Goal: Task Accomplishment & Management: Complete application form

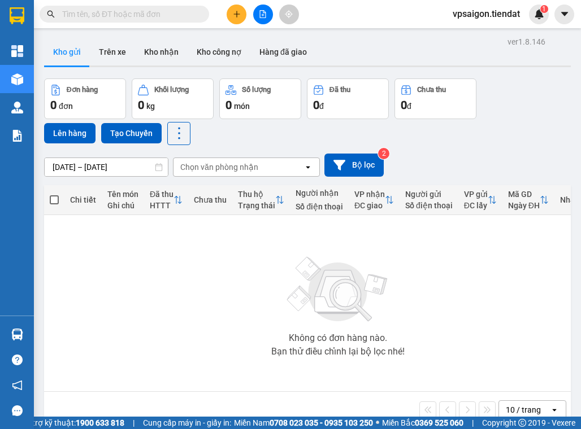
click at [155, 354] on div "Không có đơn hàng nào. Bạn thử điều chỉnh lại bộ lọc nhé!" at bounding box center [338, 303] width 577 height 169
click at [169, 262] on div "Không có đơn hàng nào. Bạn thử điều chỉnh lại bộ lọc nhé!" at bounding box center [338, 303] width 577 height 169
click at [255, 246] on div "Không có đơn hàng nào. Bạn thử điều chỉnh lại bộ lọc nhé!" at bounding box center [338, 303] width 577 height 169
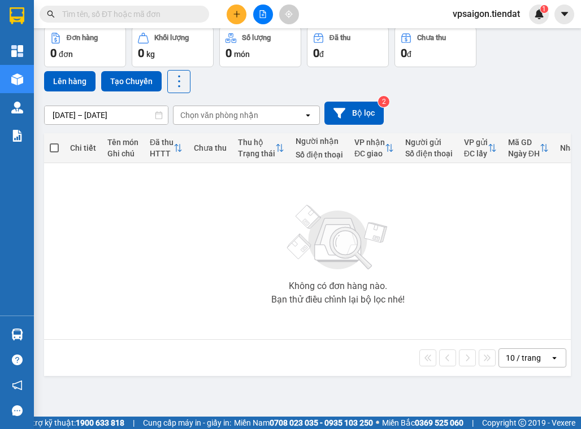
click at [223, 7] on div at bounding box center [262, 15] width 85 height 20
click at [233, 11] on icon "plus" at bounding box center [237, 14] width 8 height 8
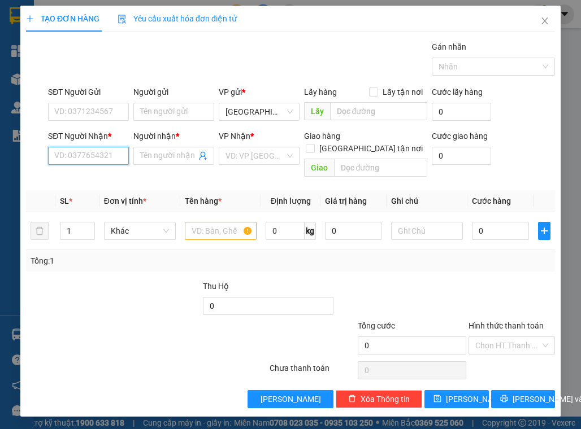
click at [108, 154] on input "SĐT Người Nhận *" at bounding box center [88, 156] width 81 height 18
click at [188, 150] on input "Người nhận *" at bounding box center [168, 156] width 56 height 12
click at [77, 280] on div at bounding box center [69, 300] width 89 height 40
click at [547, 14] on span "Close" at bounding box center [545, 22] width 32 height 32
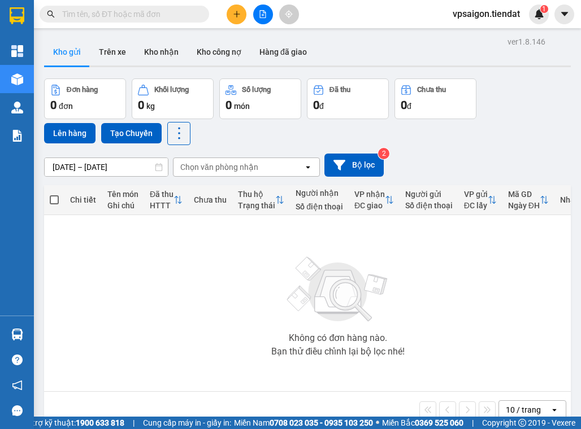
drag, startPoint x: 285, startPoint y: 310, endPoint x: 280, endPoint y: 343, distance: 33.7
click at [280, 343] on div "Không có đơn hàng nào. Bạn thử điều chỉnh lại bộ lọc nhé!" at bounding box center [338, 303] width 577 height 169
click at [229, 14] on button at bounding box center [237, 15] width 20 height 20
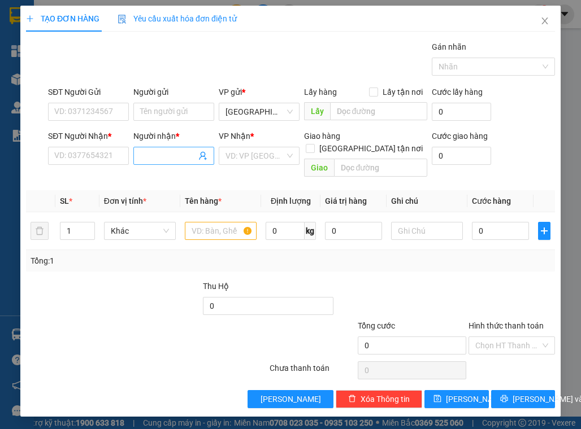
click at [160, 150] on input "Người nhận *" at bounding box center [168, 156] width 56 height 12
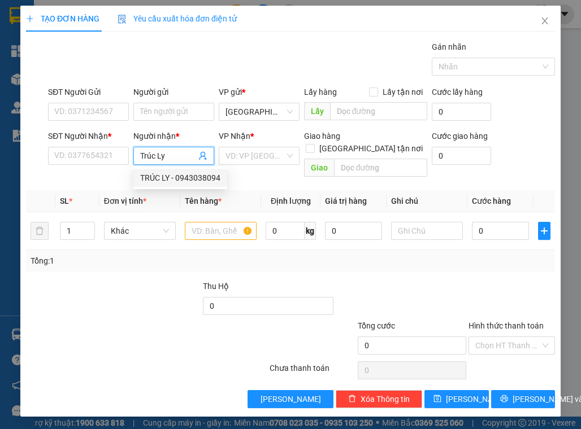
type input "Trúc Ly"
click at [194, 197] on span "Tên hàng *" at bounding box center [203, 201] width 37 height 9
click at [182, 154] on input "Trúc Ly" at bounding box center [168, 156] width 56 height 12
click at [167, 169] on div "TRÚC LY - 0943038094" at bounding box center [180, 178] width 94 height 18
type input "0943038094"
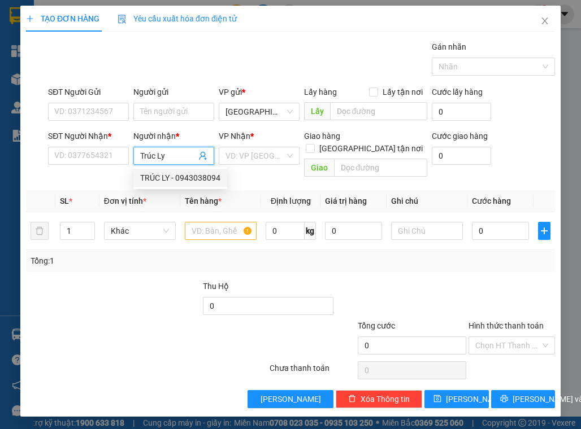
type input "TRÚC LY"
click at [269, 143] on div "VP Nhận *" at bounding box center [259, 138] width 81 height 17
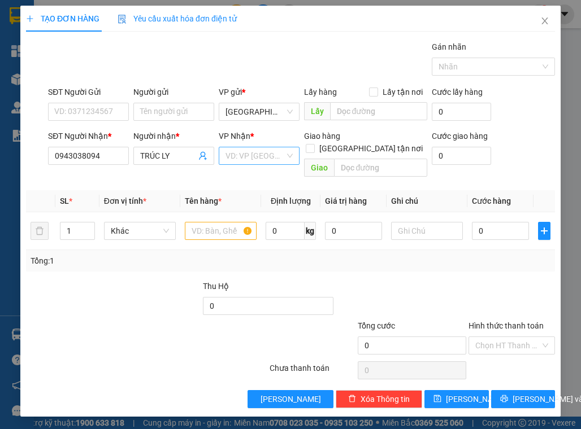
click at [255, 153] on input "search" at bounding box center [254, 155] width 59 height 17
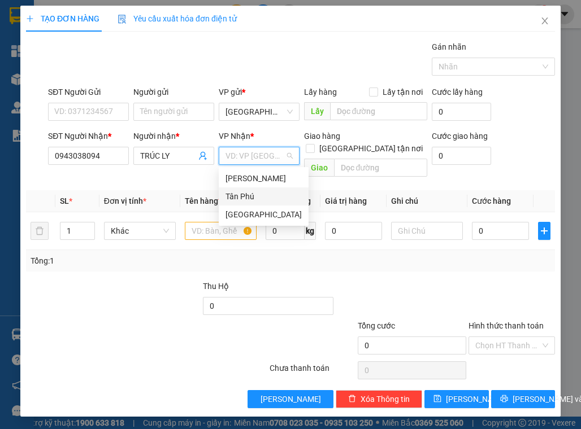
click at [247, 195] on div "Tân Phú" at bounding box center [263, 196] width 76 height 12
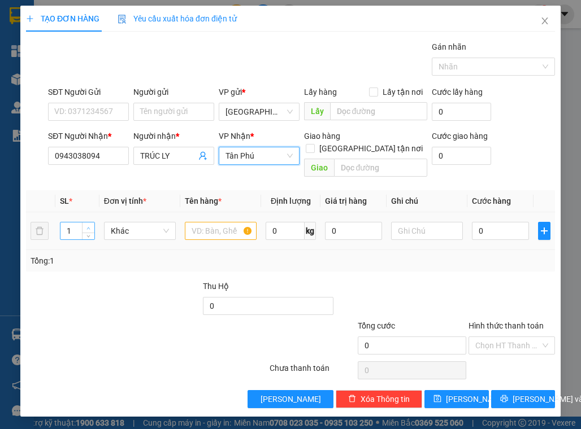
type input "2"
click at [87, 223] on span "Increase Value" at bounding box center [88, 228] width 12 height 10
click at [231, 224] on input "text" at bounding box center [221, 231] width 72 height 18
type input "2 cây"
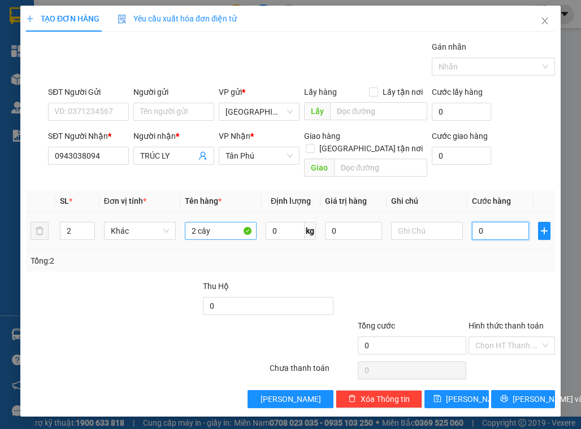
type input "1"
type input "10"
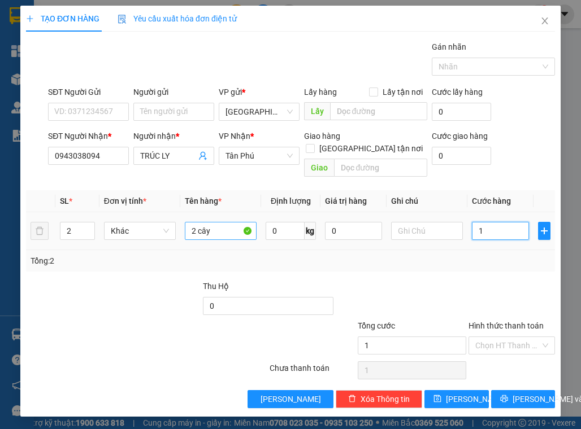
type input "10"
type input "100"
type input "100.000"
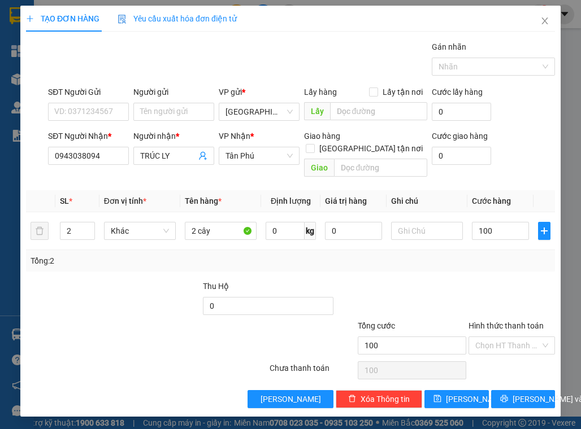
type input "100.000"
click at [418, 255] on div "Tổng: 2" at bounding box center [291, 261] width 520 height 12
click at [438, 48] on label "Gán nhãn" at bounding box center [449, 46] width 34 height 9
click at [438, 60] on input "Gán nhãn" at bounding box center [439, 67] width 2 height 14
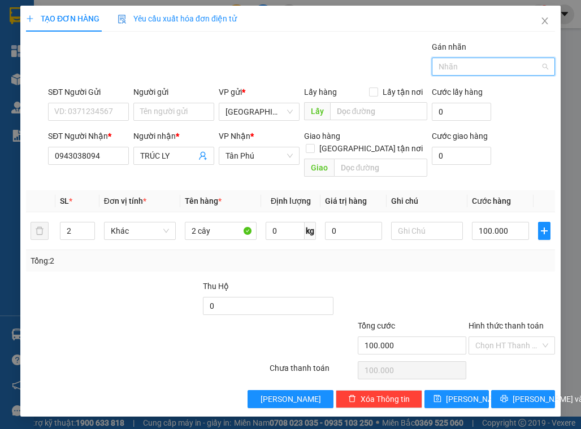
click at [447, 58] on div "Nhãn" at bounding box center [493, 67] width 123 height 18
click at [455, 72] on div at bounding box center [487, 67] width 106 height 14
click at [459, 80] on div "CÔNG NỢ" at bounding box center [493, 89] width 123 height 18
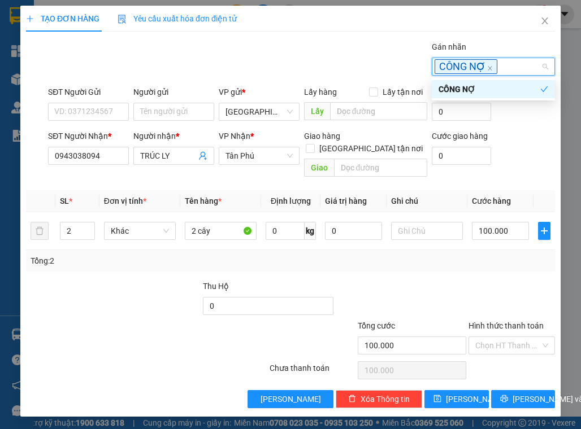
click at [427, 66] on div "Gán nhãn CÔNG NỢ" at bounding box center [301, 61] width 511 height 40
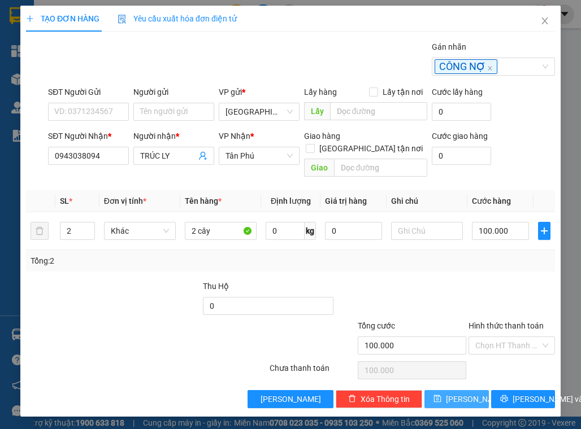
click at [434, 390] on button "[PERSON_NAME]" at bounding box center [456, 399] width 64 height 18
type input "1"
type input "0"
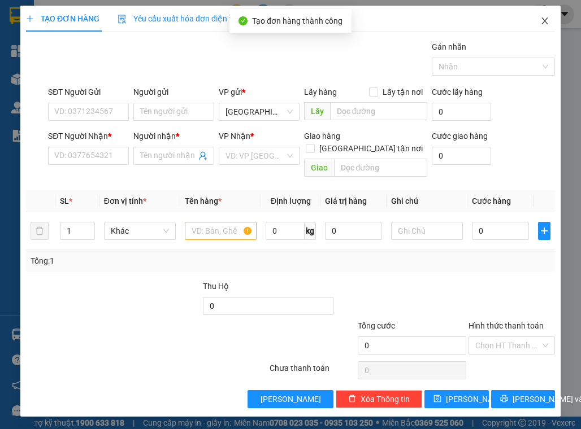
click at [541, 9] on span "Close" at bounding box center [545, 22] width 32 height 32
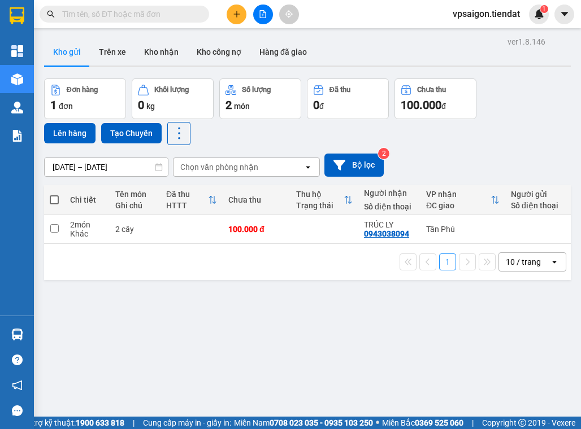
click at [253, 294] on div "ver 1.8.146 Kho gửi Trên xe Kho nhận Kho công nợ Hàng đã giao Đơn hàng 1 đơn Kh…" at bounding box center [308, 248] width 536 height 429
click at [420, 296] on div "ver 1.8.146 Kho gửi Trên xe Kho nhận Kho công nợ Hàng đã giao Đơn hàng 1 đơn Kh…" at bounding box center [308, 248] width 536 height 429
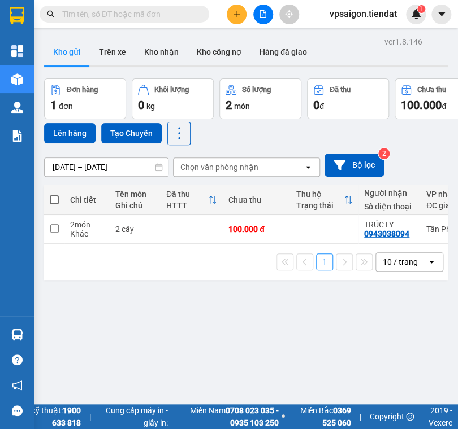
click at [405, 323] on div "ver 1.8.146 Kho gửi Trên xe Kho nhận Kho công nợ Hàng đã giao Đơn hàng 1 đơn Kh…" at bounding box center [246, 248] width 412 height 429
click at [411, 337] on div "ver 1.8.146 Kho gửi Trên xe Kho nhận Kho công nợ Hàng đã giao Đơn hàng 1 đơn Kh…" at bounding box center [246, 248] width 412 height 429
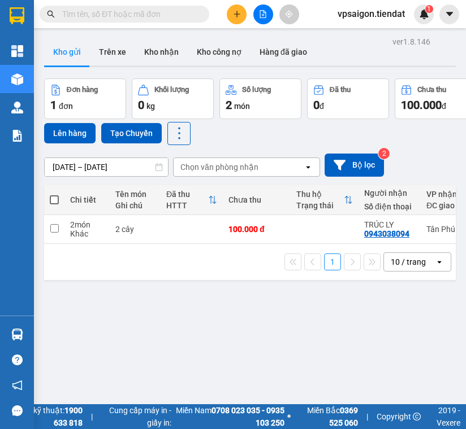
click at [434, 328] on div "ver 1.8.146 Kho gửi Trên xe Kho nhận Kho công nợ Hàng đã giao Đơn hàng 1 đơn Kh…" at bounding box center [250, 248] width 420 height 429
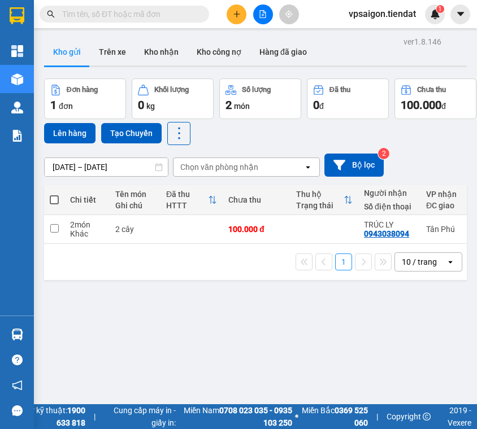
click at [423, 316] on div "ver 1.8.146 Kho gửi Trên xe Kho nhận Kho công nợ Hàng đã giao Đơn hàng 1 đơn Kh…" at bounding box center [256, 248] width 432 height 429
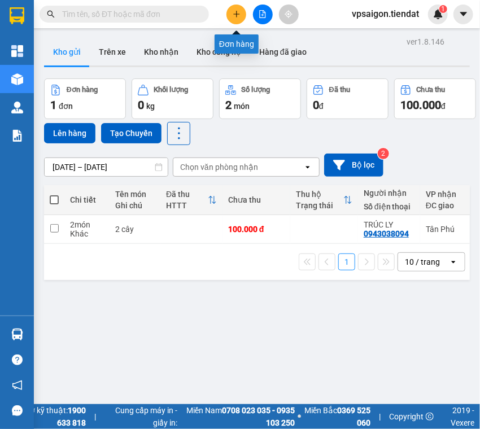
click at [240, 14] on icon "plus" at bounding box center [237, 14] width 8 height 8
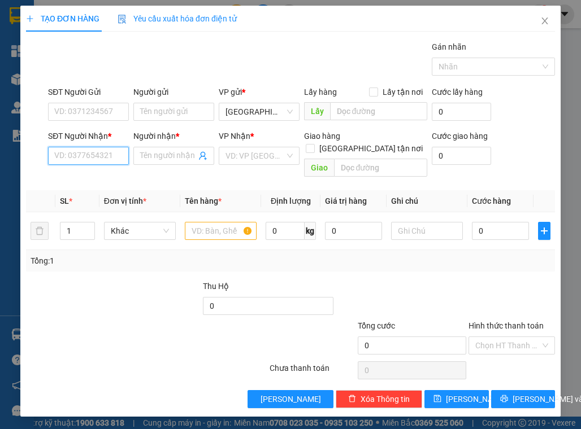
click at [101, 151] on input "SĐT Người Nhận *" at bounding box center [88, 156] width 81 height 18
click at [156, 154] on input "Người nhận *" at bounding box center [168, 156] width 56 height 12
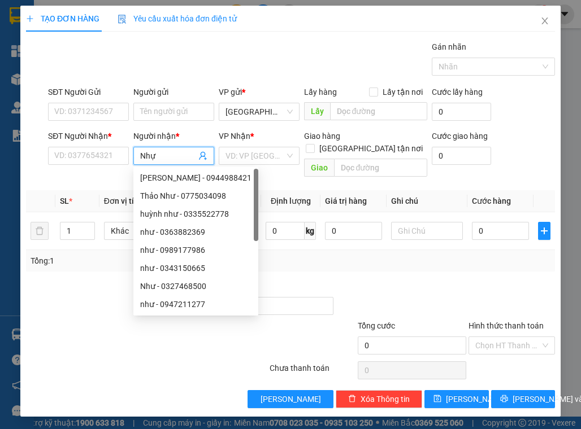
type input "Nhựt"
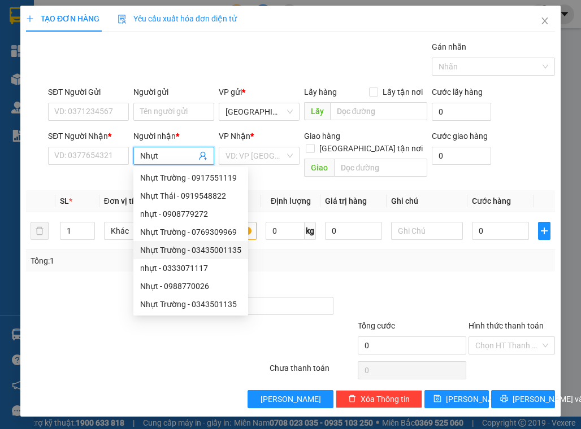
click at [195, 254] on div "Nhựt Trường - 03435001135" at bounding box center [190, 250] width 101 height 12
type input "03435001135"
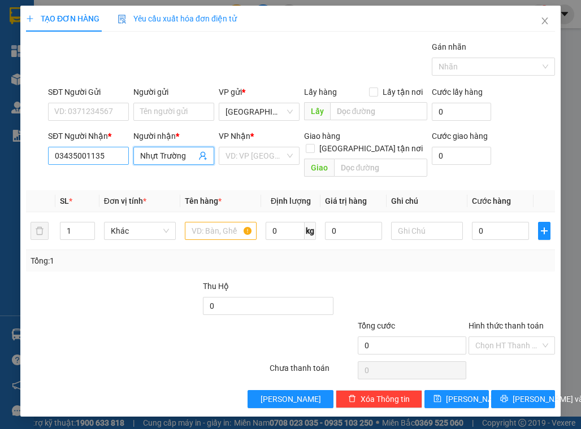
type input "Nhựt Trường"
click at [93, 151] on input "03435001135" at bounding box center [88, 156] width 81 height 18
click at [144, 255] on div "Tổng: 1" at bounding box center [128, 261] width 195 height 12
click at [553, 20] on span "Close" at bounding box center [545, 22] width 32 height 32
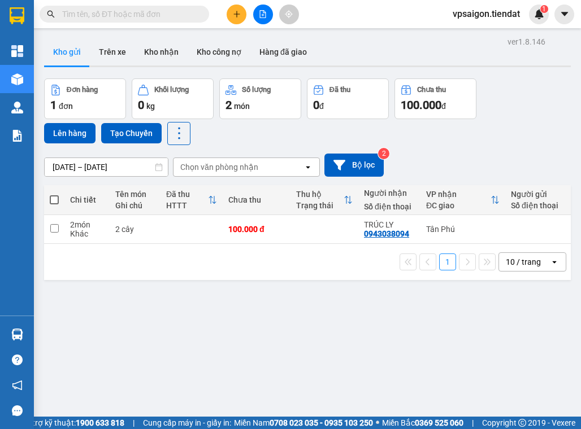
click at [124, 357] on div "ver 1.8.146 Kho gửi Trên xe Kho nhận Kho công nợ Hàng đã giao Đơn hàng 1 đơn Kh…" at bounding box center [308, 248] width 536 height 429
click at [62, 221] on td at bounding box center [54, 229] width 20 height 29
checkbox input "true"
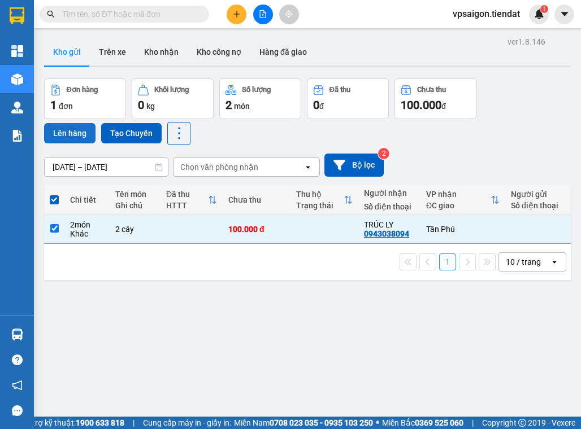
click at [67, 134] on button "Lên hàng" at bounding box center [69, 133] width 51 height 20
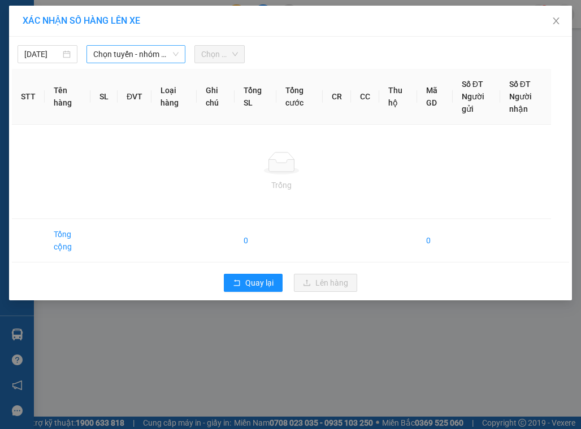
click at [122, 61] on span "Chọn tuyến - nhóm tuyến" at bounding box center [135, 54] width 85 height 17
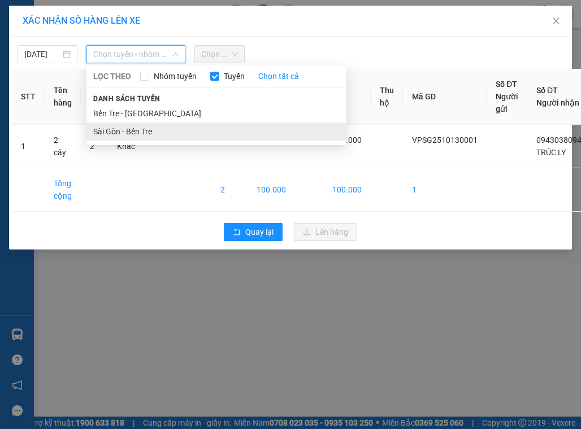
click at [111, 131] on li "Sài Gòn - Bến Tre" at bounding box center [216, 132] width 260 height 18
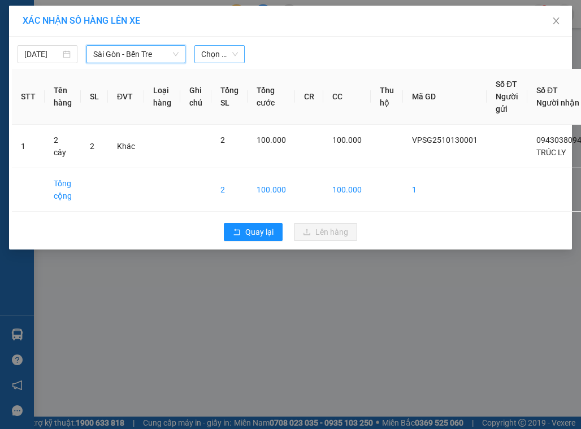
click at [208, 55] on span "Chọn chuyến" at bounding box center [219, 54] width 36 height 17
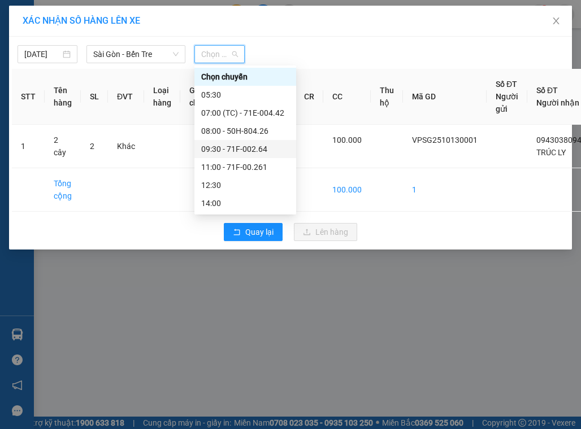
click at [244, 143] on div "09:30 - 71F-002.64" at bounding box center [245, 149] width 88 height 12
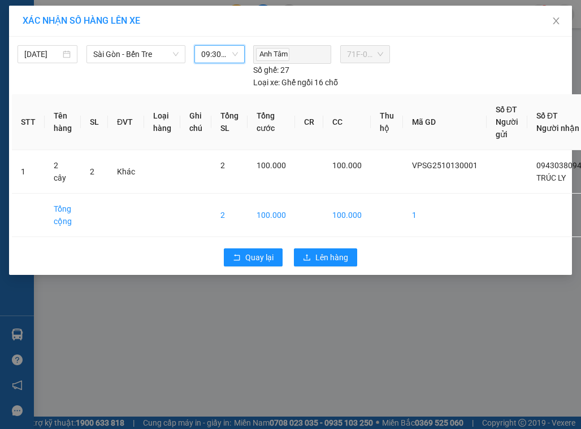
click at [329, 243] on div "Quay lại Lên hàng" at bounding box center [290, 257] width 557 height 29
click at [327, 269] on div "Quay lại Lên hàng" at bounding box center [290, 257] width 557 height 29
click at [210, 54] on span "09:30 - 71F-002.64" at bounding box center [219, 54] width 36 height 17
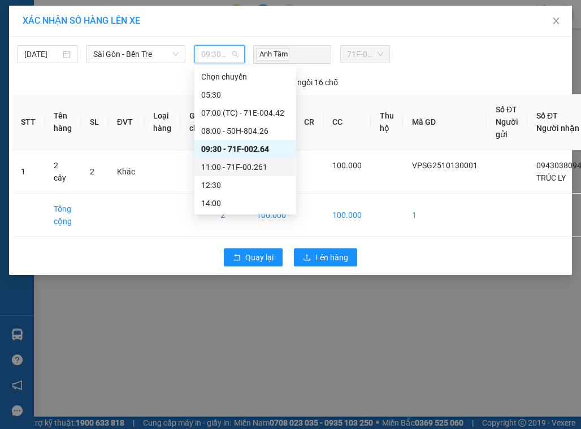
click at [224, 162] on div "11:00 - 71F-00.261" at bounding box center [245, 167] width 88 height 12
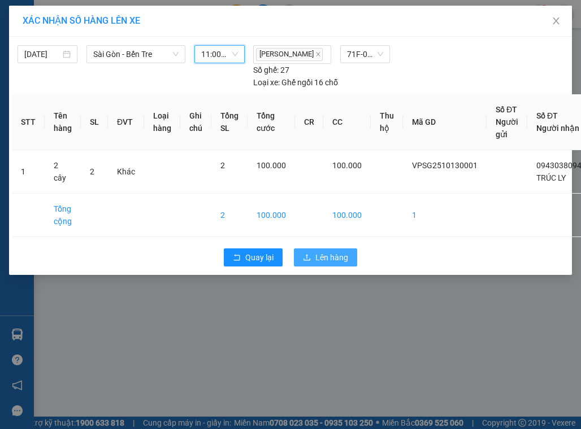
click at [336, 256] on span "Lên hàng" at bounding box center [331, 257] width 33 height 12
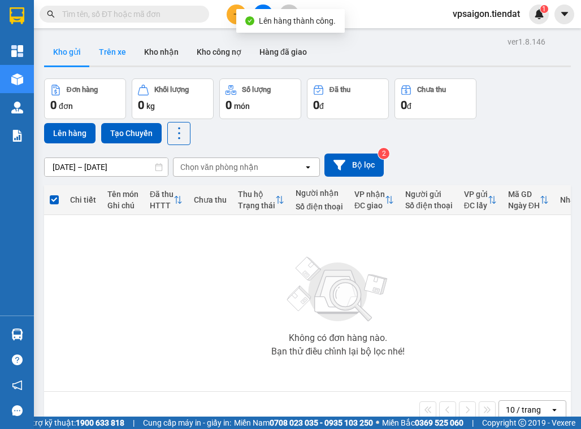
click at [105, 41] on button "Trên xe" at bounding box center [112, 51] width 45 height 27
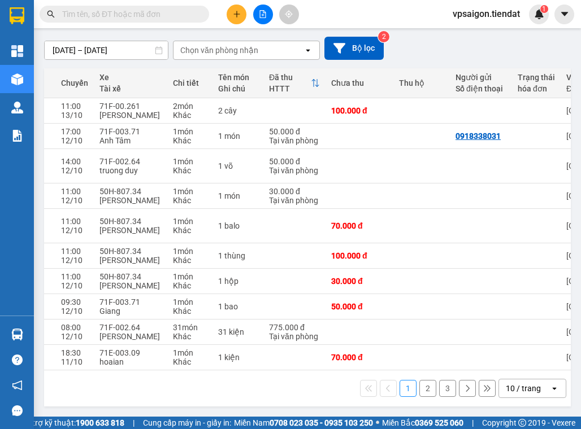
scroll to position [0, 407]
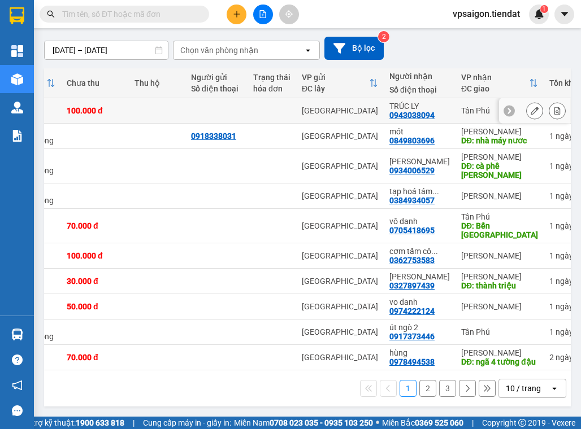
click at [530, 107] on icon at bounding box center [534, 111] width 8 height 8
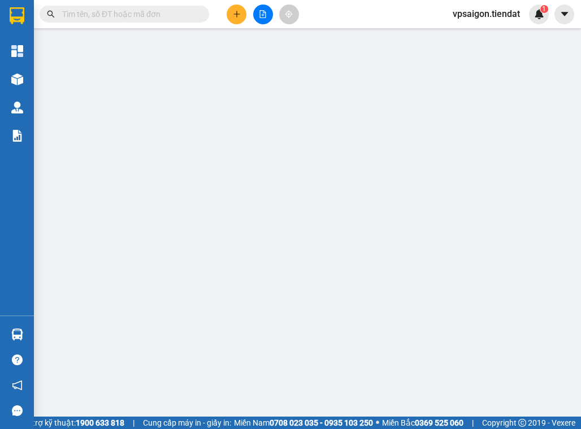
type input "0943038094"
type input "TRÚC LY"
type input "100.000"
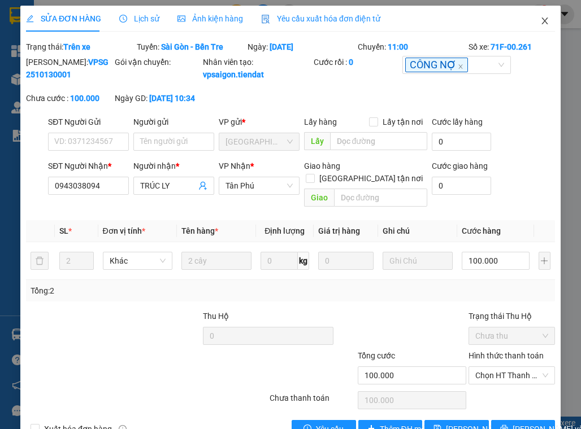
click at [531, 18] on span "Close" at bounding box center [545, 22] width 32 height 32
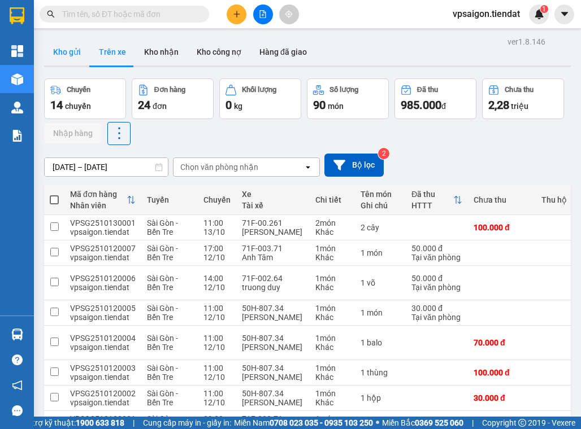
click at [66, 63] on button "Kho gửi" at bounding box center [67, 51] width 46 height 27
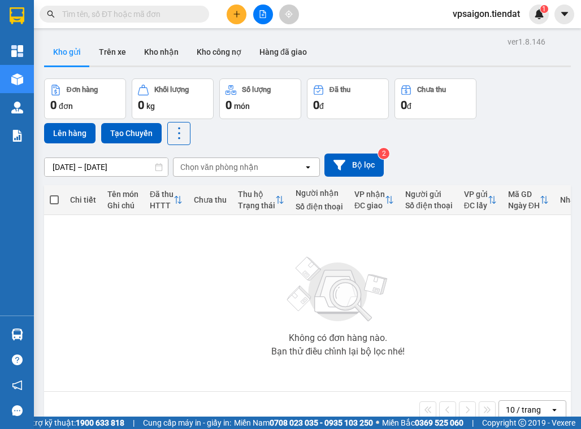
click at [235, 301] on div "Không có đơn hàng nào. Bạn thử điều chỉnh lại bộ lọc nhé!" at bounding box center [338, 303] width 577 height 169
click at [231, 8] on button at bounding box center [237, 15] width 20 height 20
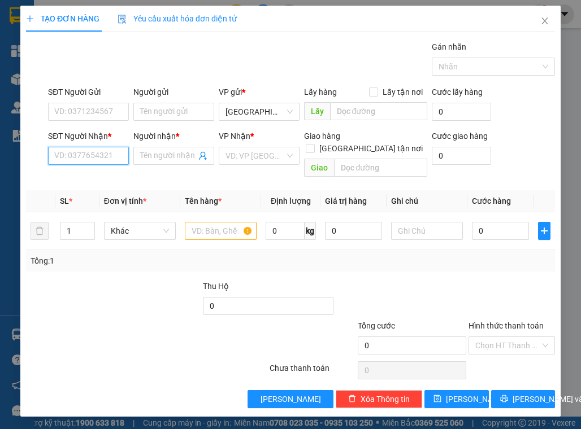
click at [73, 160] on input "SĐT Người Nhận *" at bounding box center [88, 156] width 81 height 18
paste input "0909760041"
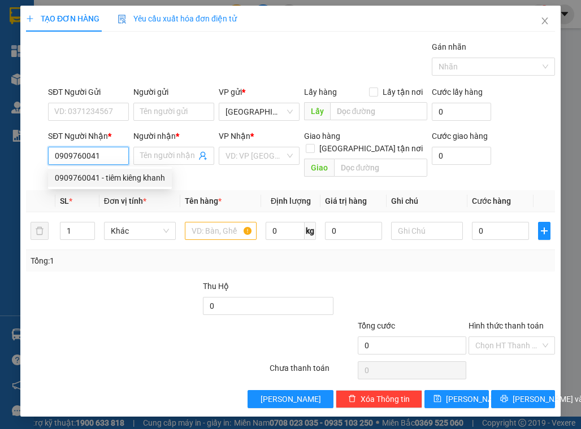
type input "0909760041"
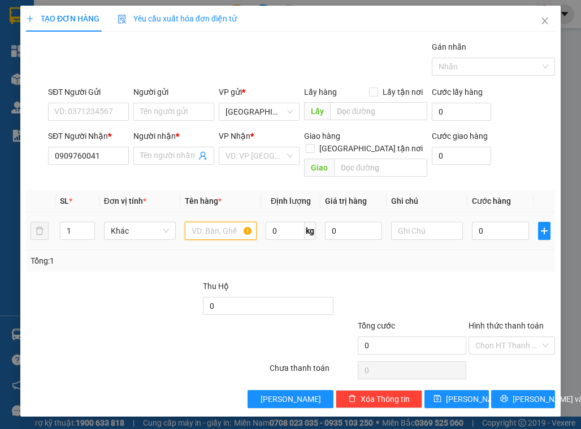
click at [219, 226] on input "text" at bounding box center [221, 231] width 72 height 18
paste input "1 thùng"
type input "1 thùng"
click at [477, 222] on input "0" at bounding box center [500, 231] width 57 height 18
type input "1"
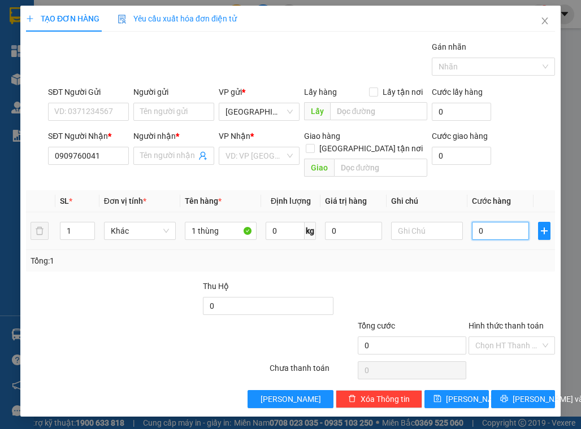
type input "1"
type input "10"
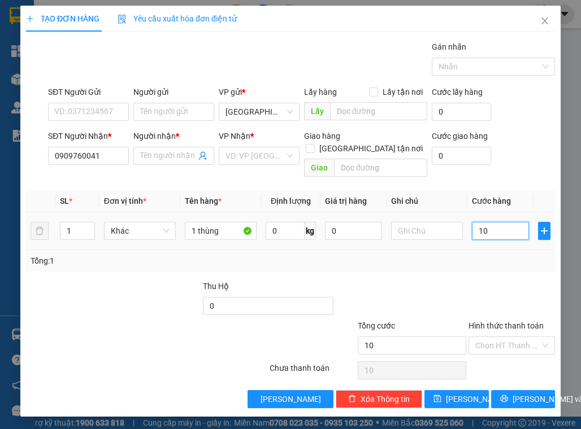
type input "100"
type input "100.000"
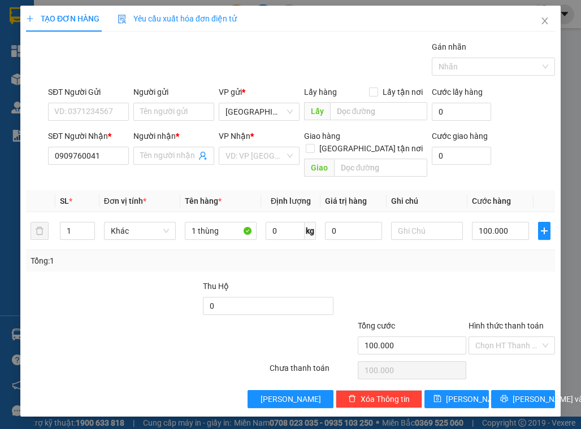
click at [545, 262] on div "Transit Pickup Surcharge Ids Transit Deliver Surcharge Ids Transit Deliver Surc…" at bounding box center [290, 225] width 529 height 368
click at [499, 337] on input "Hình thức thanh toán" at bounding box center [507, 345] width 65 height 17
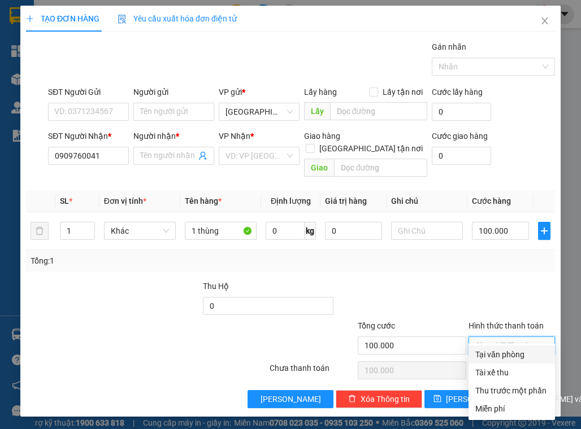
click at [499, 360] on div "Tại văn phòng" at bounding box center [511, 355] width 73 height 12
type input "0"
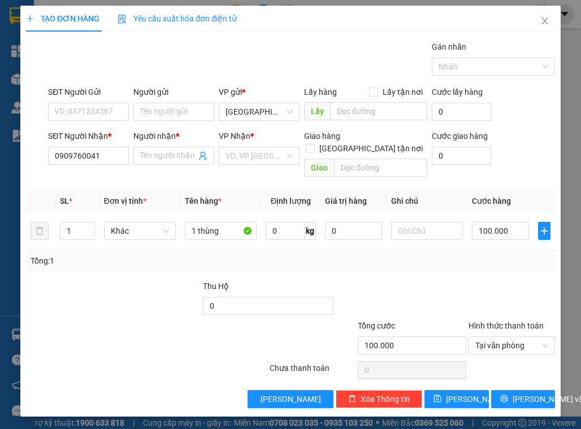
click at [492, 284] on div at bounding box center [511, 300] width 89 height 40
click at [181, 149] on span at bounding box center [173, 156] width 81 height 18
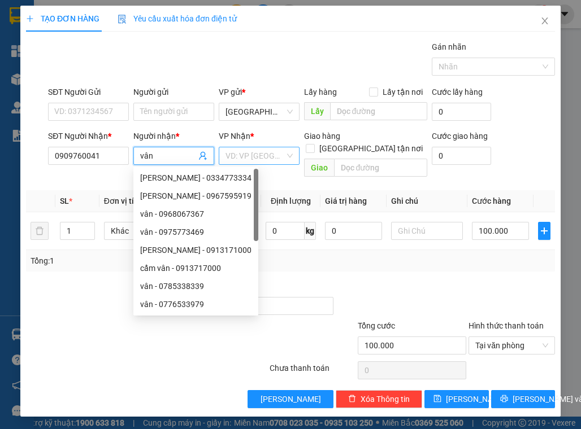
click at [292, 154] on div "VD: VP [GEOGRAPHIC_DATA]" at bounding box center [259, 156] width 81 height 18
type input "vân"
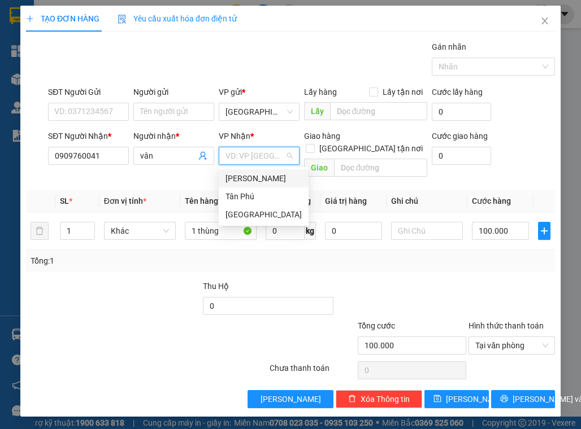
click at [274, 177] on div "[PERSON_NAME]" at bounding box center [263, 178] width 76 height 12
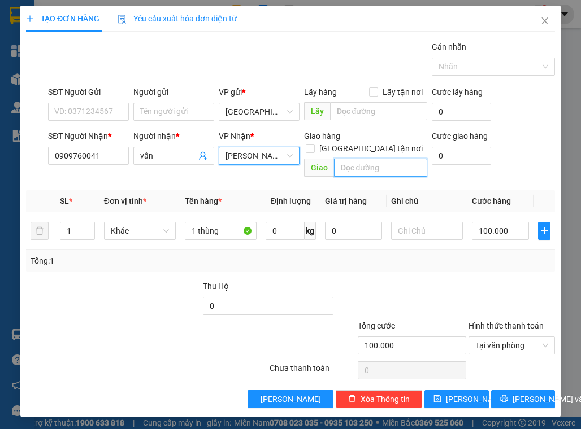
click at [362, 163] on input "text" at bounding box center [380, 168] width 93 height 18
type input "phú túc"
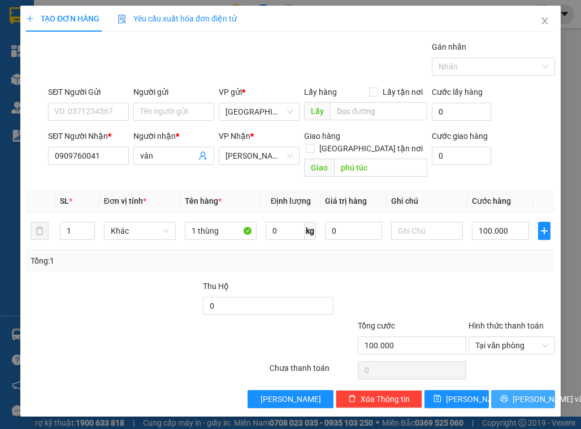
click at [511, 391] on button "[PERSON_NAME] và In" at bounding box center [523, 399] width 64 height 18
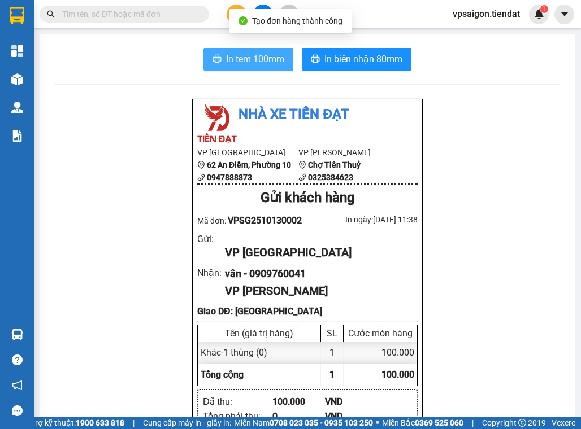
click at [282, 54] on button "In tem 100mm" at bounding box center [248, 59] width 90 height 23
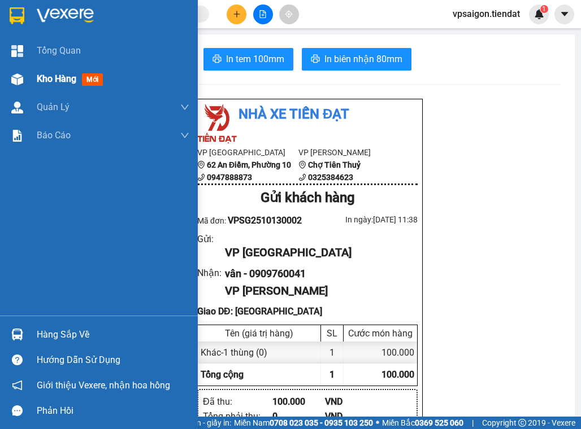
click at [21, 77] on img at bounding box center [17, 79] width 12 height 12
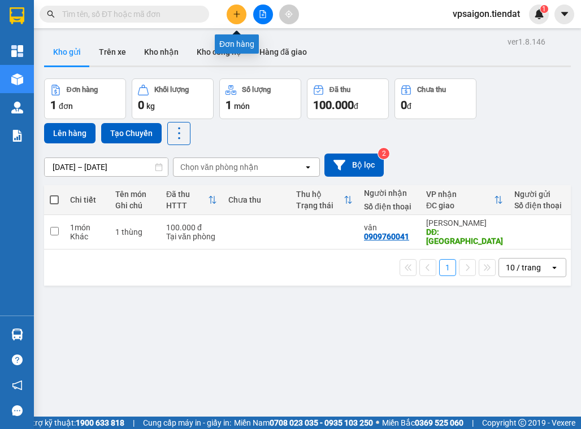
click at [232, 7] on button at bounding box center [237, 15] width 20 height 20
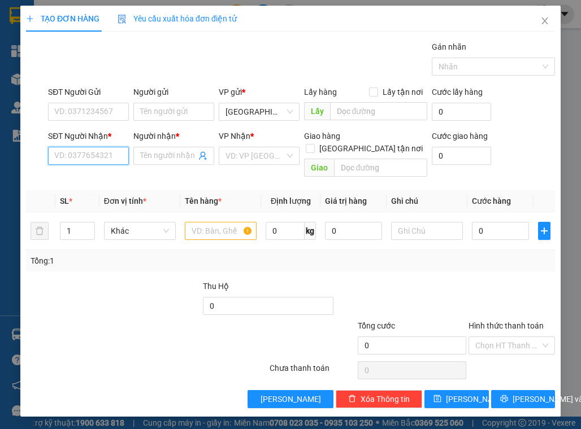
click at [119, 159] on input "SĐT Người Nhận *" at bounding box center [88, 156] width 81 height 18
click at [124, 177] on div "0359782602 - Cô Tâm" at bounding box center [93, 178] width 77 height 12
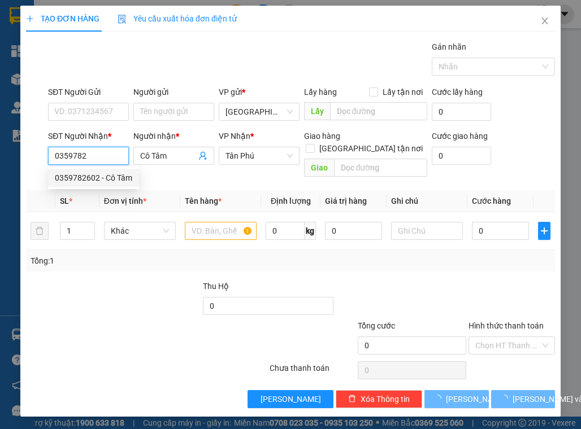
type input "0359782602"
type input "Cô Tâm"
type input "60.000"
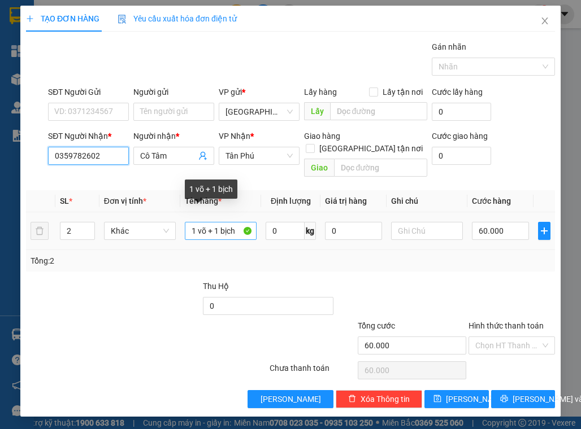
type input "0359782602"
click at [216, 222] on input "1 võ + 1 bịch" at bounding box center [221, 231] width 72 height 18
type input "2 bao"
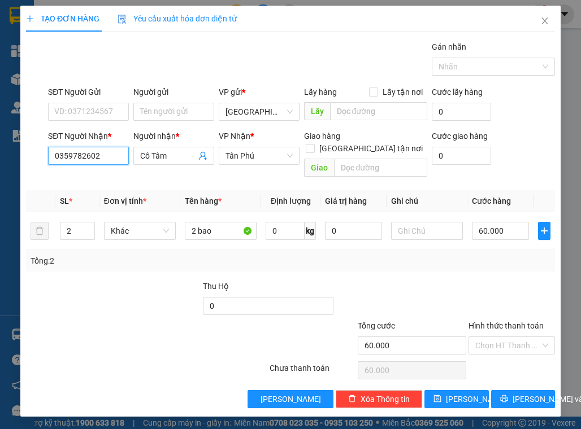
click at [121, 162] on input "0359782602" at bounding box center [88, 156] width 81 height 18
click at [134, 176] on div "Transit Pickup Surcharge Ids Transit Deliver Surcharge Ids Transit Deliver Surc…" at bounding box center [290, 225] width 529 height 368
click at [251, 159] on span "Tân Phú" at bounding box center [258, 155] width 67 height 17
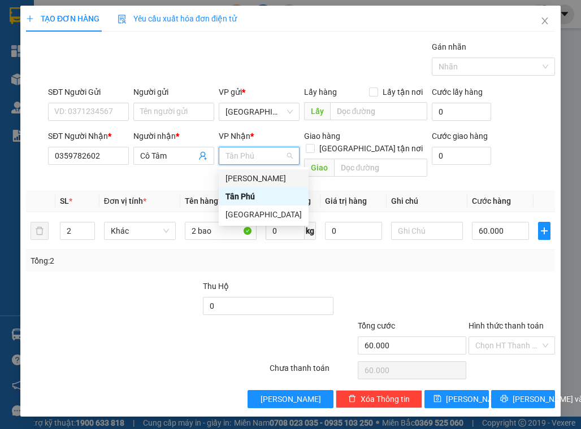
click at [252, 182] on div "[PERSON_NAME]" at bounding box center [263, 178] width 76 height 12
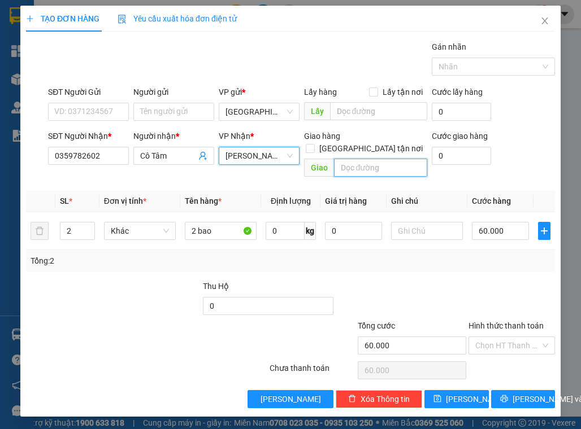
click at [357, 159] on input "text" at bounding box center [380, 168] width 93 height 18
type input "phú túc"
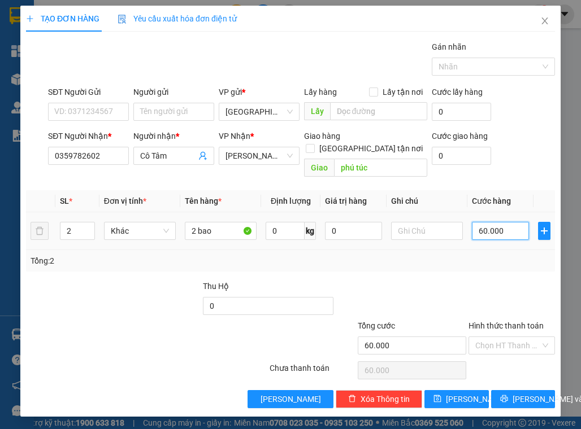
click at [500, 222] on input "60.000" at bounding box center [500, 231] width 57 height 18
type input "1"
type input "12"
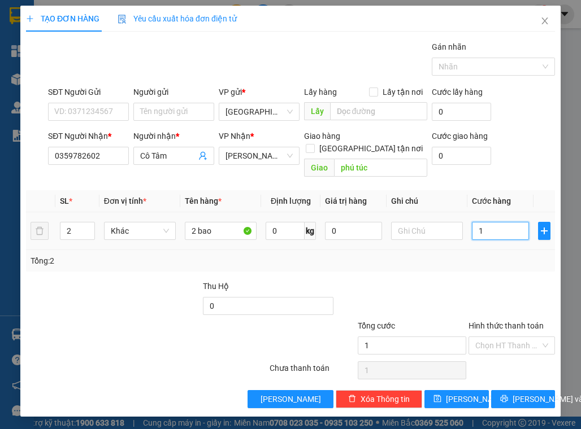
type input "12"
type input "120"
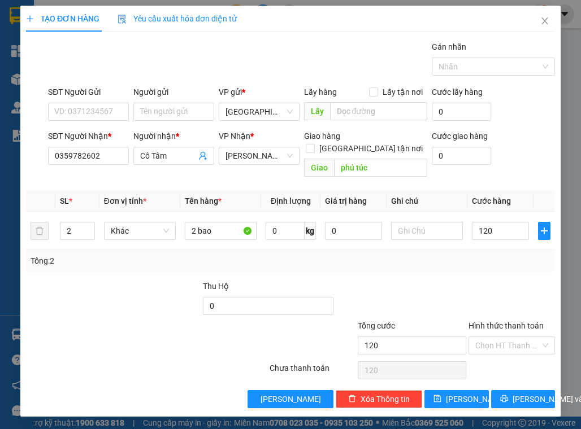
type input "120.000"
click at [485, 255] on div "Tổng: 2" at bounding box center [290, 260] width 529 height 21
click at [513, 321] on div "Hình thức thanh toán" at bounding box center [511, 328] width 86 height 17
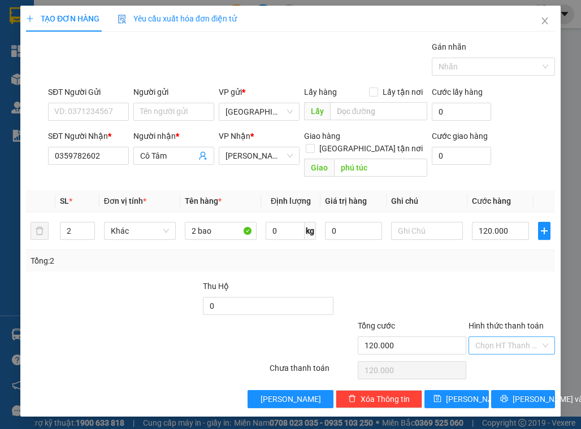
click at [513, 337] on input "Hình thức thanh toán" at bounding box center [507, 345] width 65 height 17
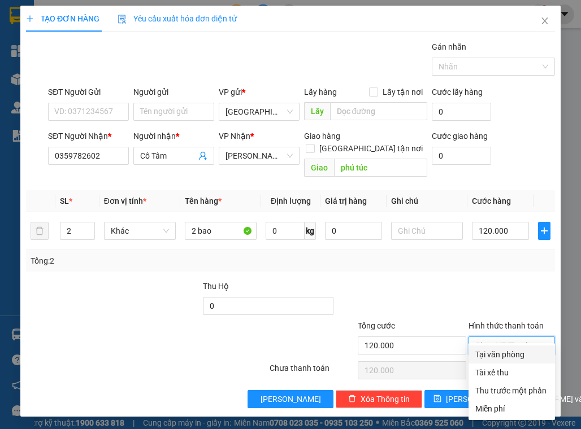
click at [495, 346] on div "Tại văn phòng" at bounding box center [511, 355] width 86 height 18
type input "0"
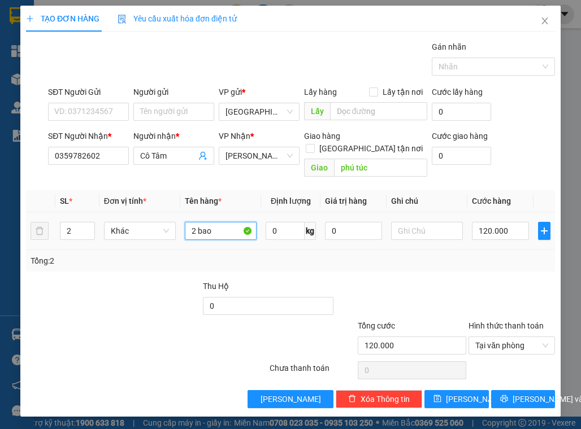
click at [208, 222] on input "2 bao" at bounding box center [221, 231] width 72 height 18
click at [206, 260] on div "Transit Pickup Surcharge Ids Transit Deliver Surcharge Ids Transit Deliver Surc…" at bounding box center [290, 225] width 529 height 368
click at [514, 393] on span "[PERSON_NAME] và In" at bounding box center [551, 399] width 79 height 12
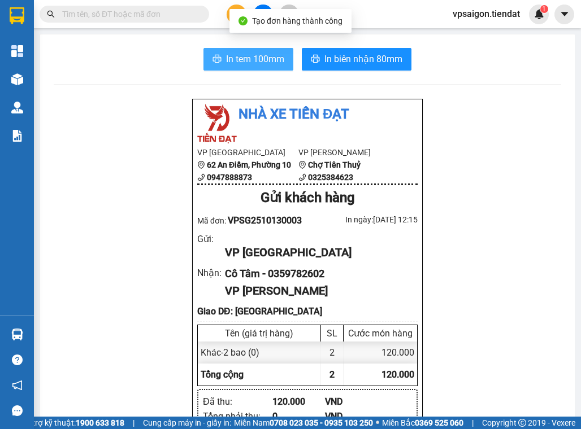
click at [233, 68] on button "In tem 100mm" at bounding box center [248, 59] width 90 height 23
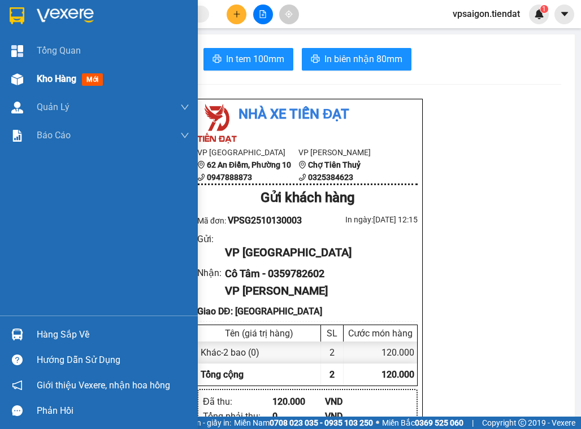
click at [27, 65] on div "Kho hàng mới" at bounding box center [99, 79] width 198 height 28
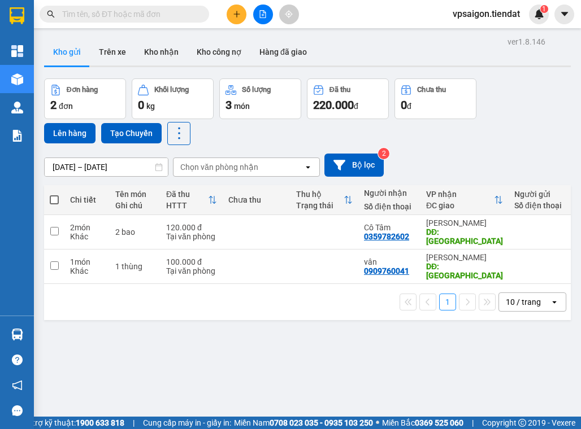
click at [303, 337] on div "ver 1.8.146 Kho gửi Trên xe Kho nhận Kho công nợ Hàng đã giao Đơn hàng 2 đơn Kh…" at bounding box center [308, 248] width 536 height 429
click at [477, 263] on icon at bounding box center [481, 267] width 8 height 8
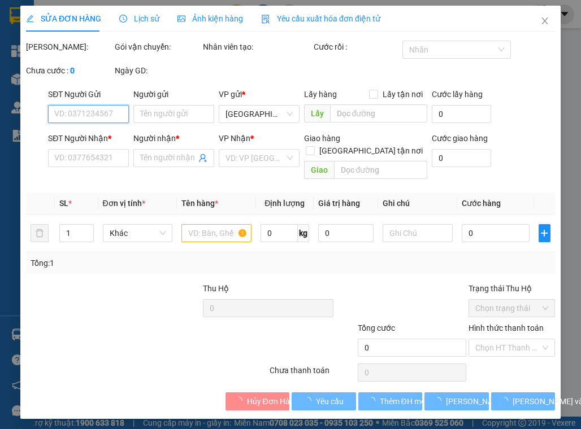
type input "0909760041"
type input "vân"
type input "phú túc"
type input "100.000"
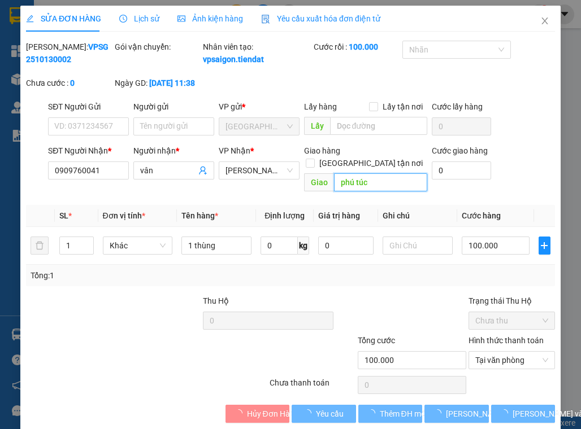
click at [355, 181] on input "phú túc" at bounding box center [380, 182] width 93 height 18
paste input "Trạm y tế thành triệu"
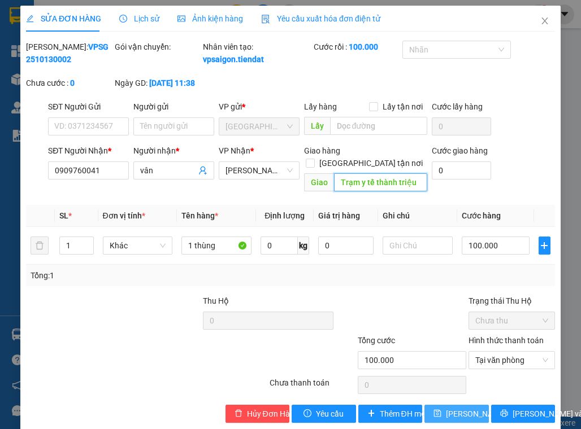
type input "Trạm y tế thành triệu"
click at [467, 421] on button "[PERSON_NAME] thay đổi" at bounding box center [456, 414] width 64 height 18
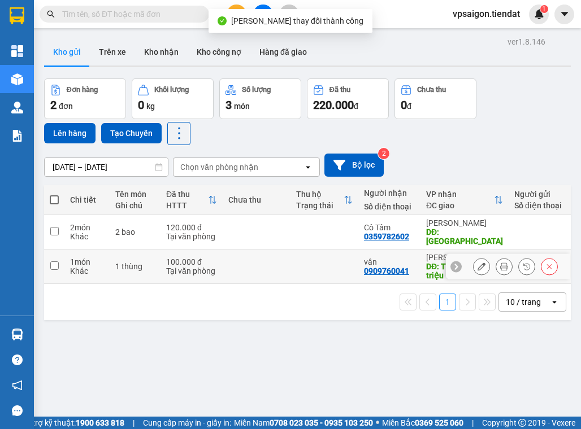
click at [500, 263] on icon at bounding box center [504, 267] width 8 height 8
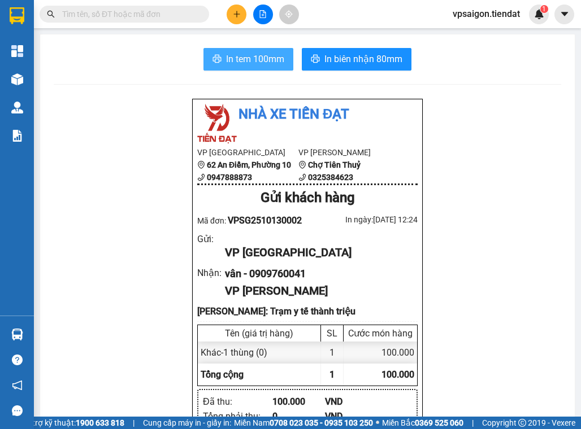
click at [246, 52] on span "In tem 100mm" at bounding box center [255, 59] width 58 height 14
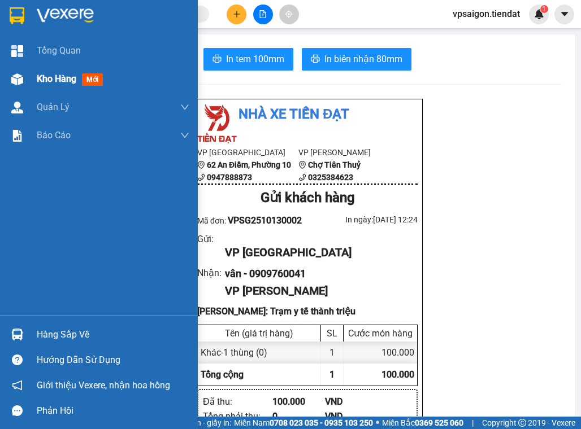
click at [64, 87] on div "Kho hàng mới" at bounding box center [113, 79] width 153 height 28
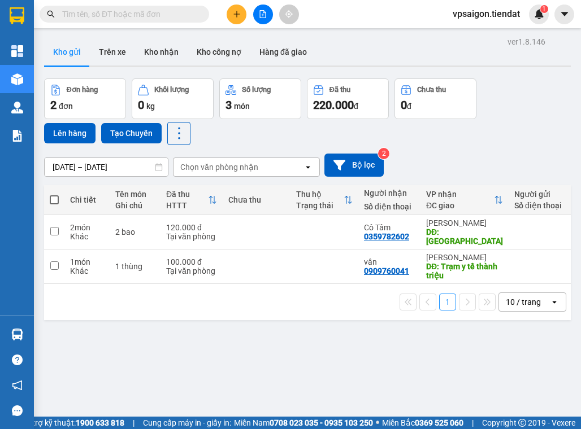
click at [308, 340] on div "ver 1.8.146 Kho gửi Trên xe Kho nhận Kho công nợ Hàng đã giao Đơn hàng 2 đơn Kh…" at bounding box center [308, 248] width 536 height 429
click at [246, 323] on div "ver 1.8.146 Kho gửi Trên xe Kho nhận Kho công nợ Hàng đã giao Đơn hàng 2 đơn Kh…" at bounding box center [308, 248] width 536 height 429
click at [328, 293] on div "1 10 / trang open" at bounding box center [308, 302] width 518 height 19
click at [248, 326] on div "ver 1.8.146 Kho gửi Trên xe Kho nhận Kho công nợ Hàng đã giao Đơn hàng 2 đơn Kh…" at bounding box center [308, 248] width 536 height 429
click at [290, 258] on td at bounding box center [324, 267] width 68 height 34
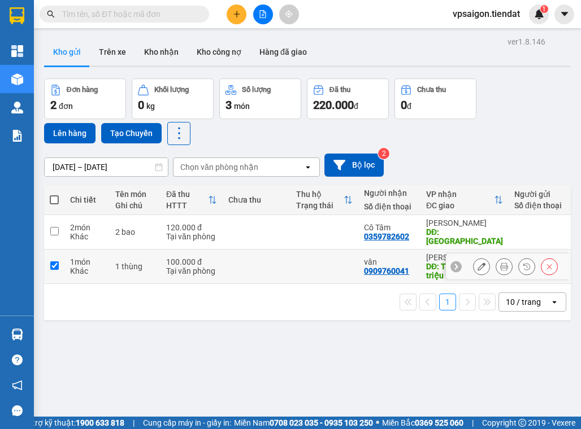
checkbox input "true"
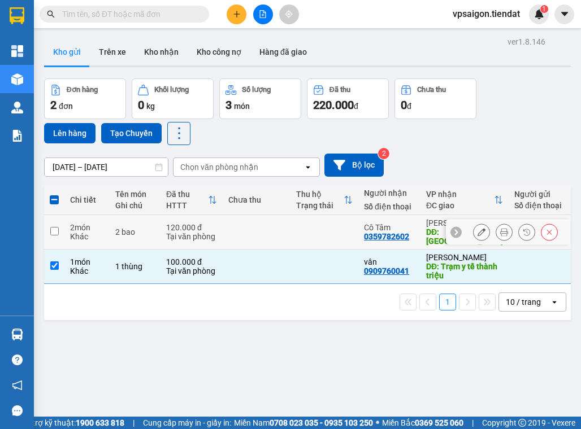
click at [316, 218] on td at bounding box center [324, 232] width 68 height 34
checkbox input "true"
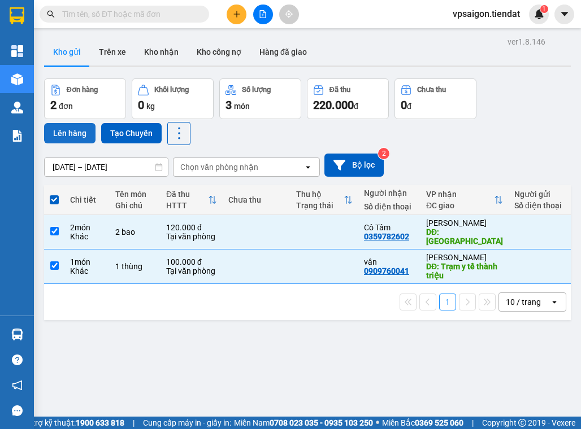
click at [79, 140] on button "Lên hàng" at bounding box center [69, 133] width 51 height 20
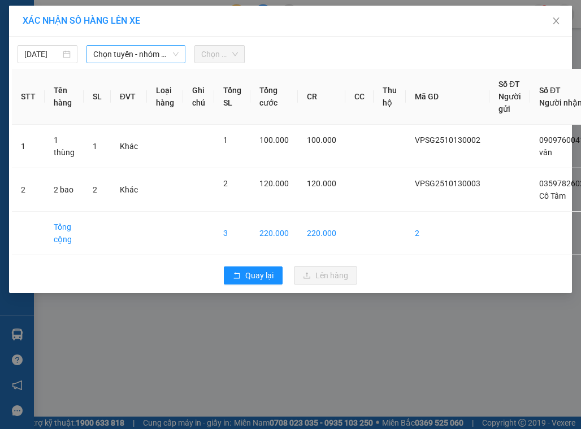
click at [118, 52] on span "Chọn tuyến - nhóm tuyến" at bounding box center [135, 54] width 85 height 17
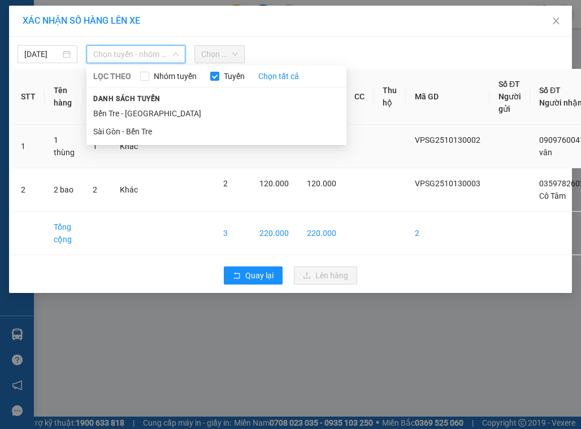
click at [121, 128] on li "Sài Gòn - Bến Tre" at bounding box center [216, 132] width 260 height 18
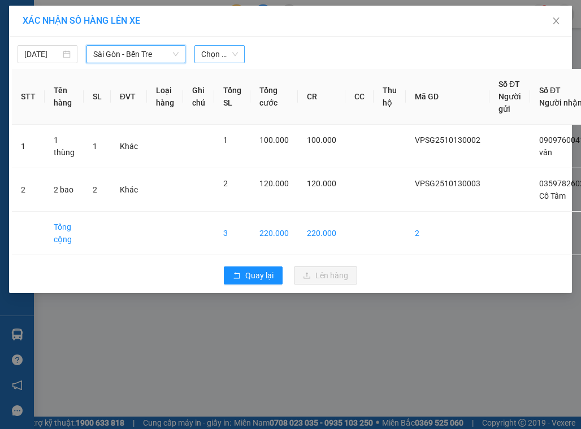
click at [220, 62] on span "Chọn chuyến" at bounding box center [219, 54] width 36 height 17
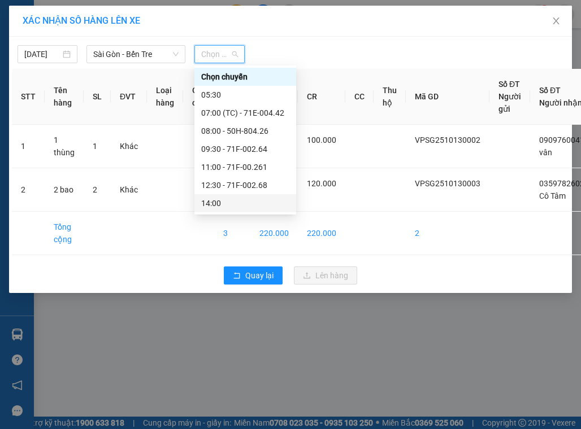
scroll to position [54, 0]
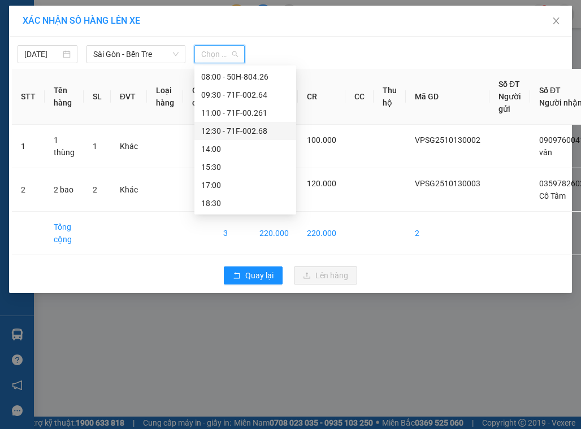
click at [228, 136] on div "12:30 - 71F-002.68" at bounding box center [245, 131] width 88 height 12
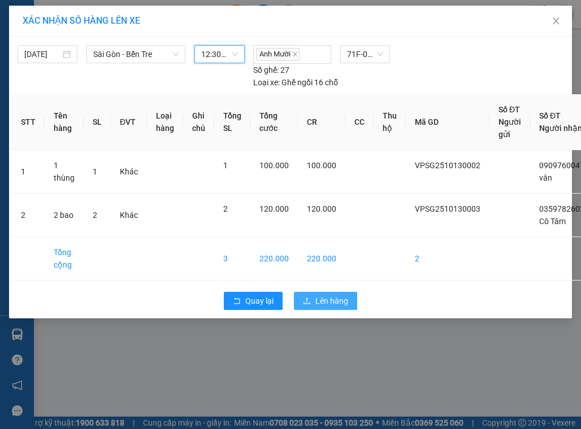
click at [325, 298] on span "Lên hàng" at bounding box center [331, 301] width 33 height 12
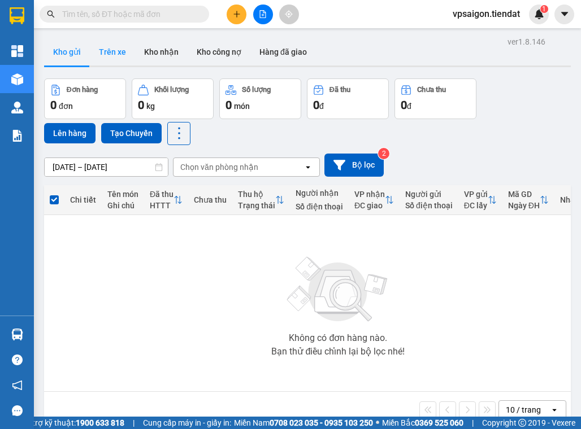
click at [127, 53] on button "Trên xe" at bounding box center [112, 51] width 45 height 27
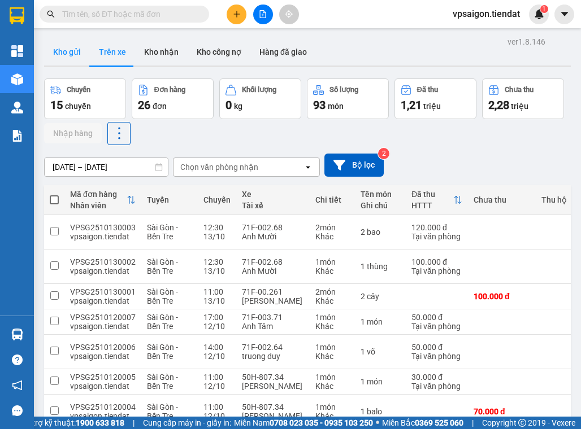
click at [76, 46] on button "Kho gửi" at bounding box center [67, 51] width 46 height 27
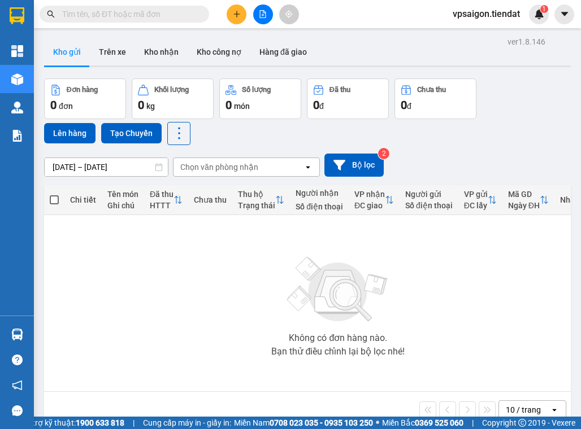
click at [299, 272] on img at bounding box center [337, 289] width 113 height 79
drag, startPoint x: 188, startPoint y: 314, endPoint x: 383, endPoint y: 240, distance: 209.0
click at [227, 293] on div "Không có đơn hàng nào. Bạn thử điều chỉnh lại bộ lọc nhé!" at bounding box center [338, 303] width 577 height 169
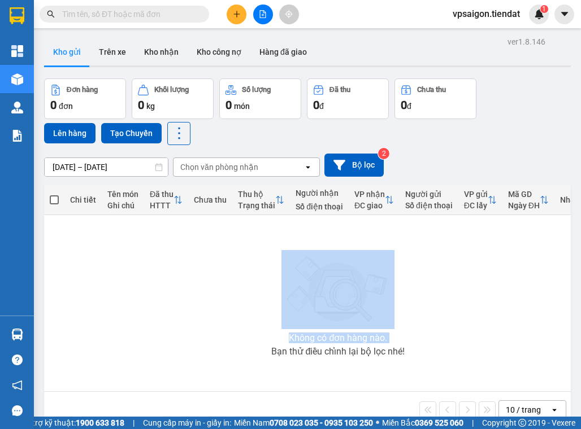
click at [221, 325] on div "Không có đơn hàng nào. Bạn thử điều chỉnh lại bộ lọc nhé!" at bounding box center [338, 303] width 577 height 169
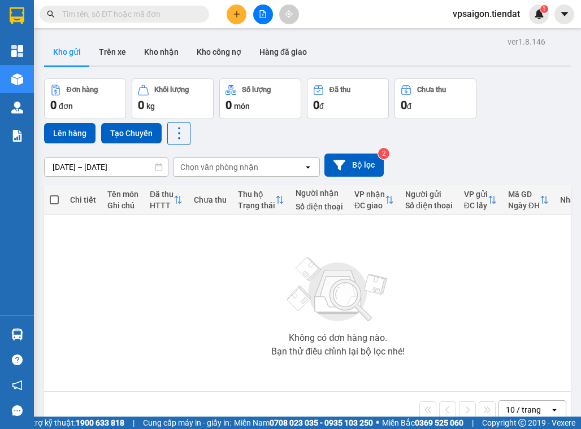
click at [219, 321] on div "Không có đơn hàng nào. Bạn thử điều chỉnh lại bộ lọc nhé!" at bounding box center [338, 303] width 577 height 169
drag, startPoint x: 267, startPoint y: 292, endPoint x: 437, endPoint y: 259, distance: 173.7
click at [435, 258] on div "Không có đơn hàng nào. Bạn thử điều chỉnh lại bộ lọc nhé!" at bounding box center [338, 303] width 577 height 169
click at [154, 262] on div "Không có đơn hàng nào. Bạn thử điều chỉnh lại bộ lọc nhé!" at bounding box center [338, 303] width 577 height 169
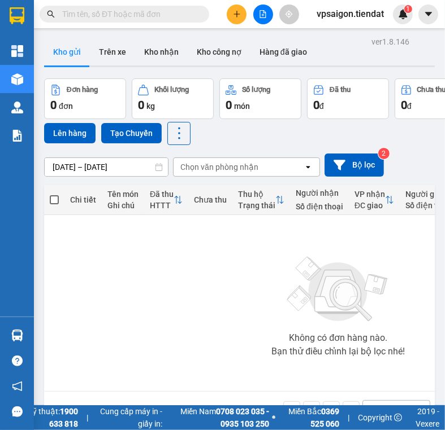
click at [119, 3] on div "Kết quả tìm kiếm ( 0 ) Bộ lọc No Data vpsaigon.tiendat 1" at bounding box center [222, 14] width 445 height 28
click at [167, 13] on input "text" at bounding box center [128, 14] width 133 height 12
type input "c"
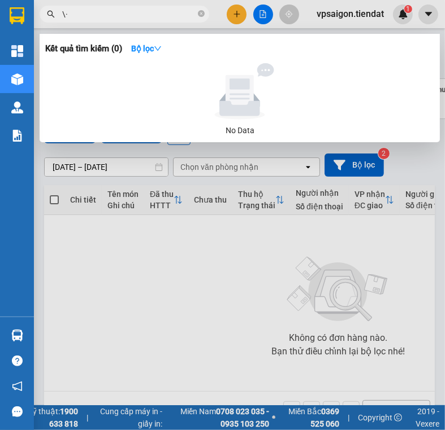
type input "\"
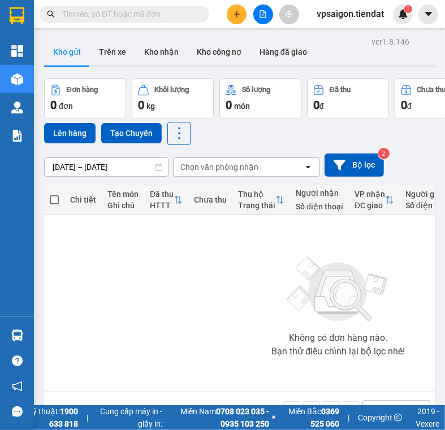
drag, startPoint x: 166, startPoint y: 19, endPoint x: 154, endPoint y: 23, distance: 12.7
click at [154, 23] on div "Kết quả tìm kiếm ( 0 ) Bộ lọc No Data" at bounding box center [110, 15] width 220 height 20
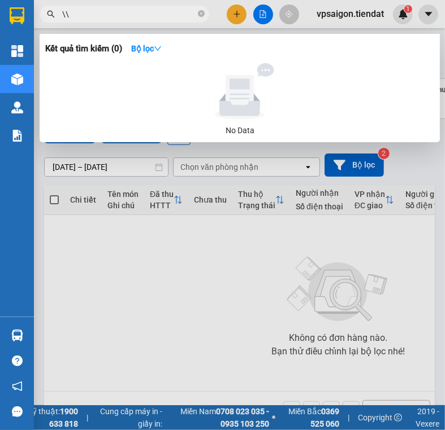
type input "\\\"
click at [198, 16] on icon "close-circle" at bounding box center [201, 13] width 7 height 7
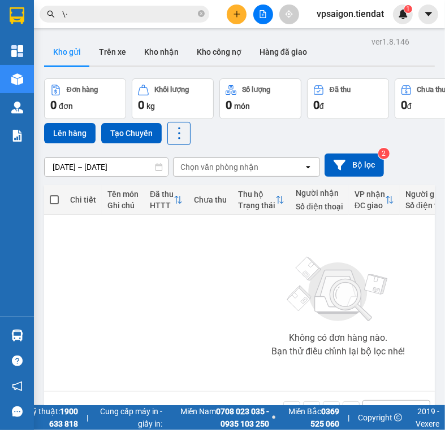
type input "\"
type input "e"
type input "\"
click at [204, 15] on icon "close-circle" at bounding box center [201, 13] width 7 height 7
type input "e"
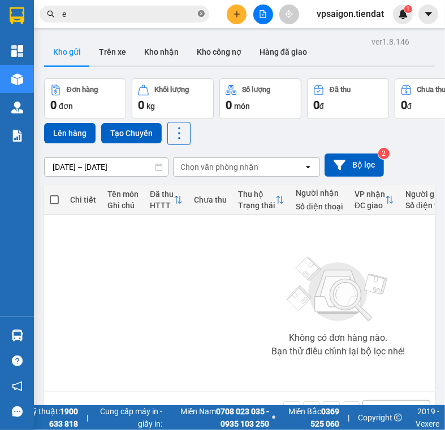
click at [203, 15] on icon "close-circle" at bounding box center [201, 13] width 7 height 7
click at [163, 9] on input "text" at bounding box center [128, 14] width 133 height 12
type input "t"
click at [233, 19] on button at bounding box center [237, 15] width 20 height 20
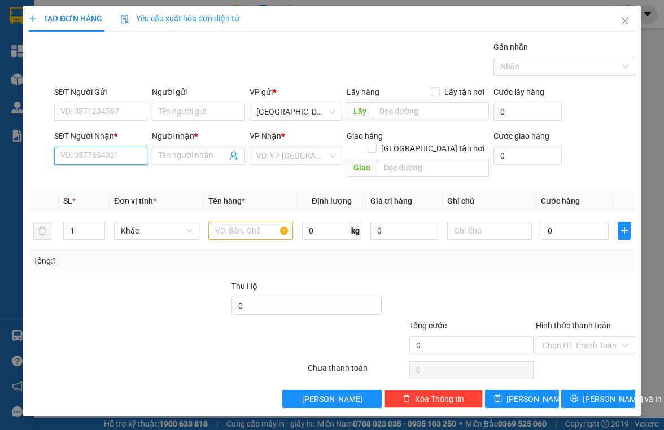
click at [99, 151] on input "SĐT Người Nhận *" at bounding box center [100, 156] width 93 height 18
click at [101, 154] on input "SĐT Người Nhận *" at bounding box center [100, 156] width 93 height 18
click at [98, 149] on input "SĐT Người Nhận *" at bounding box center [100, 156] width 93 height 18
click at [102, 152] on input "SĐT Người Nhận *" at bounding box center [100, 156] width 93 height 18
type input "0"
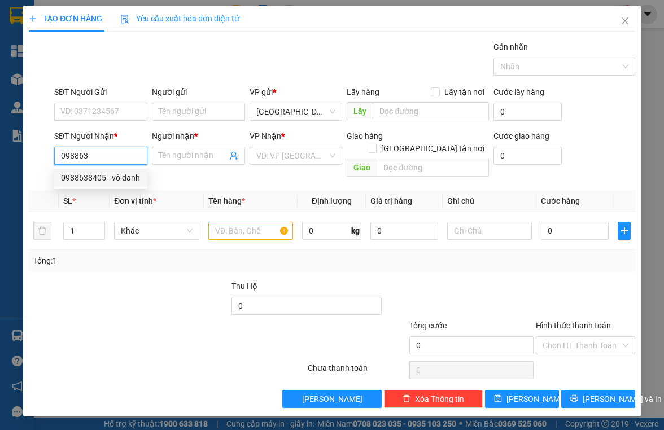
click at [132, 179] on div "0988638405 - vô danh" at bounding box center [101, 178] width 80 height 12
type input "0988638405"
type input "vô danh"
type input "phở nhi thành triệu"
type input "30.000"
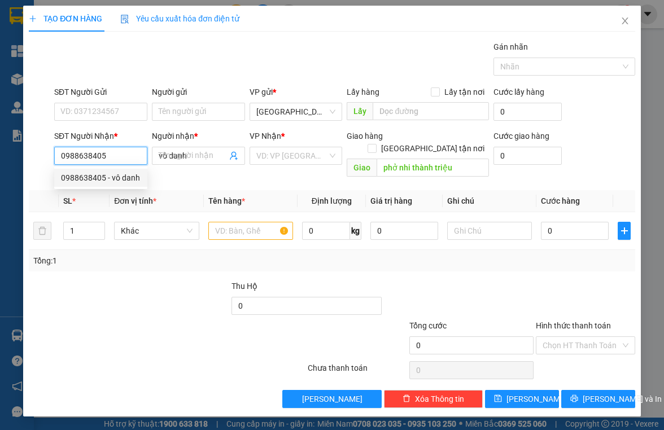
type input "30.000"
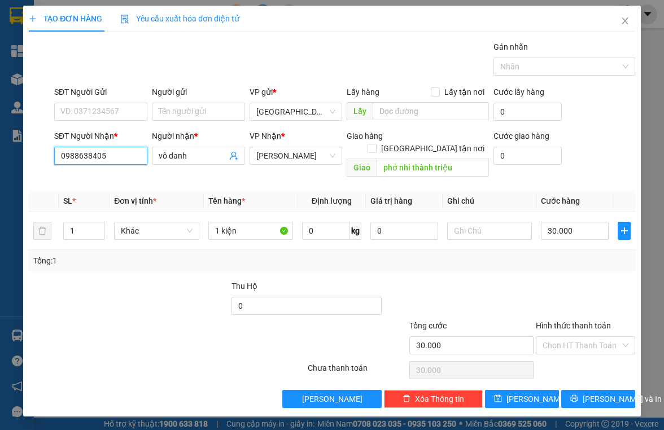
type input "0988638405"
click at [81, 158] on input "0988638405" at bounding box center [100, 156] width 93 height 18
click at [188, 255] on div "Tổng: 1" at bounding box center [145, 261] width 224 height 12
click at [444, 398] on div "TẠO ĐƠN HÀNG Yêu cầu xuất hóa đơn điện tử Transit Pickup Surcharge Ids Transit …" at bounding box center [332, 211] width 618 height 411
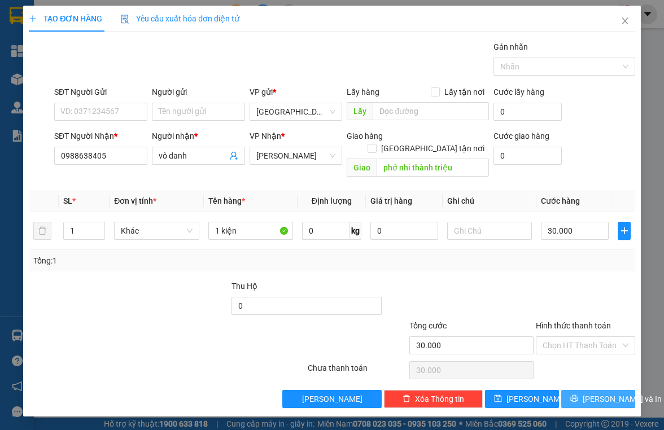
click at [444, 393] on span "[PERSON_NAME] và In" at bounding box center [622, 399] width 79 height 12
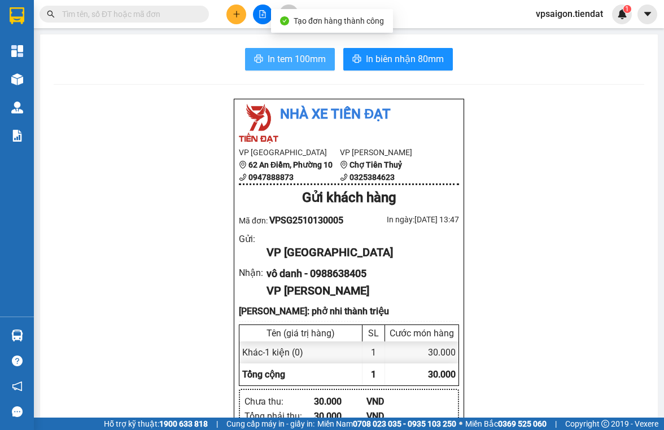
click at [301, 50] on button "In tem 100mm" at bounding box center [290, 59] width 90 height 23
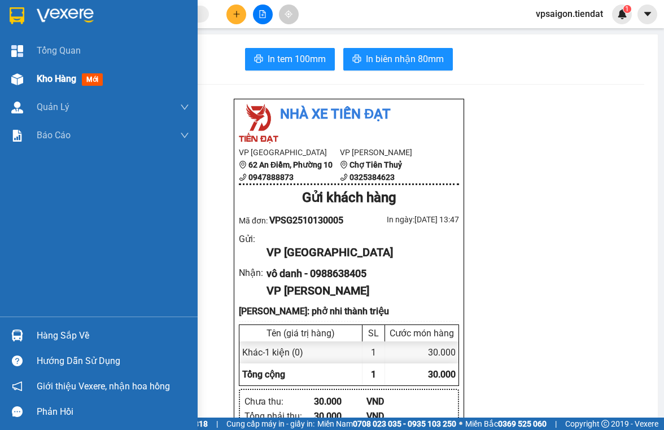
click at [37, 79] on span "Kho hàng" at bounding box center [57, 78] width 40 height 11
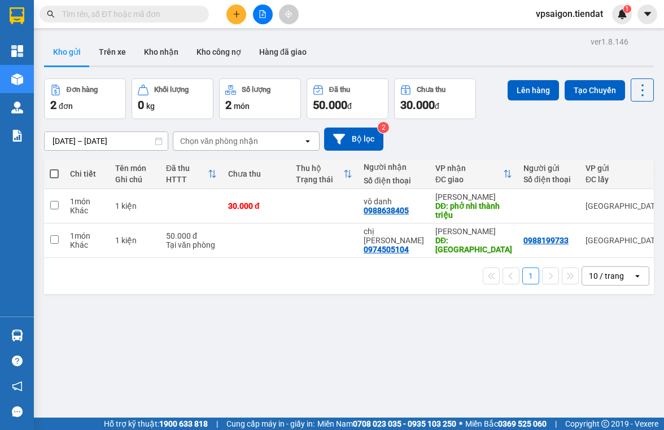
click at [305, 296] on div "ver 1.8.146 Kho gửi Trên xe Kho nhận Kho công nợ Hàng đã giao Đơn hàng 2 đơn Kh…" at bounding box center [349, 249] width 619 height 430
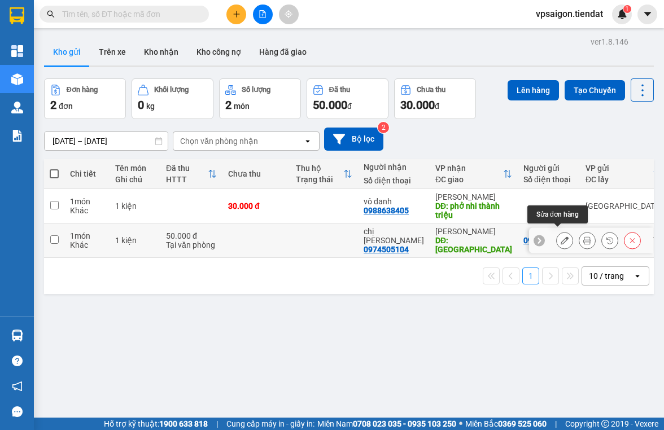
click at [444, 238] on button at bounding box center [565, 241] width 16 height 20
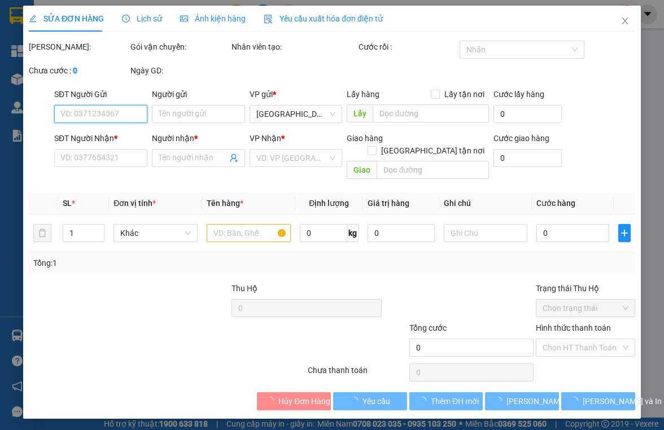
type input "0988199733"
type input "0974505104"
type input "chị hồng"
type input "chợ phước hậu"
type input "50.000"
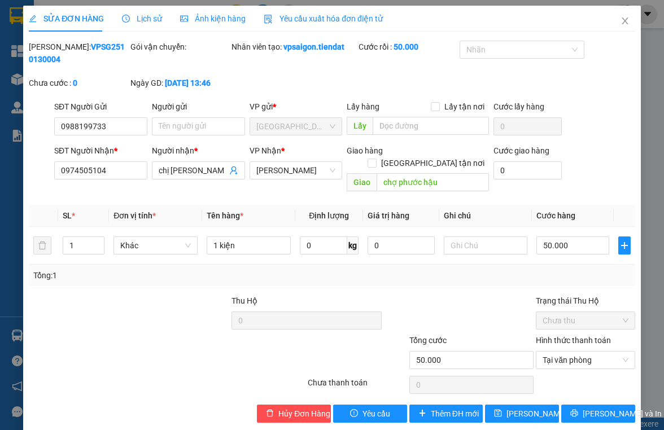
click at [106, 160] on div "SĐT Người Nhận *" at bounding box center [100, 153] width 93 height 17
click at [104, 172] on input "0974505104" at bounding box center [100, 171] width 93 height 18
click at [399, 173] on input "chợ phước hậu" at bounding box center [433, 182] width 112 height 18
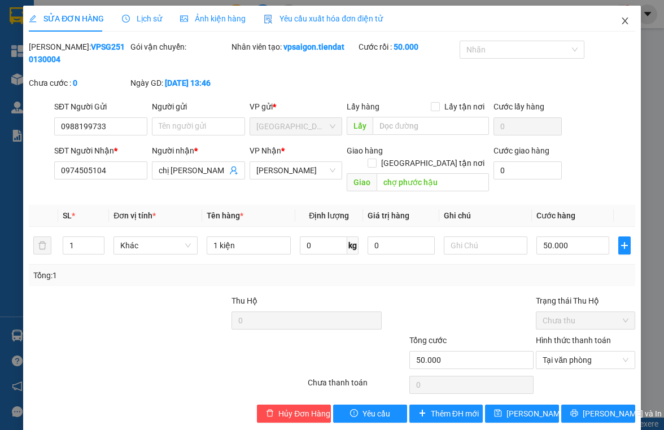
click at [444, 14] on span "Close" at bounding box center [626, 22] width 32 height 32
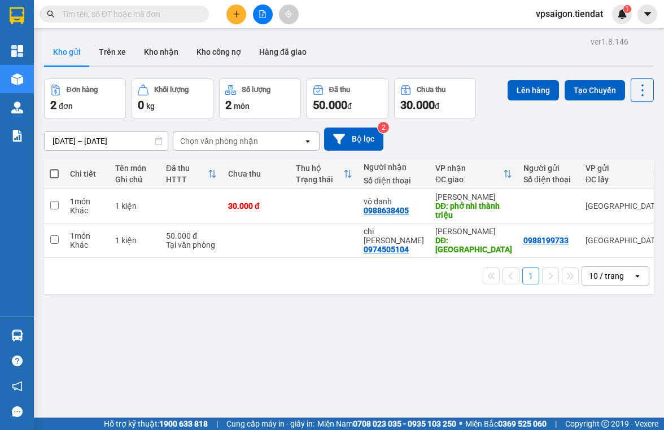
drag, startPoint x: 206, startPoint y: 256, endPoint x: 334, endPoint y: 201, distance: 140.0
click at [206, 258] on div "1 10 / trang open" at bounding box center [349, 276] width 610 height 36
click at [272, 355] on div "ver 1.8.146 Kho gửi Trên xe Kho nhận Kho công nợ Hàng đã giao Đơn hàng 2 đơn Kh…" at bounding box center [349, 249] width 619 height 430
click at [238, 301] on div "ver 1.8.146 Kho gửi Trên xe Kho nhận Kho công nợ Hàng đã giao Đơn hàng 2 đơn Kh…" at bounding box center [349, 249] width 619 height 430
click at [284, 310] on div "ver 1.8.146 Kho gửi Trên xe Kho nhận Kho công nợ Hàng đã giao Đơn hàng 2 đơn Kh…" at bounding box center [349, 249] width 619 height 430
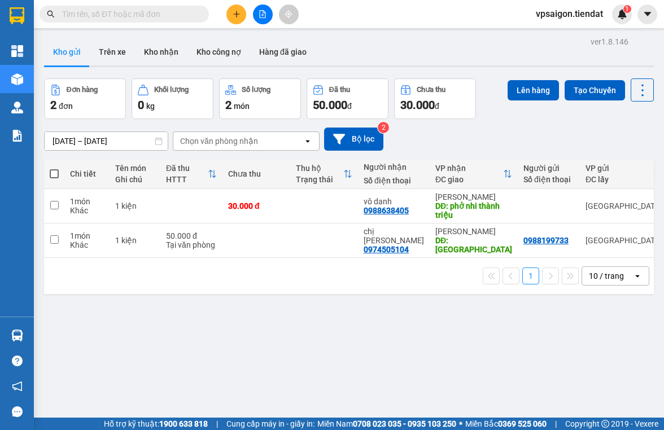
click at [271, 346] on div "ver 1.8.146 Kho gửi Trên xe Kho nhận Kho công nợ Hàng đã giao Đơn hàng 2 đơn Kh…" at bounding box center [349, 249] width 619 height 430
click at [298, 237] on td at bounding box center [324, 241] width 68 height 34
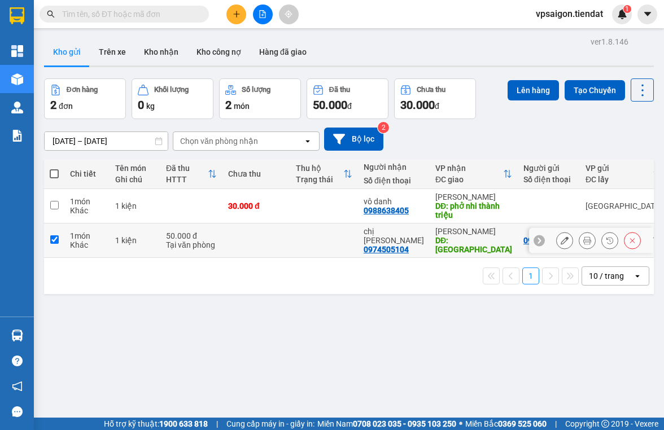
checkbox input "true"
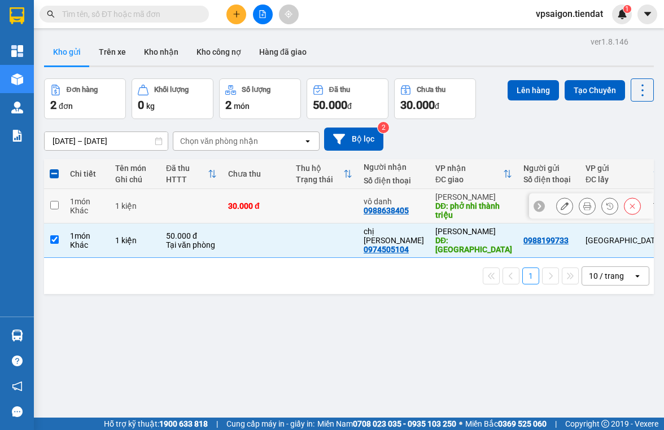
click at [278, 193] on td "30.000 đ" at bounding box center [257, 206] width 68 height 34
checkbox input "true"
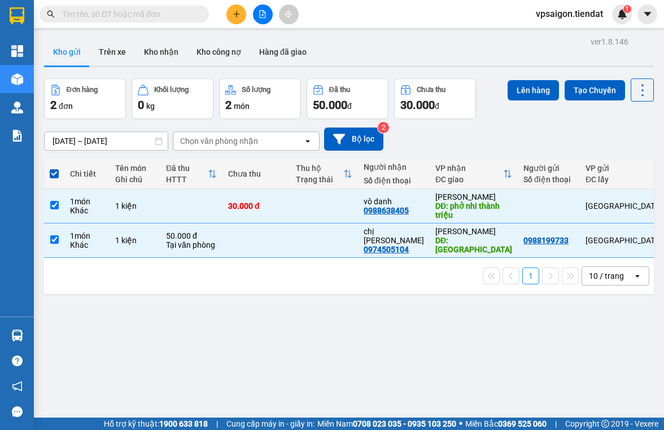
click at [289, 336] on div "ver 1.8.146 Kho gửi Trên xe Kho nhận Kho công nợ Hàng đã giao Đơn hàng 2 đơn Kh…" at bounding box center [349, 249] width 619 height 430
click at [444, 81] on button "Lên hàng" at bounding box center [533, 90] width 51 height 20
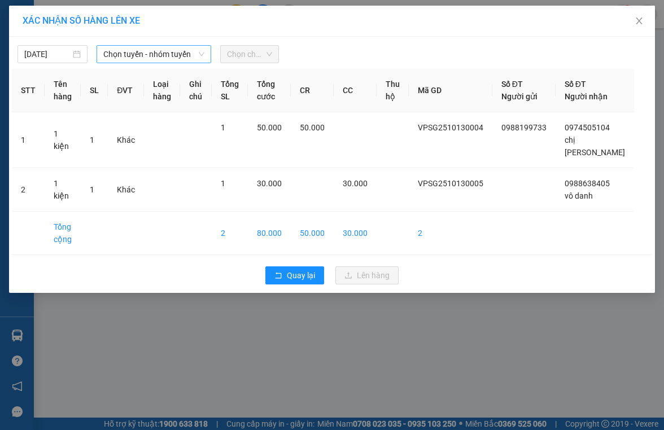
click at [170, 60] on span "Chọn tuyến - nhóm tuyến" at bounding box center [154, 54] width 102 height 17
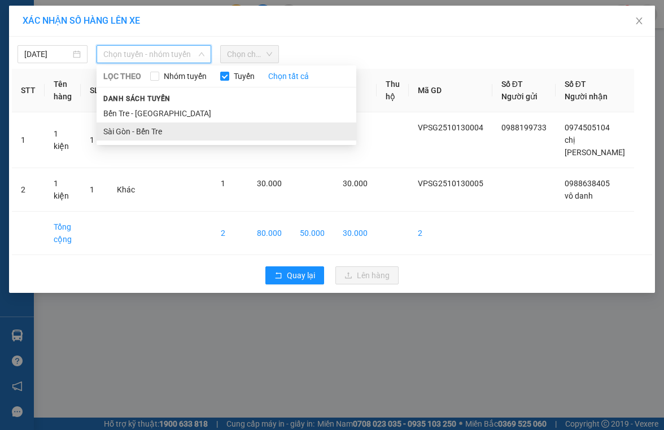
click at [118, 131] on li "Sài Gòn - Bến Tre" at bounding box center [227, 132] width 260 height 18
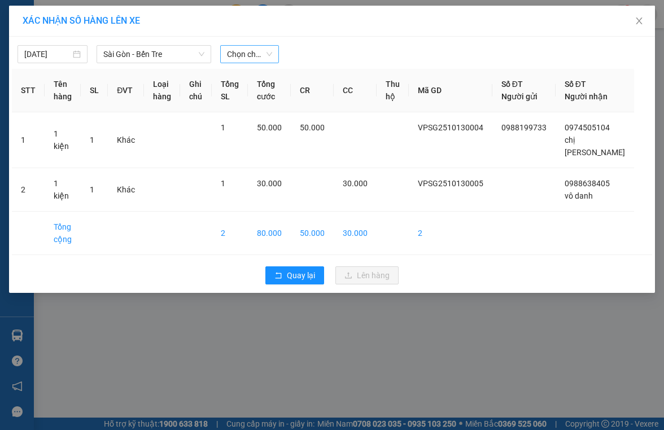
click at [242, 48] on span "Chọn chuyến" at bounding box center [249, 54] width 45 height 17
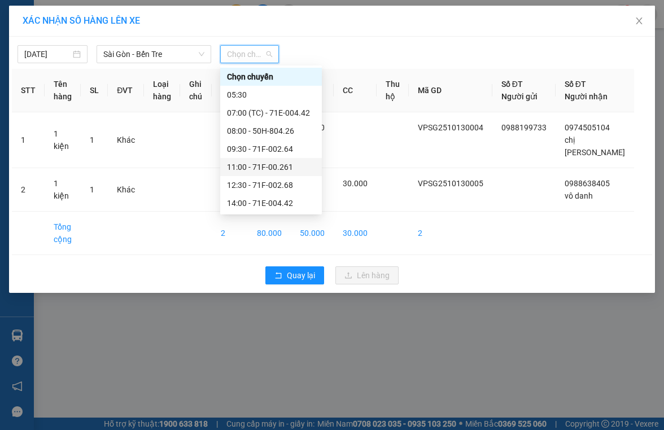
scroll to position [72, 0]
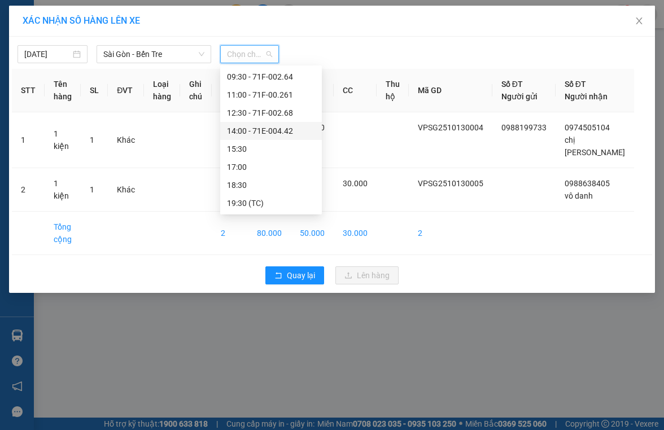
click at [263, 132] on div "14:00 - 71E-004.42" at bounding box center [271, 131] width 88 height 12
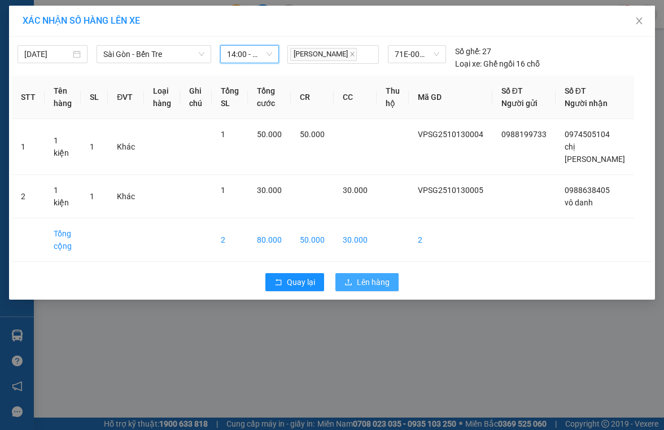
click at [368, 280] on span "Lên hàng" at bounding box center [373, 282] width 33 height 12
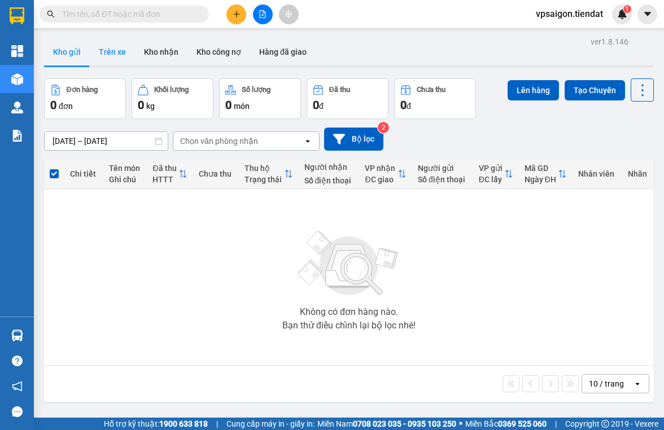
click at [110, 55] on button "Trên xe" at bounding box center [112, 51] width 45 height 27
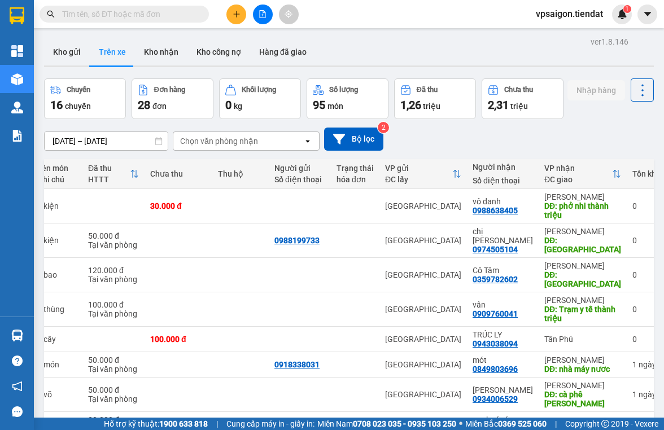
scroll to position [128, 0]
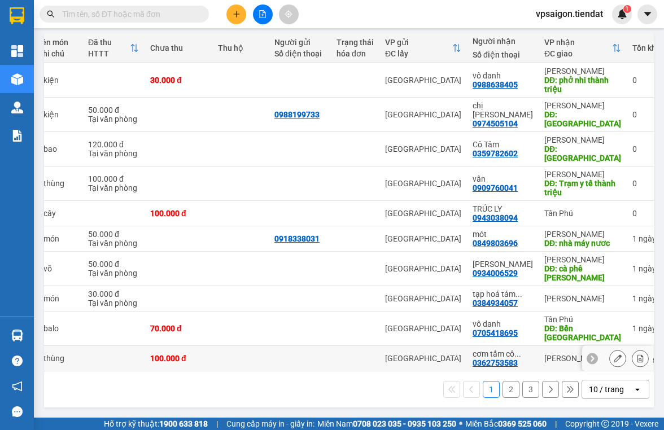
click at [366, 366] on td at bounding box center [355, 358] width 49 height 25
checkbox input "true"
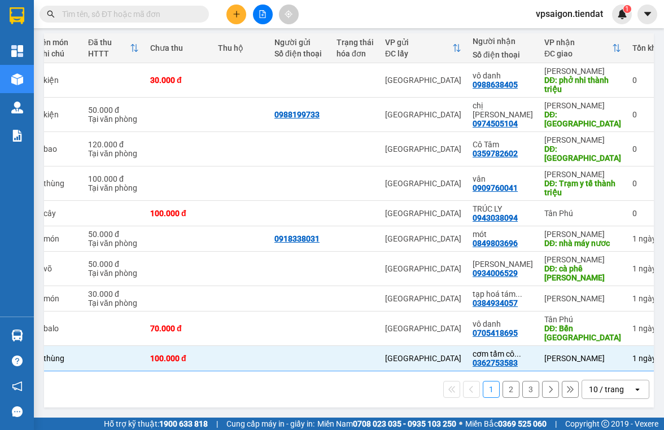
scroll to position [0, 0]
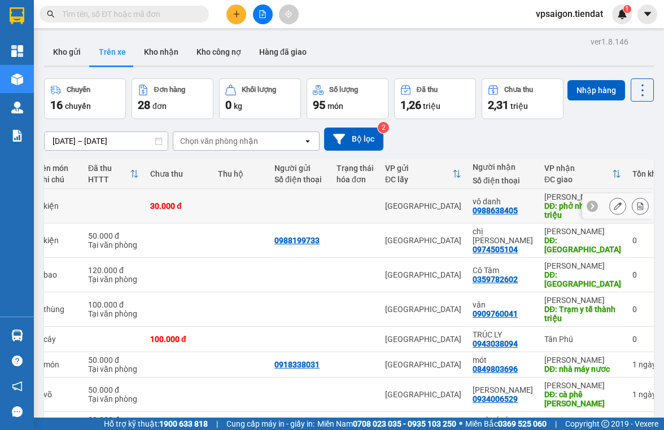
click at [444, 216] on button at bounding box center [618, 207] width 16 height 20
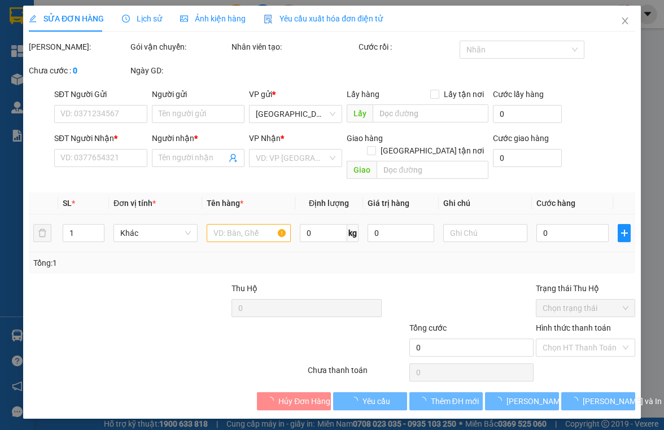
type input "0988638405"
type input "vô danh"
type input "phở nhi thành triệu"
type input "30.000"
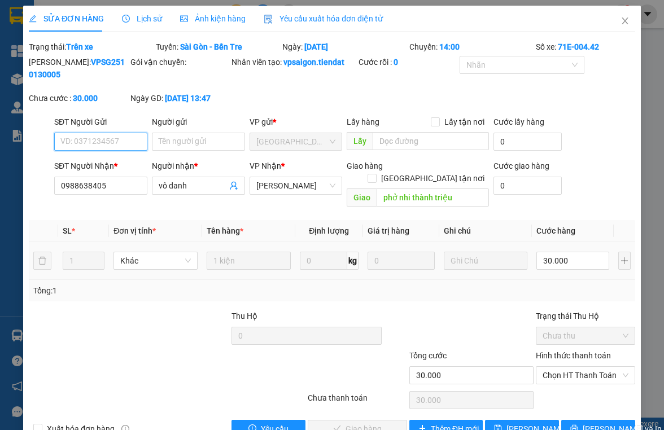
scroll to position [17, 0]
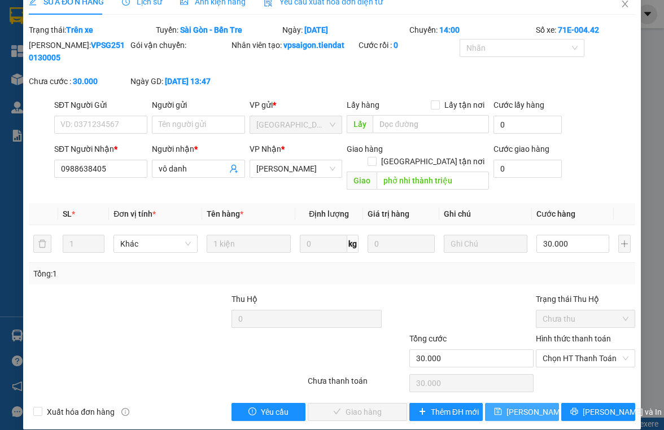
click at [444, 406] on span "[PERSON_NAME] thay đổi" at bounding box center [552, 412] width 90 height 12
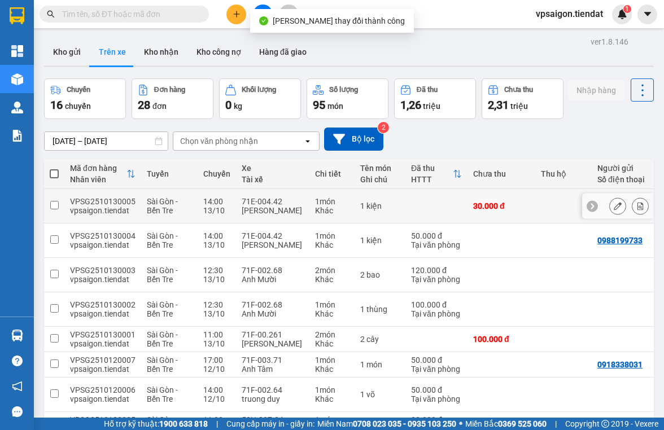
click at [444, 216] on button at bounding box center [618, 207] width 16 height 20
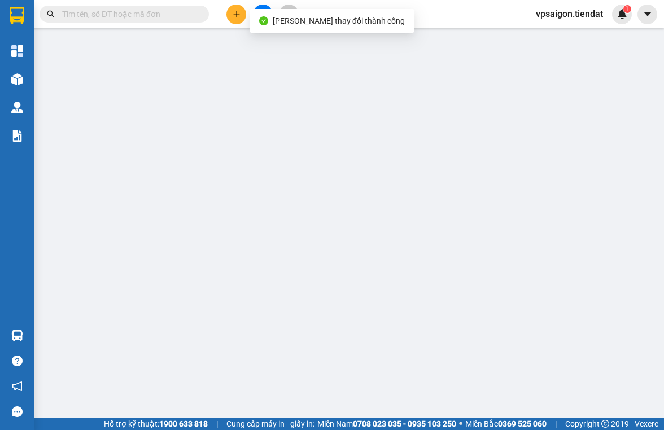
type input "0988638405"
type input "vô danh"
type input "phở nhi thành triệu"
type input "30.000"
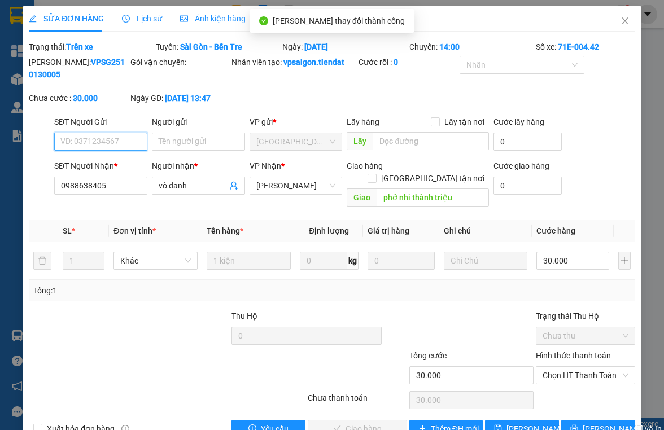
scroll to position [17, 0]
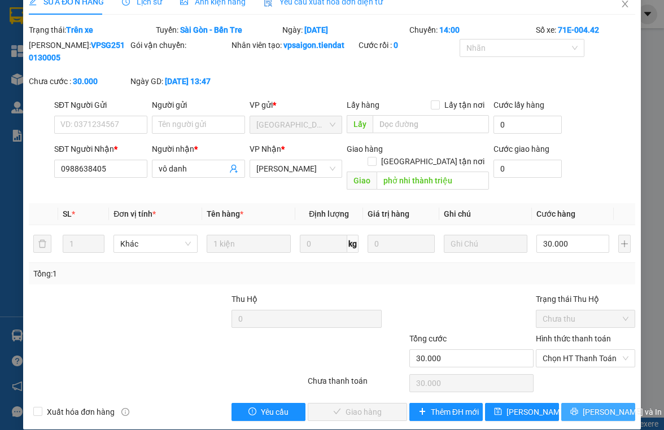
click at [444, 406] on span "[PERSON_NAME] và In" at bounding box center [622, 412] width 79 height 12
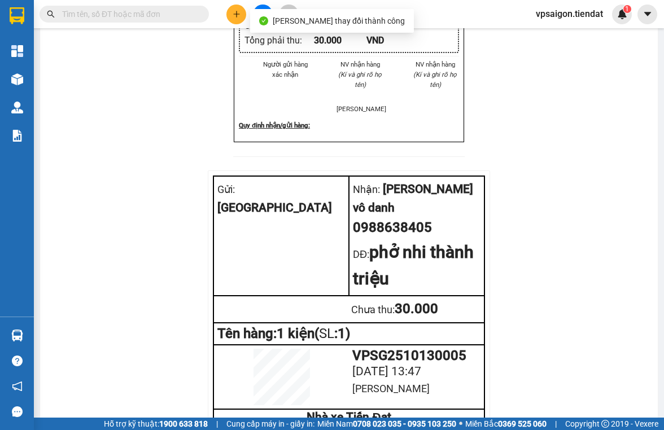
scroll to position [434, 0]
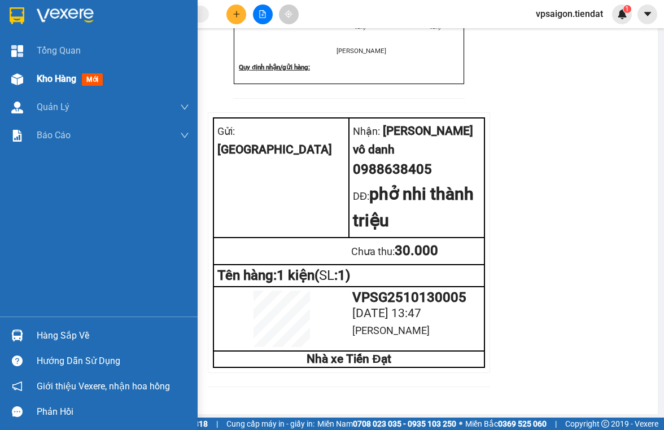
click at [63, 80] on span "Kho hàng" at bounding box center [57, 78] width 40 height 11
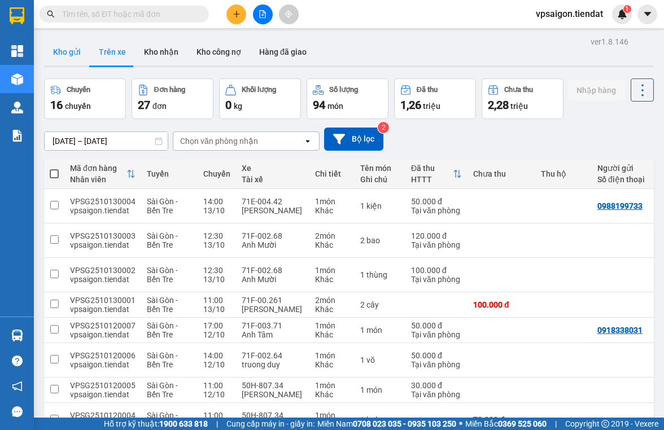
click at [59, 56] on button "Kho gửi" at bounding box center [67, 51] width 46 height 27
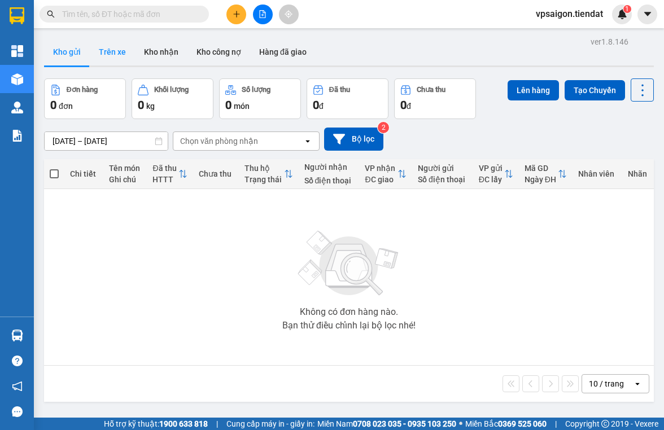
click at [106, 51] on button "Trên xe" at bounding box center [112, 51] width 45 height 27
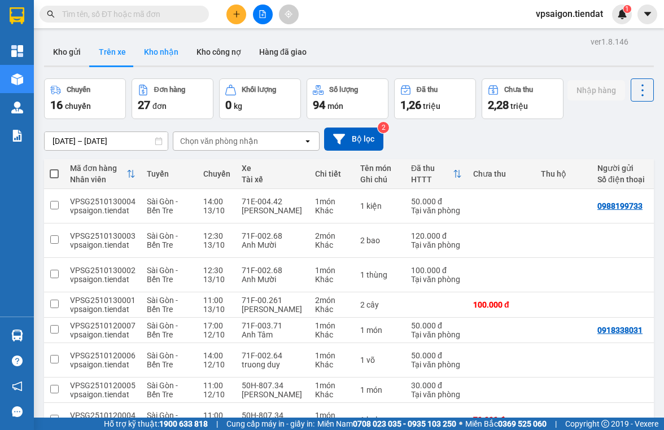
click at [149, 51] on button "Kho nhận" at bounding box center [161, 51] width 53 height 27
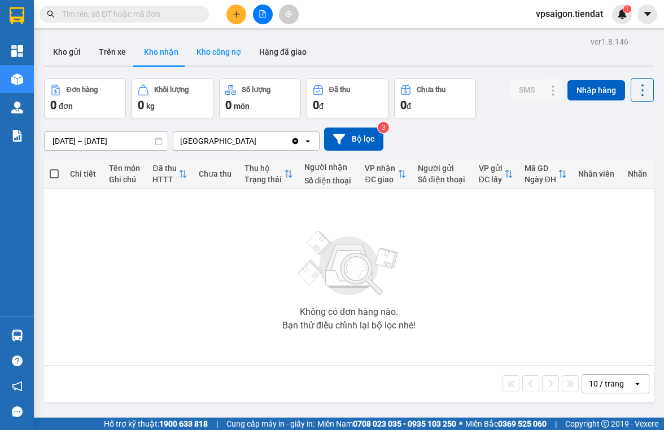
click at [217, 55] on button "Kho công nợ" at bounding box center [219, 51] width 63 height 27
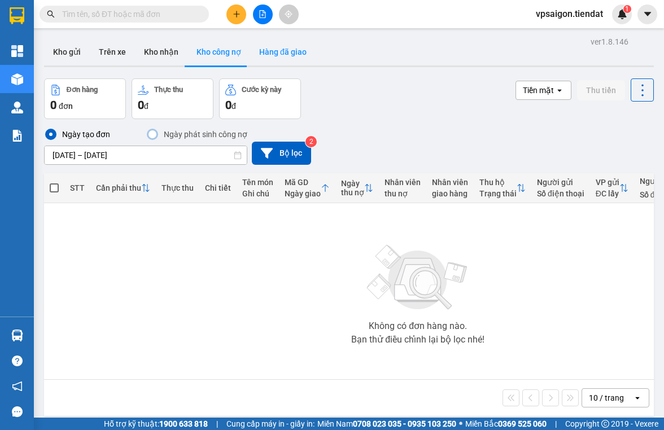
click at [278, 60] on button "Hàng đã giao" at bounding box center [283, 51] width 66 height 27
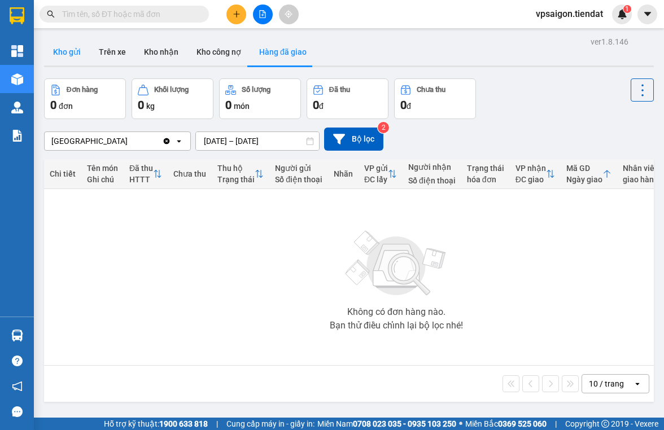
click at [75, 62] on button "Kho gửi" at bounding box center [67, 51] width 46 height 27
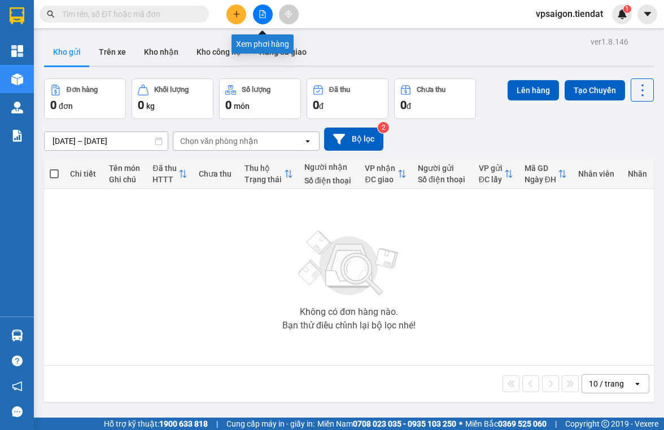
click at [262, 11] on icon "file-add" at bounding box center [263, 14] width 8 height 8
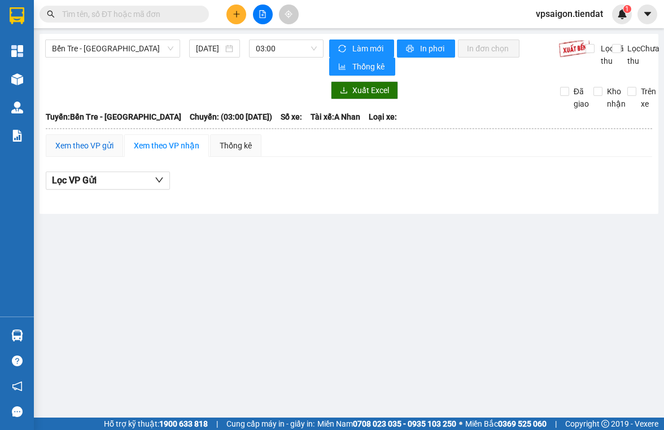
click at [95, 152] on div "Xem theo VP gửi" at bounding box center [84, 146] width 58 height 12
click at [103, 177] on span "Lọc VP nhận" at bounding box center [77, 180] width 51 height 14
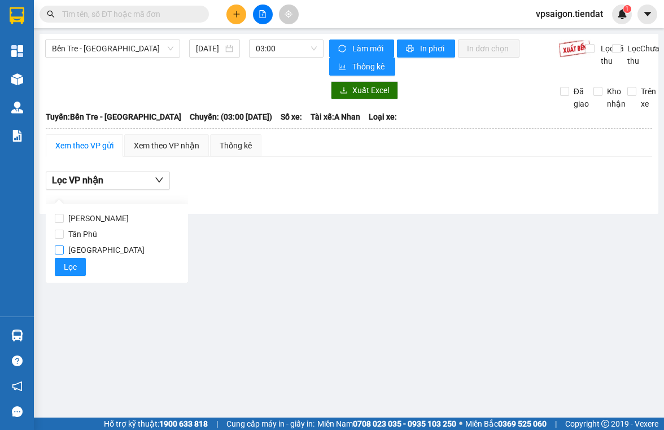
click at [86, 248] on span "[GEOGRAPHIC_DATA]" at bounding box center [106, 250] width 85 height 16
click at [64, 248] on input "[GEOGRAPHIC_DATA]" at bounding box center [59, 250] width 9 height 9
checkbox input "true"
click at [79, 265] on button "Lọc" at bounding box center [70, 267] width 31 height 18
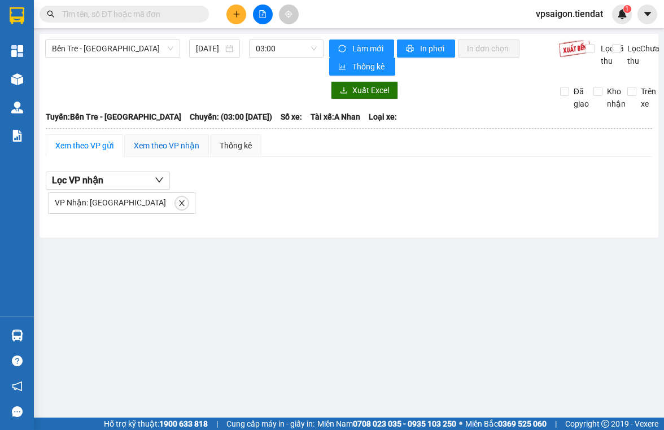
click at [152, 147] on div "Xem theo VP nhận" at bounding box center [167, 146] width 66 height 12
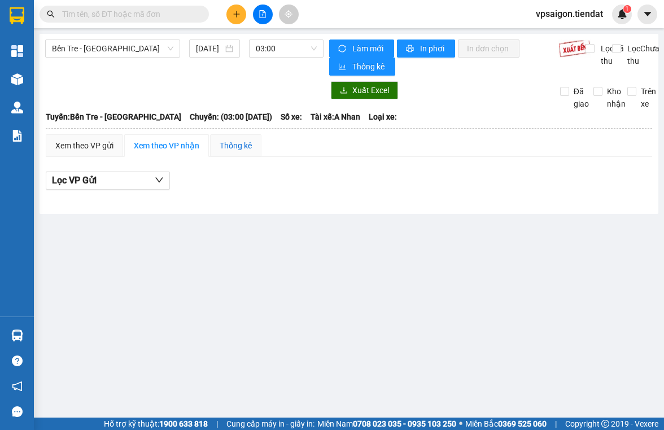
click at [250, 146] on div "Thống kê" at bounding box center [236, 146] width 32 height 12
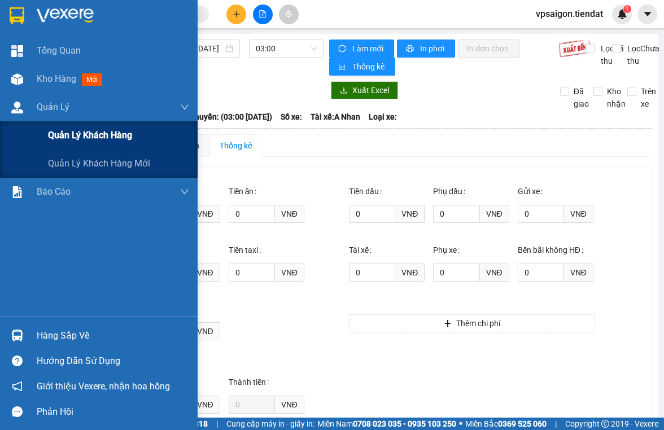
click at [85, 146] on div "Quản lý khách hàng" at bounding box center [118, 135] width 141 height 28
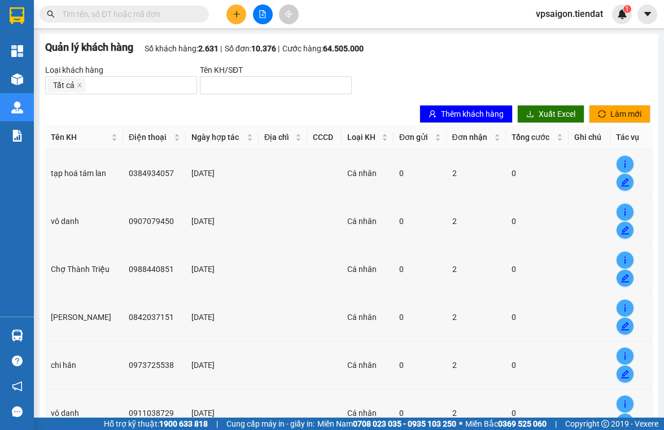
click at [396, 71] on div "Loại khách hàng Tất cả Tên KH/SĐT" at bounding box center [349, 79] width 608 height 31
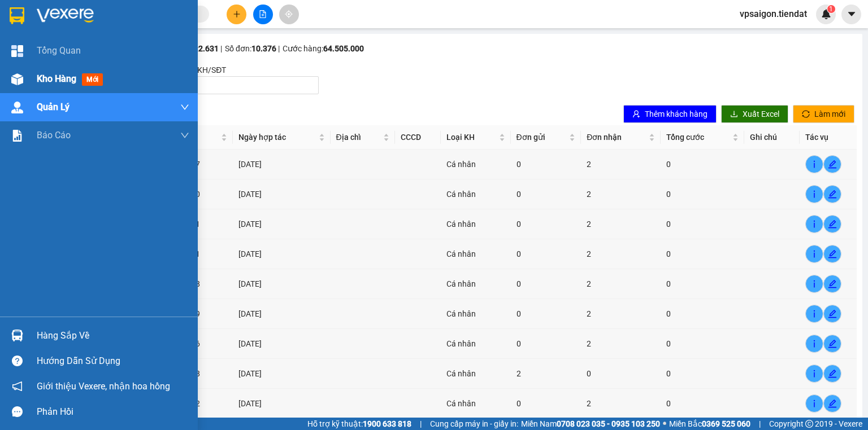
click at [50, 75] on span "Kho hàng" at bounding box center [57, 78] width 40 height 11
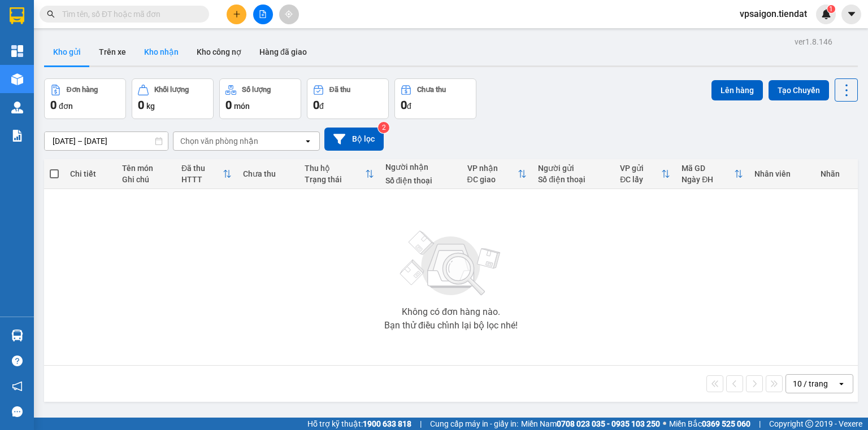
click at [146, 52] on button "Kho nhận" at bounding box center [161, 51] width 53 height 27
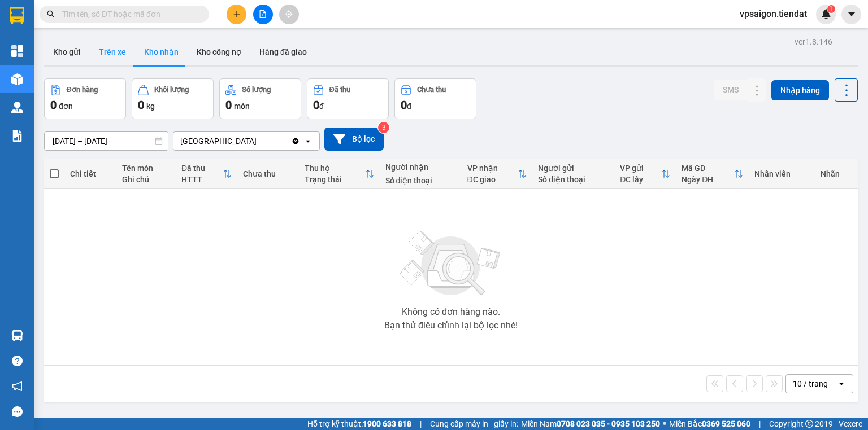
click at [108, 55] on button "Trên xe" at bounding box center [112, 51] width 45 height 27
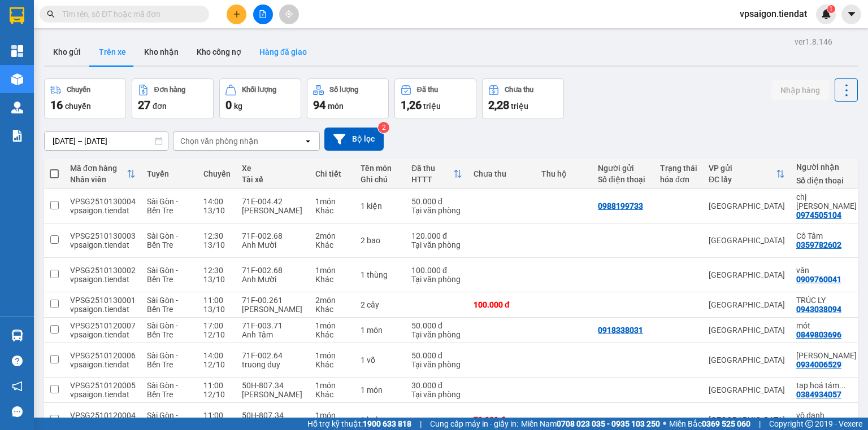
click at [271, 56] on button "Hàng đã giao" at bounding box center [283, 51] width 66 height 27
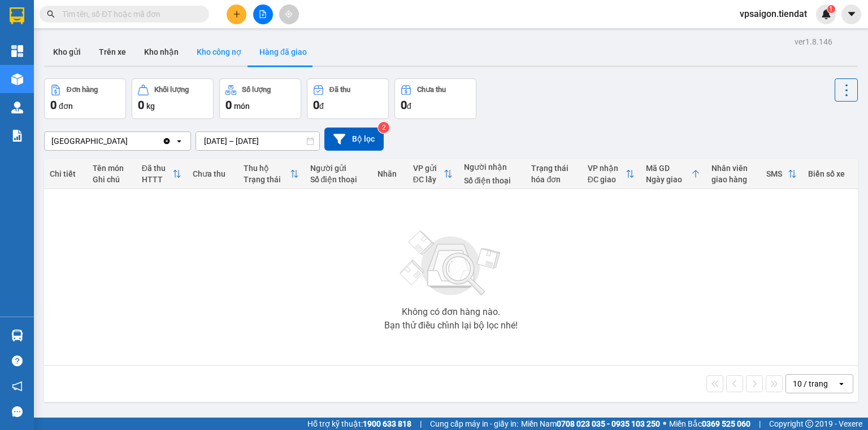
click at [219, 56] on button "Kho công nợ" at bounding box center [219, 51] width 63 height 27
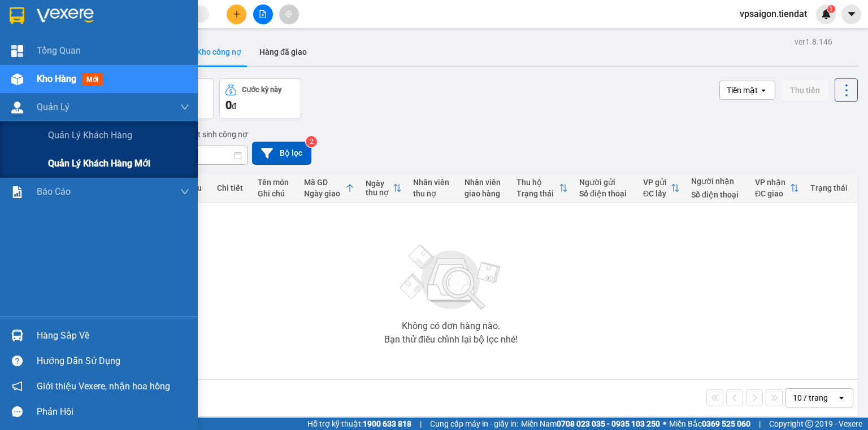
click at [71, 159] on span "Quản lý khách hàng mới" at bounding box center [99, 163] width 102 height 14
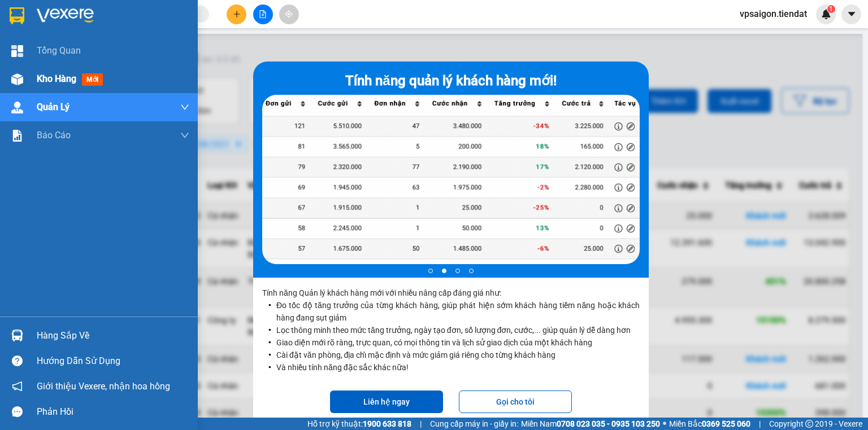
click at [63, 79] on span "Kho hàng" at bounding box center [57, 78] width 40 height 11
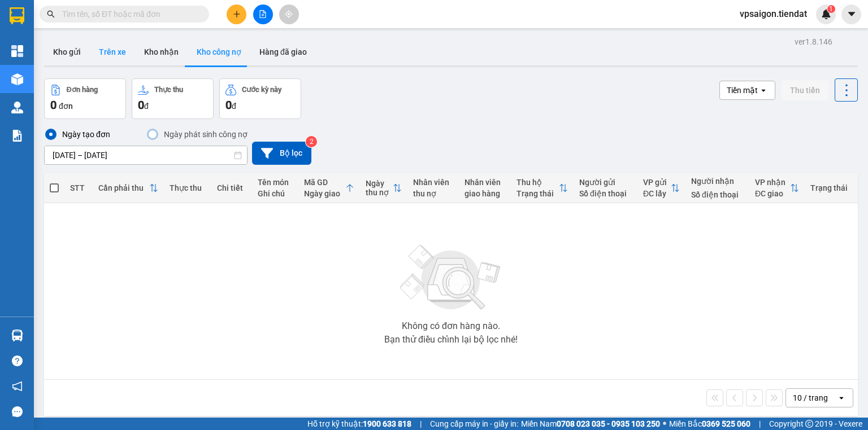
click at [114, 59] on button "Trên xe" at bounding box center [112, 51] width 45 height 27
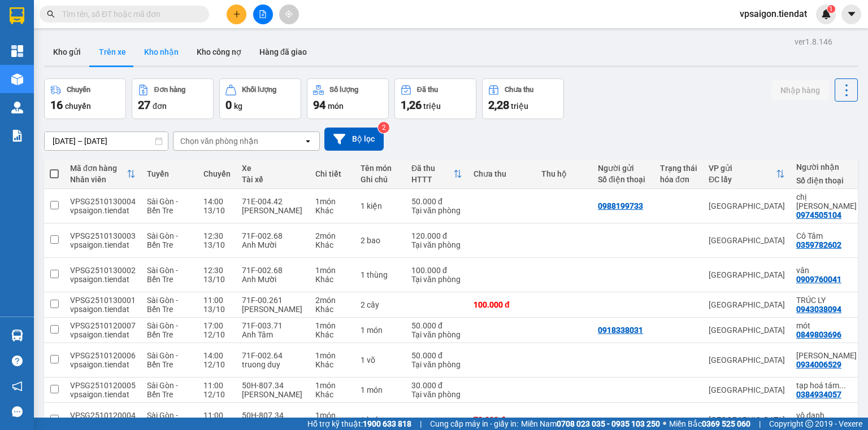
click at [143, 52] on button "Kho nhận" at bounding box center [161, 51] width 53 height 27
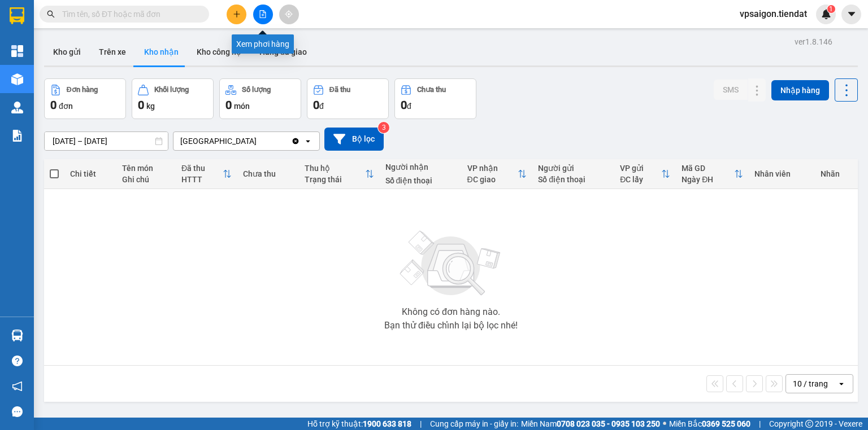
click at [263, 21] on button at bounding box center [263, 15] width 20 height 20
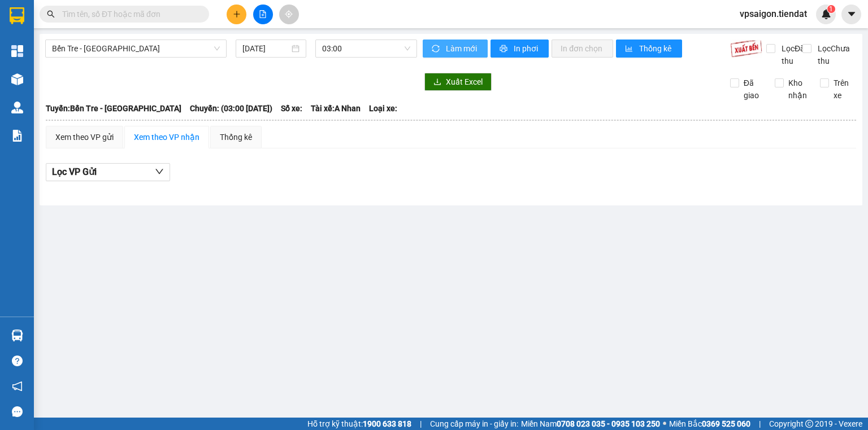
click at [469, 51] on span "Làm mới" at bounding box center [462, 48] width 33 height 12
click at [158, 176] on icon "down" at bounding box center [159, 171] width 9 height 9
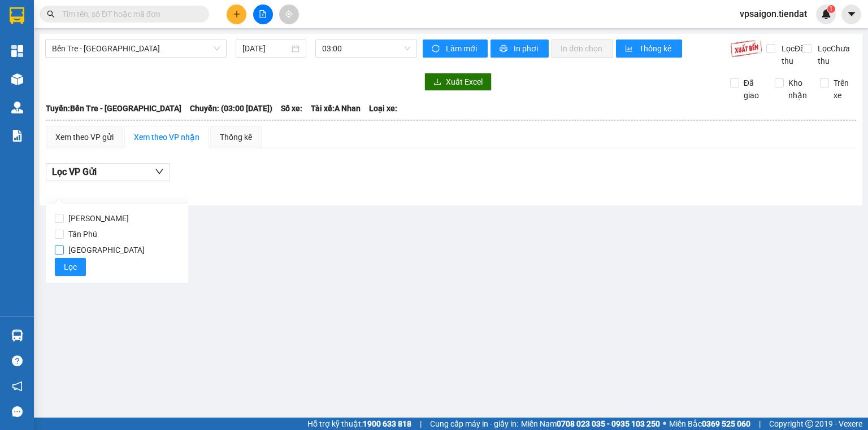
click at [103, 250] on label "[GEOGRAPHIC_DATA]" at bounding box center [117, 250] width 124 height 16
click at [64, 250] on input "[GEOGRAPHIC_DATA]" at bounding box center [59, 250] width 9 height 9
checkbox input "true"
click at [60, 267] on button "Lọc" at bounding box center [70, 267] width 31 height 18
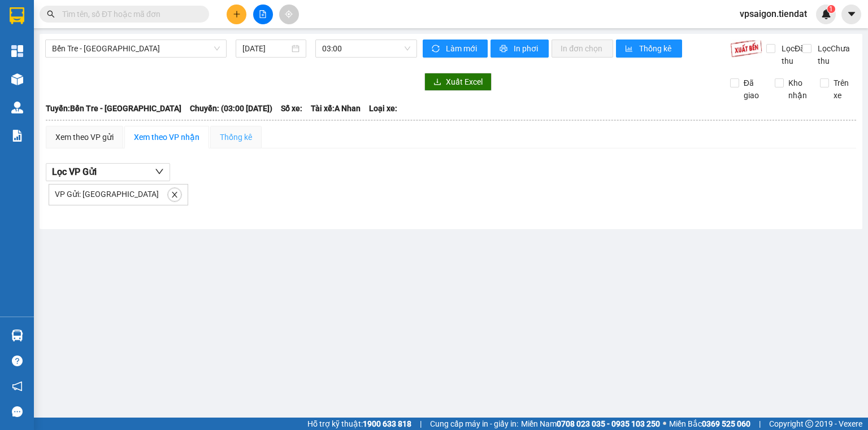
click at [232, 149] on div "Thống kê" at bounding box center [235, 137] width 51 height 23
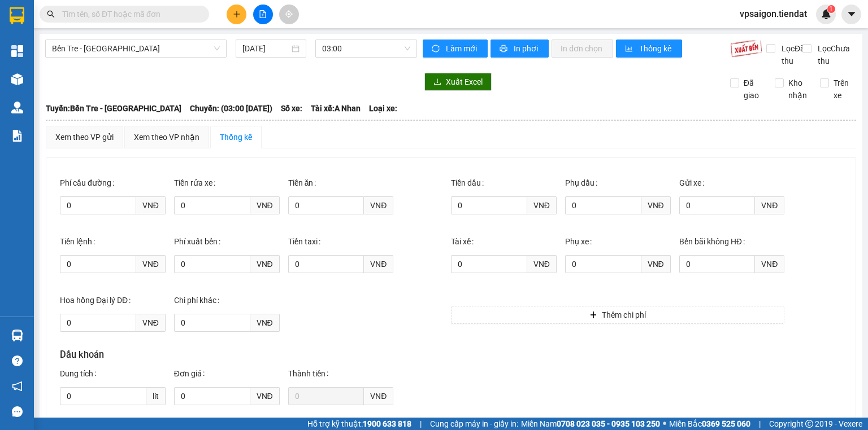
click at [174, 23] on div "Kết quả tìm kiếm ( 0 ) Bộ lọc No Data" at bounding box center [110, 15] width 220 height 20
click at [177, 11] on input "text" at bounding box center [128, 14] width 133 height 12
paste input "0988638405"
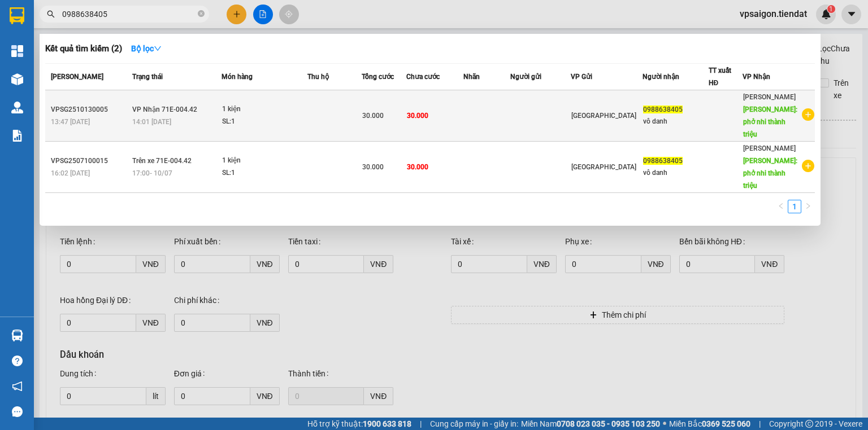
type input "0988638405"
click at [399, 99] on td "30.000" at bounding box center [384, 115] width 44 height 51
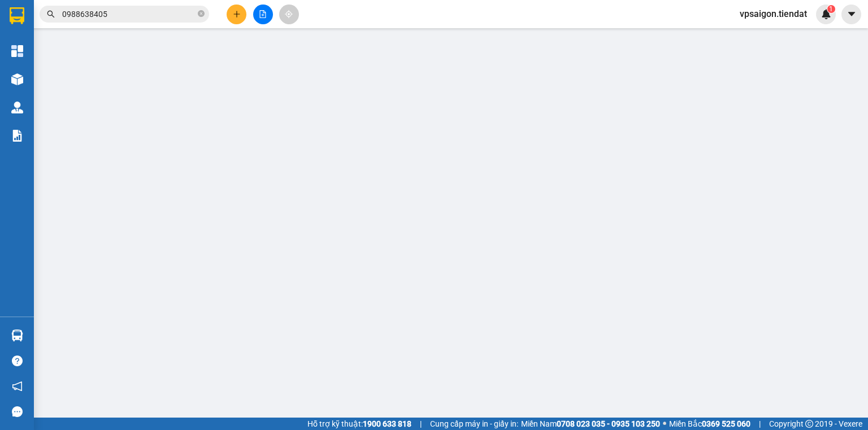
type input "0988638405"
type input "vô danh"
type input "phở nhi thành triệu"
type input "30.000"
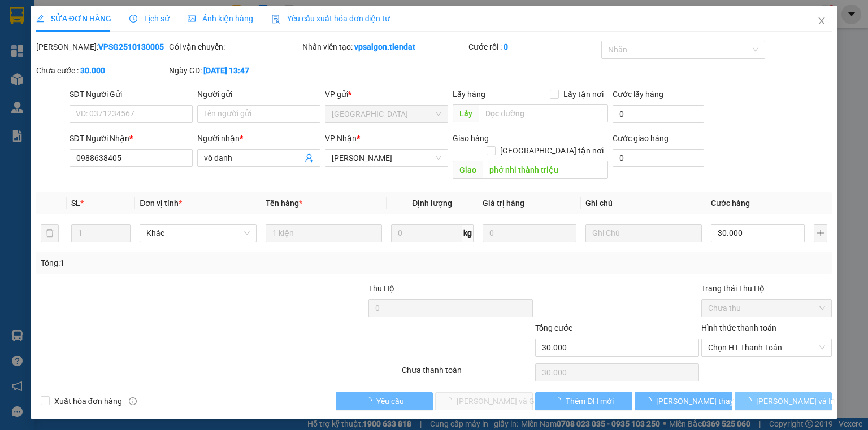
click at [664, 395] on span "[PERSON_NAME] và In" at bounding box center [795, 401] width 79 height 12
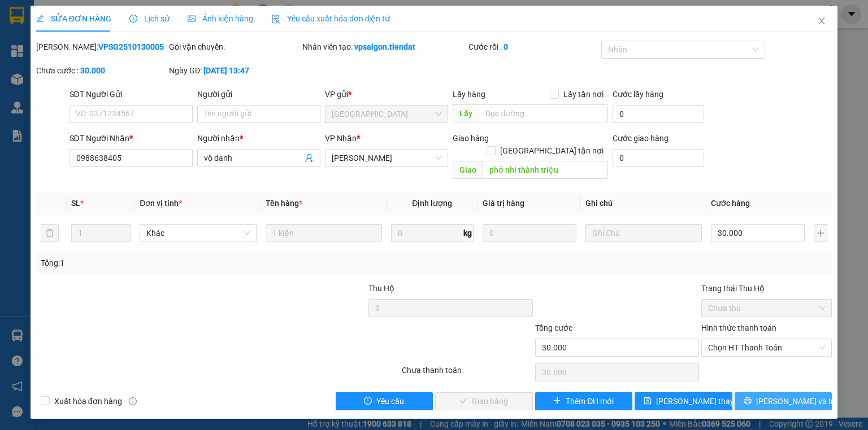
click at [664, 397] on icon "printer" at bounding box center [747, 401] width 8 height 8
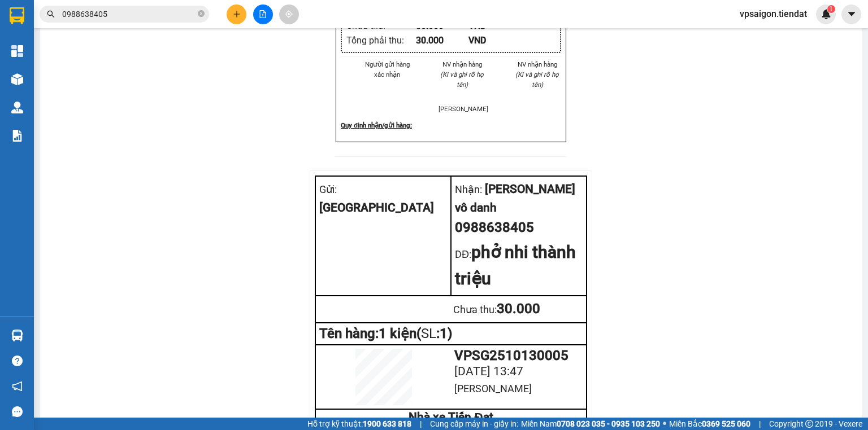
scroll to position [434, 0]
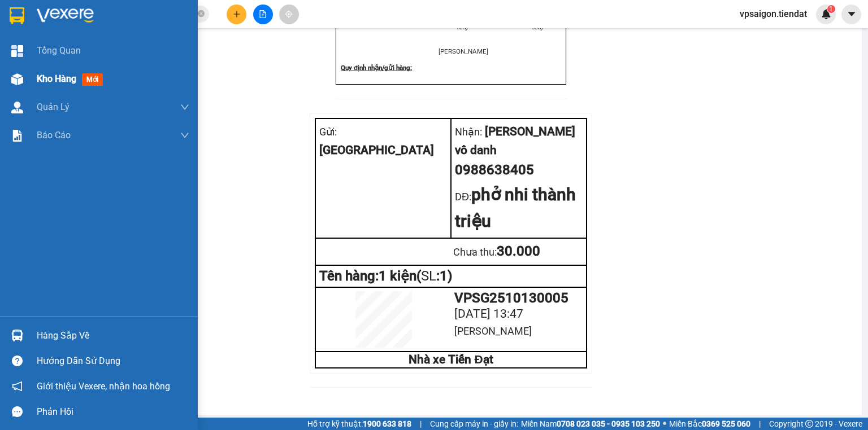
click at [38, 81] on span "Kho hàng" at bounding box center [57, 78] width 40 height 11
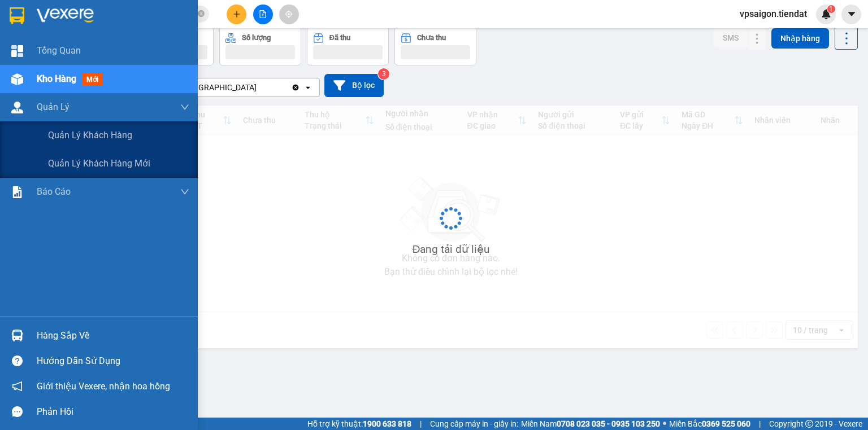
scroll to position [52, 0]
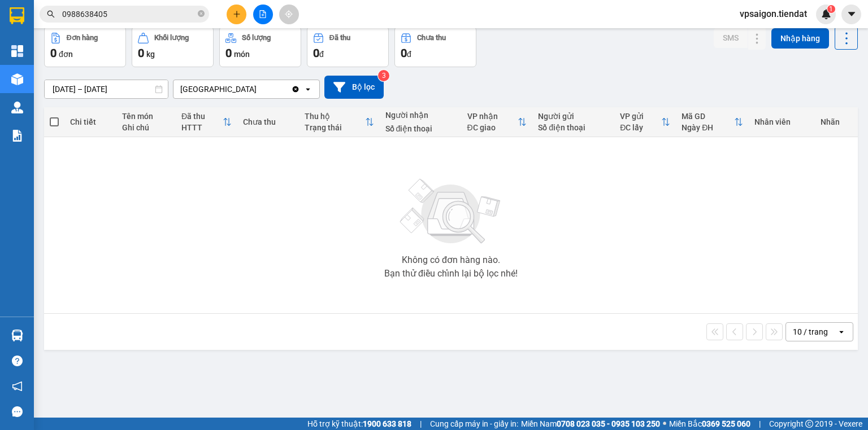
click at [140, 2] on div "Kết quả tìm kiếm ( 2 ) Bộ lọc Mã ĐH Trạng thái Món hàng Thu hộ Tổng cước Chưa c…" at bounding box center [434, 14] width 868 height 28
click at [145, 16] on input "0988638405" at bounding box center [128, 14] width 133 height 12
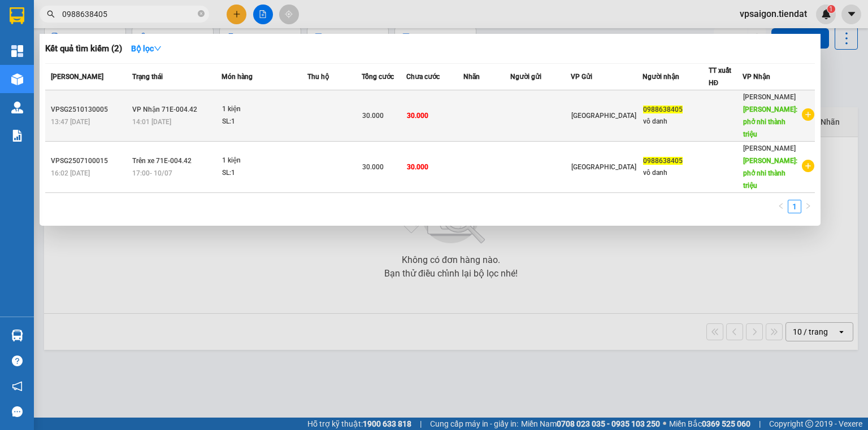
click at [391, 111] on div "30.000" at bounding box center [383, 116] width 43 height 12
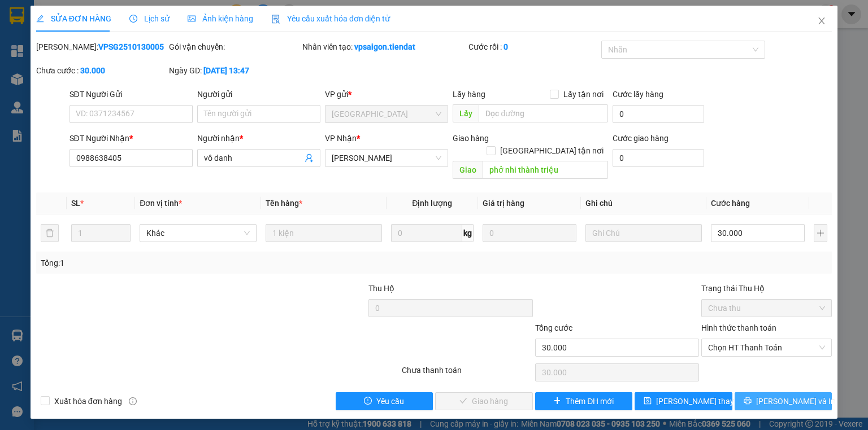
click at [664, 395] on span "[PERSON_NAME] và In" at bounding box center [795, 401] width 79 height 12
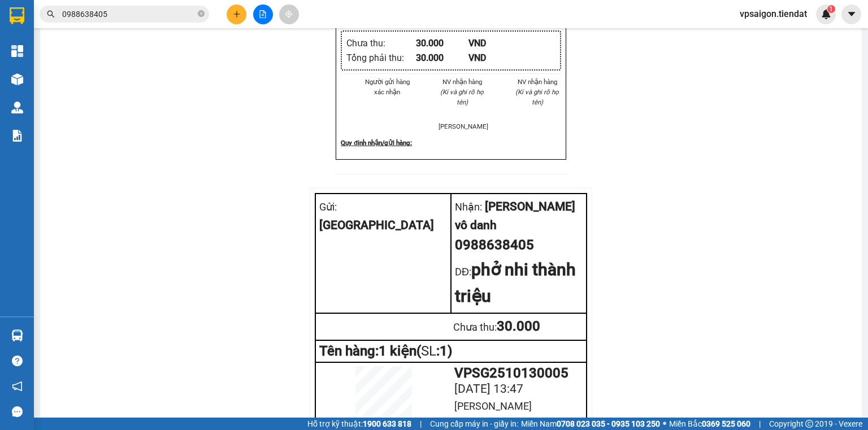
scroll to position [434, 0]
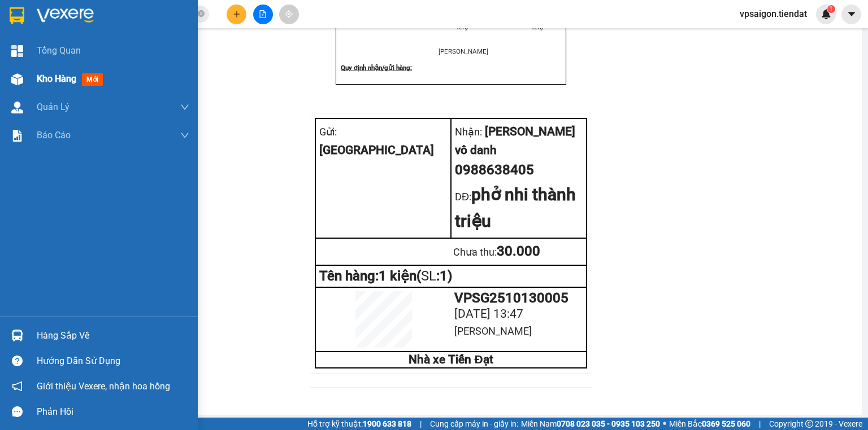
click at [40, 75] on span "Kho hàng" at bounding box center [57, 78] width 40 height 11
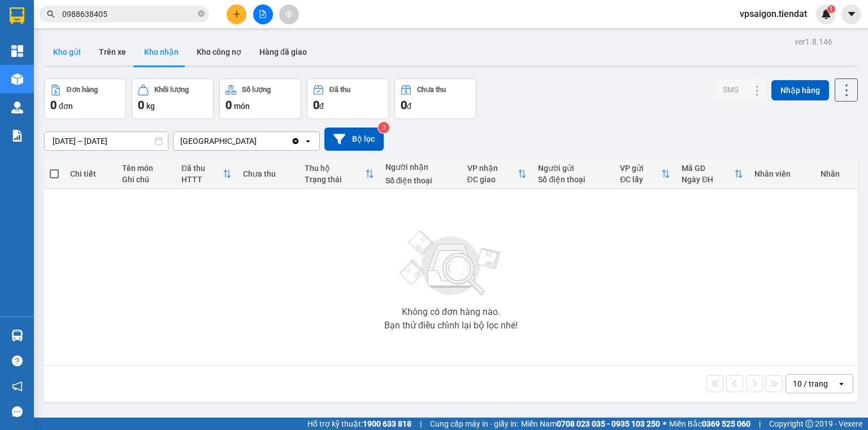
click at [68, 61] on button "Kho gửi" at bounding box center [67, 51] width 46 height 27
click at [664, 92] on icon at bounding box center [846, 90] width 16 height 16
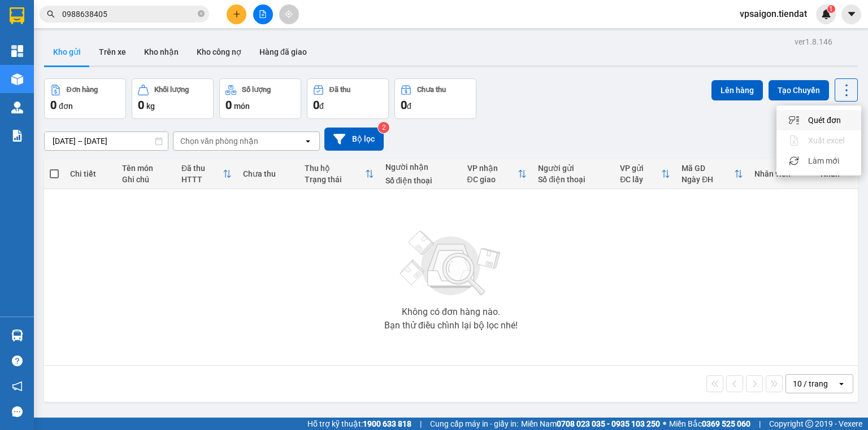
click at [664, 123] on icon "Menu" at bounding box center [794, 120] width 11 height 11
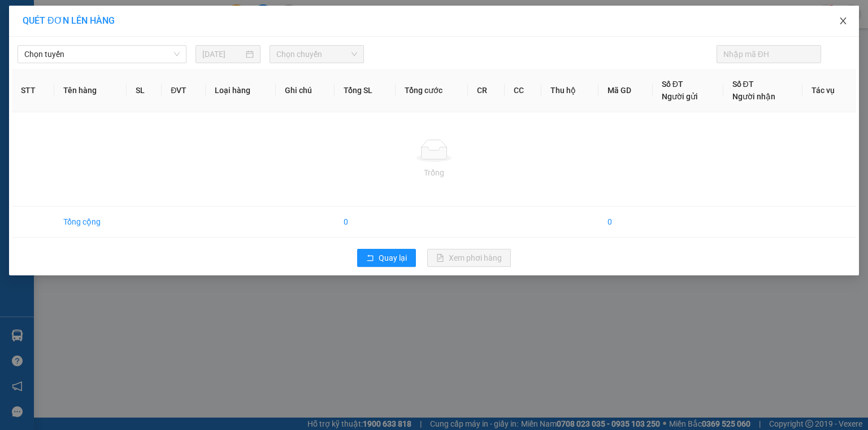
click at [664, 18] on span "Close" at bounding box center [843, 22] width 32 height 32
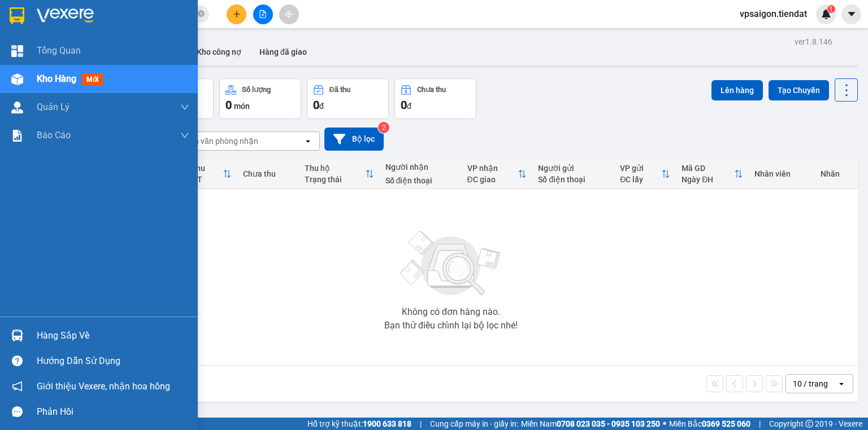
click at [46, 81] on span "Kho hàng" at bounding box center [57, 78] width 40 height 11
click at [28, 45] on div "Tổng Quan" at bounding box center [99, 51] width 198 height 28
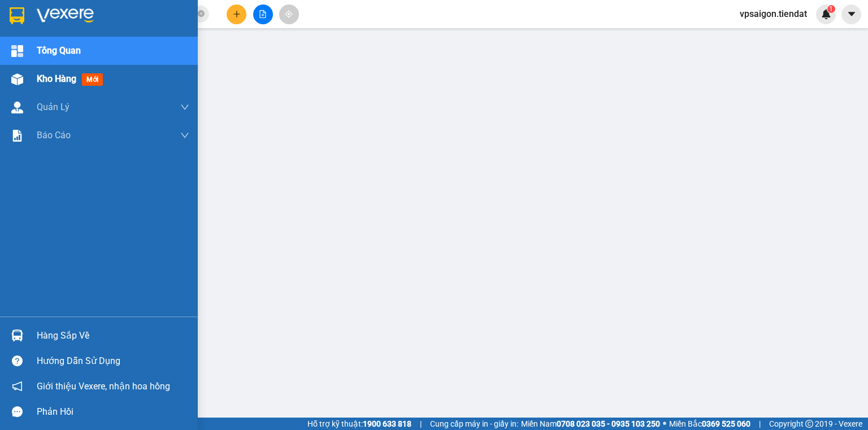
click at [69, 82] on span "Kho hàng" at bounding box center [57, 78] width 40 height 11
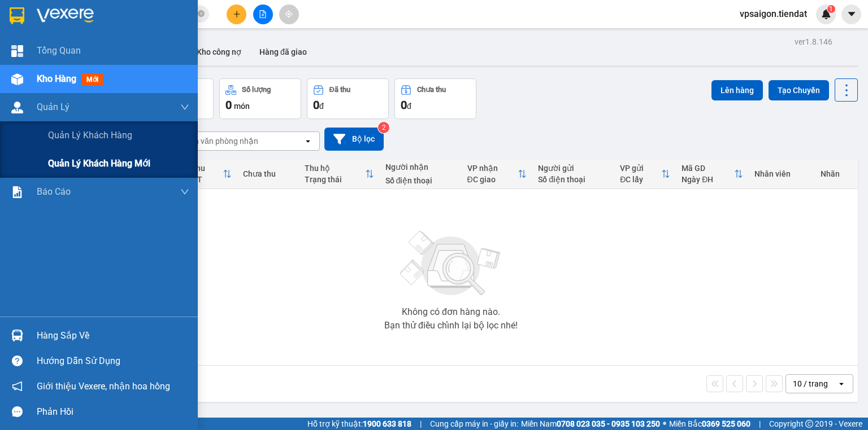
click at [79, 160] on span "Quản lý khách hàng mới" at bounding box center [99, 163] width 102 height 14
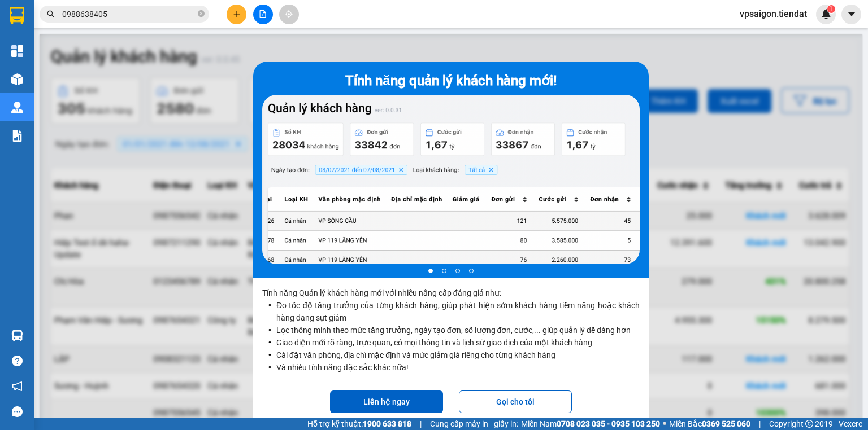
scroll to position [52, 0]
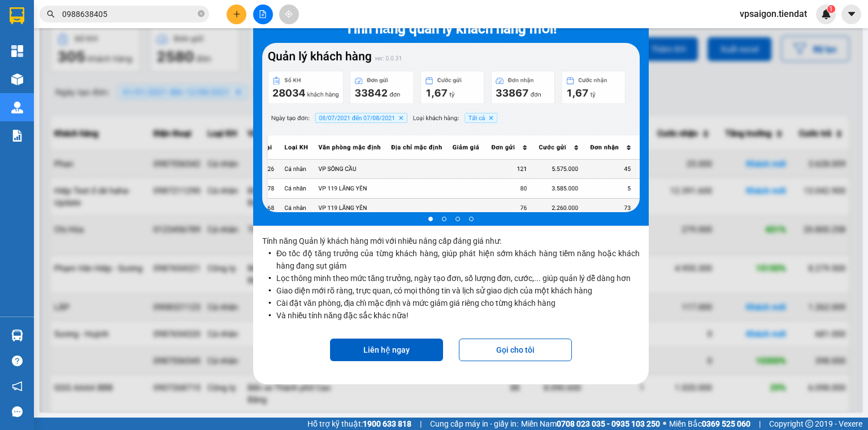
click at [664, 205] on div at bounding box center [451, 197] width 823 height 430
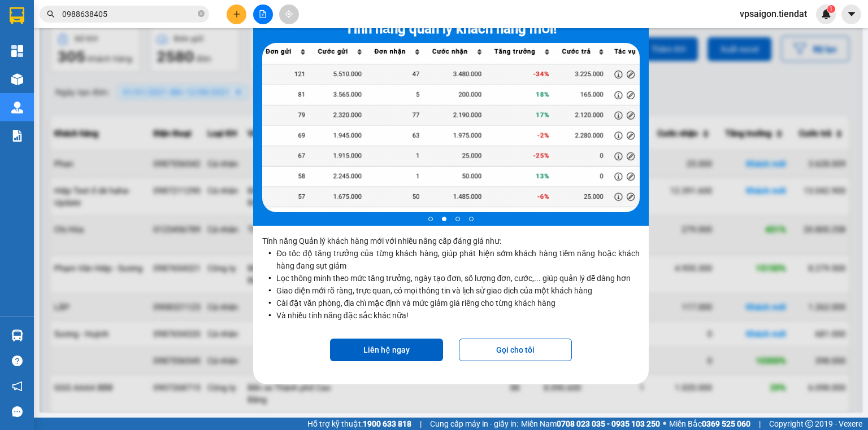
scroll to position [0, 0]
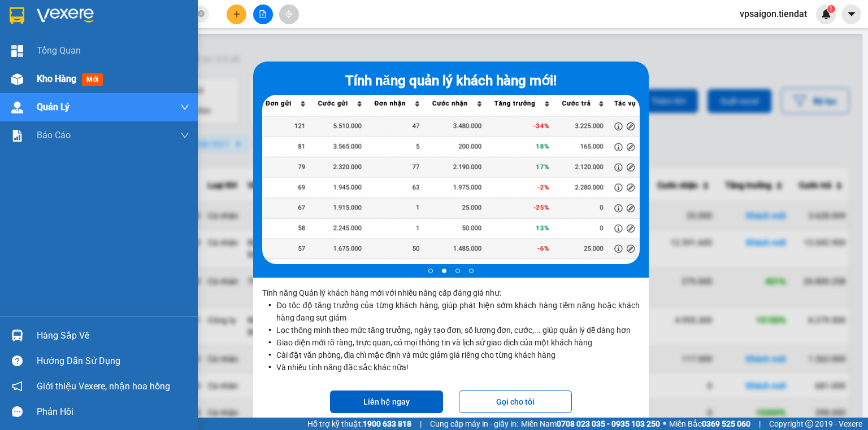
click at [27, 84] on div "Kho hàng mới" at bounding box center [99, 79] width 198 height 28
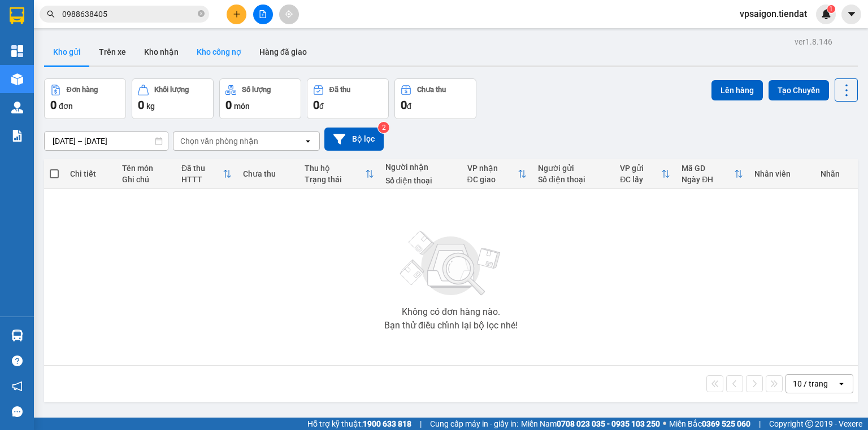
click at [214, 55] on button "Kho công nợ" at bounding box center [219, 51] width 63 height 27
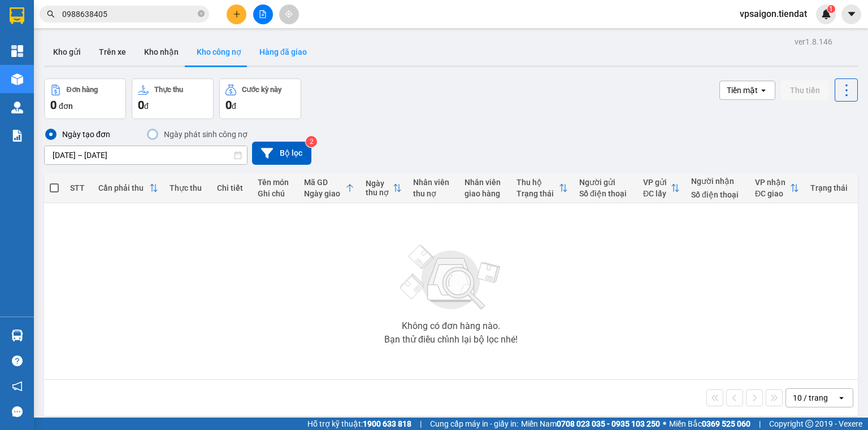
click at [256, 40] on button "Hàng đã giao" at bounding box center [283, 51] width 66 height 27
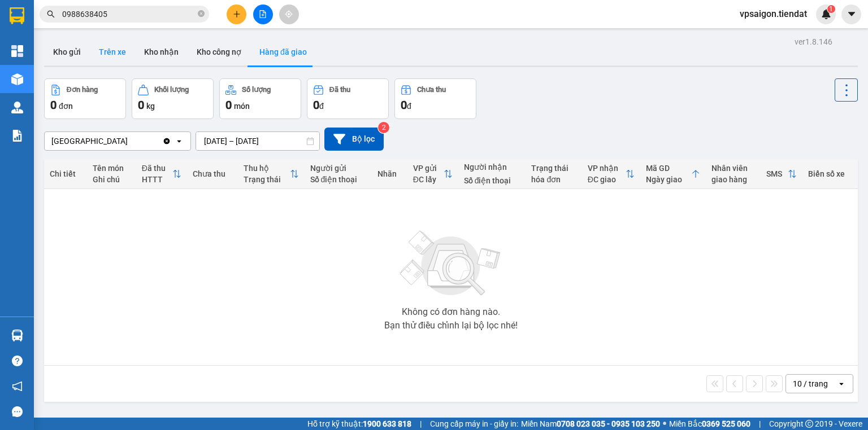
click at [114, 52] on button "Trên xe" at bounding box center [112, 51] width 45 height 27
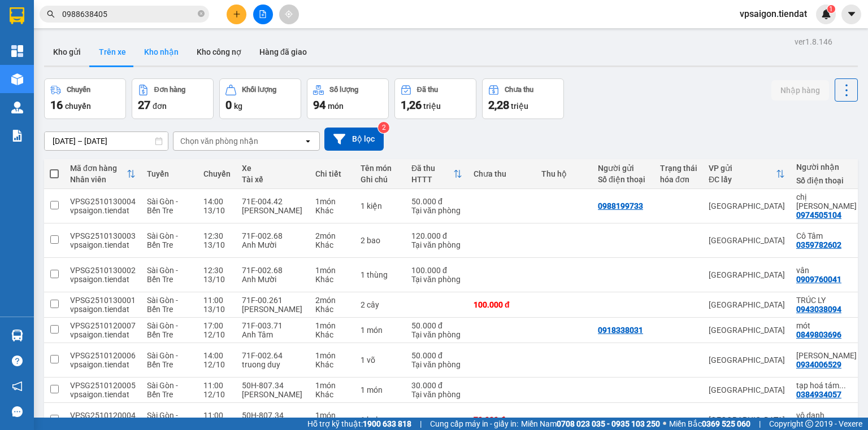
click at [155, 51] on button "Kho nhận" at bounding box center [161, 51] width 53 height 27
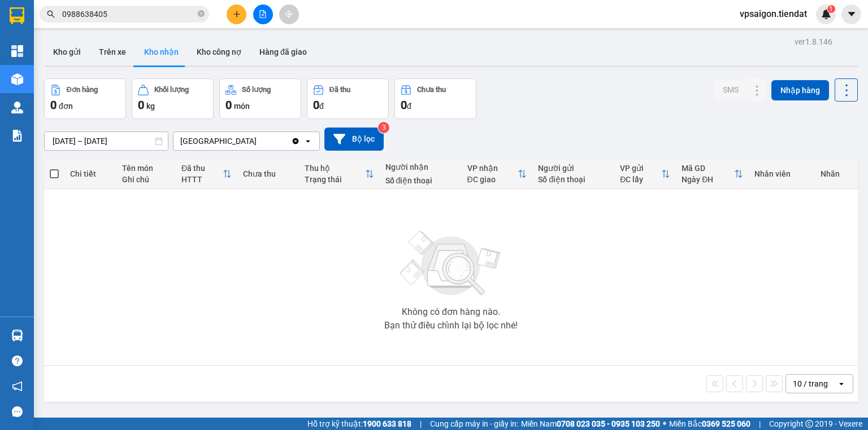
click at [155, 51] on button "Kho nhận" at bounding box center [161, 51] width 53 height 27
click at [172, 12] on input "0988638405" at bounding box center [128, 14] width 133 height 12
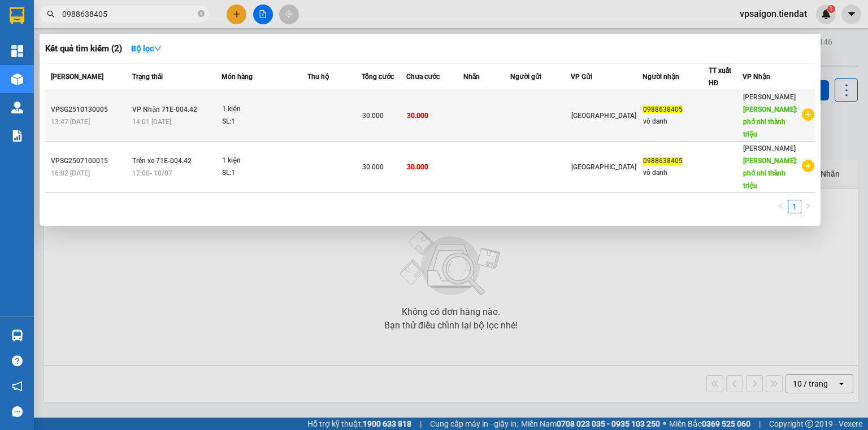
click at [664, 110] on icon "plus-circle" at bounding box center [808, 114] width 12 height 12
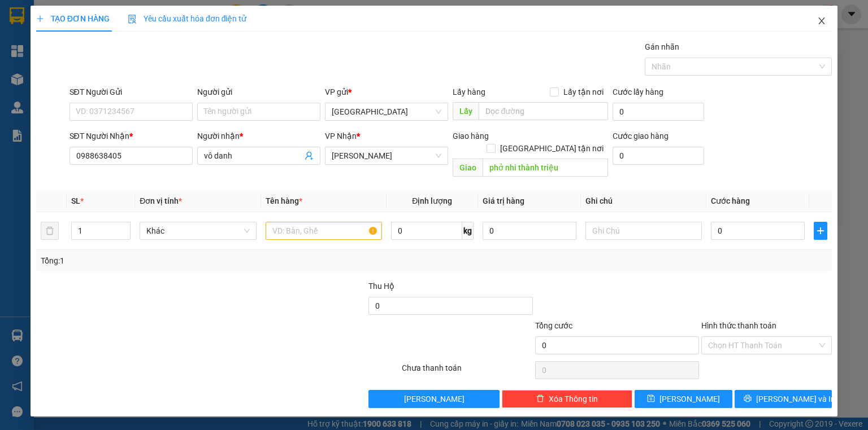
click at [664, 24] on icon "close" at bounding box center [821, 20] width 9 height 9
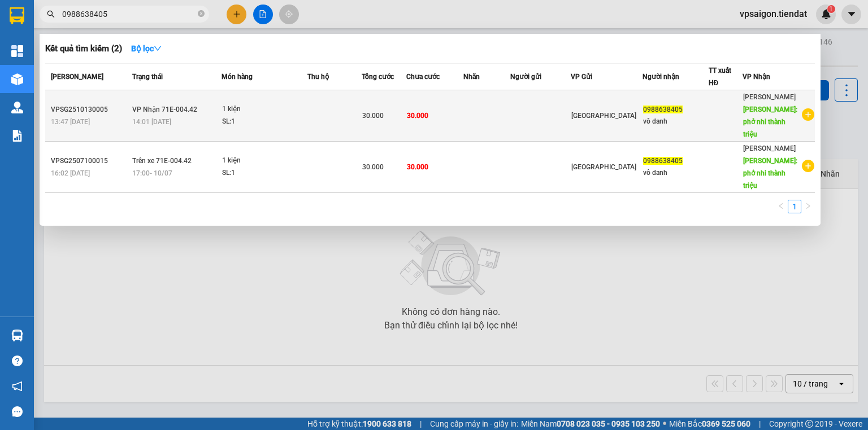
click at [664, 116] on td at bounding box center [725, 115] width 34 height 51
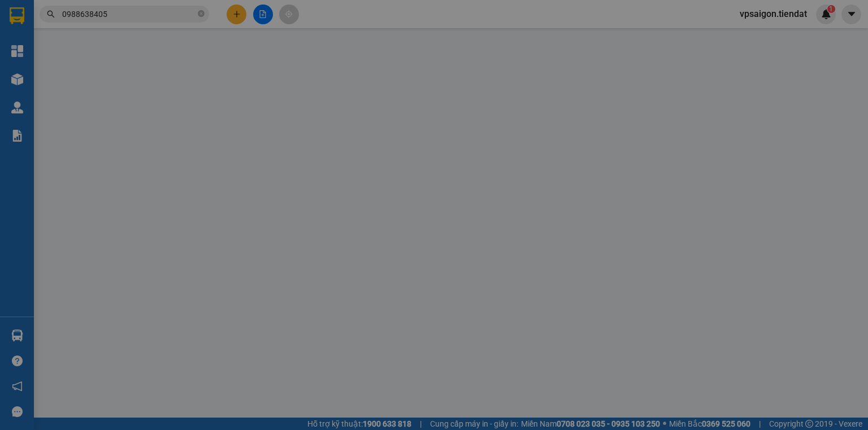
type input "0988638405"
type input "vô danh"
type input "phở nhi thành triệu"
type input "30.000"
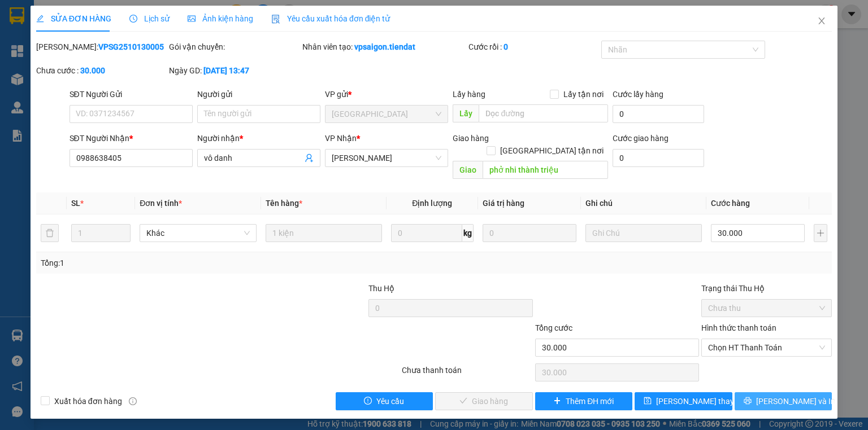
click at [664, 395] on span "[PERSON_NAME] và In" at bounding box center [795, 401] width 79 height 12
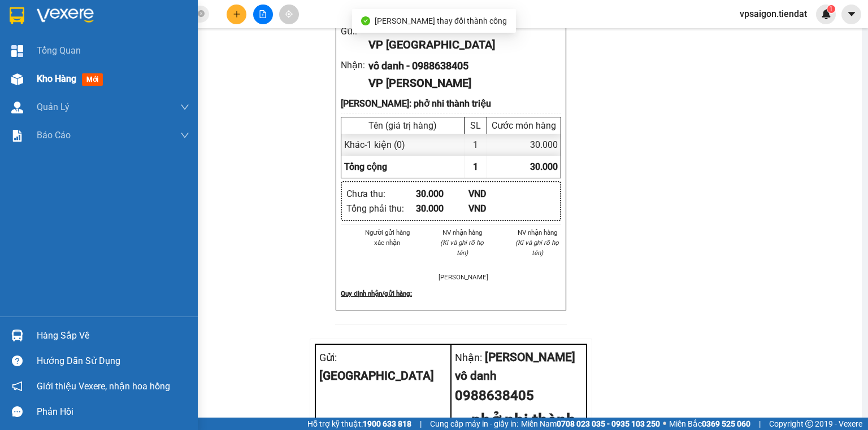
click at [23, 70] on div at bounding box center [17, 79] width 20 height 20
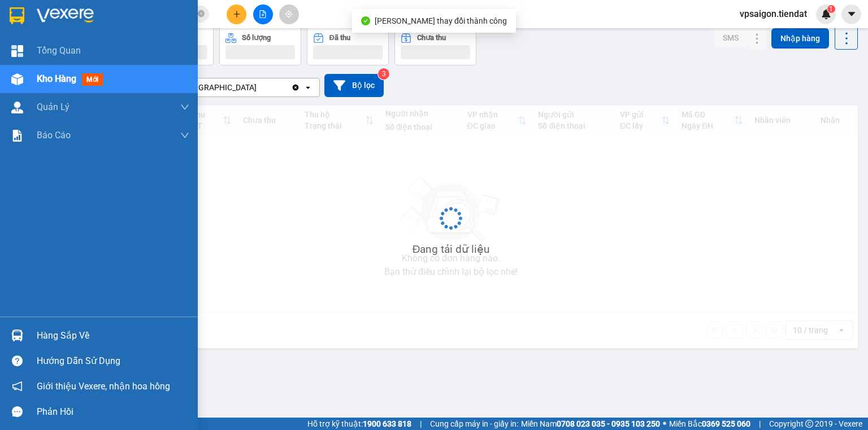
scroll to position [52, 0]
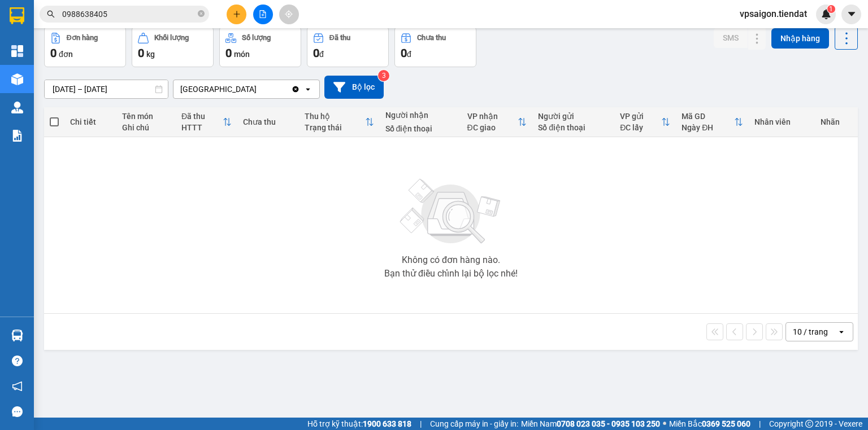
click at [105, 14] on input "0988638405" at bounding box center [128, 14] width 133 height 12
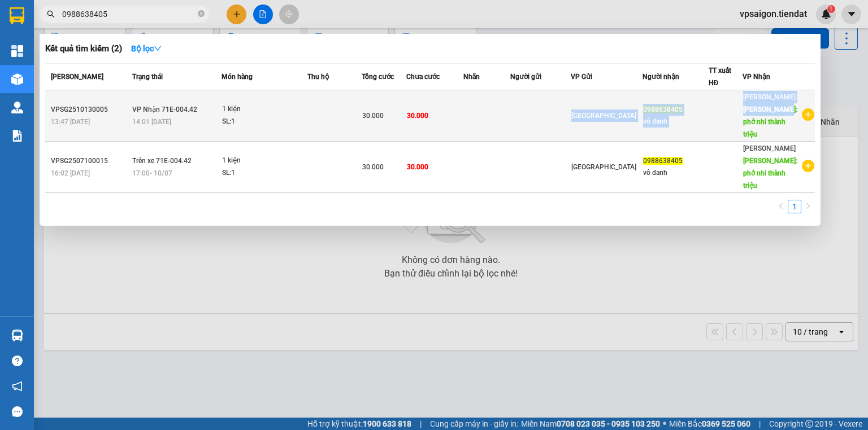
drag, startPoint x: 434, startPoint y: 99, endPoint x: 440, endPoint y: 118, distance: 19.5
click at [440, 118] on tr "VPSG2510130005 13:47 - 13/10 VP Nhận 71E-004.42 14:01 - 13/10 1 kiện SL: 1 30.0…" at bounding box center [429, 115] width 769 height 51
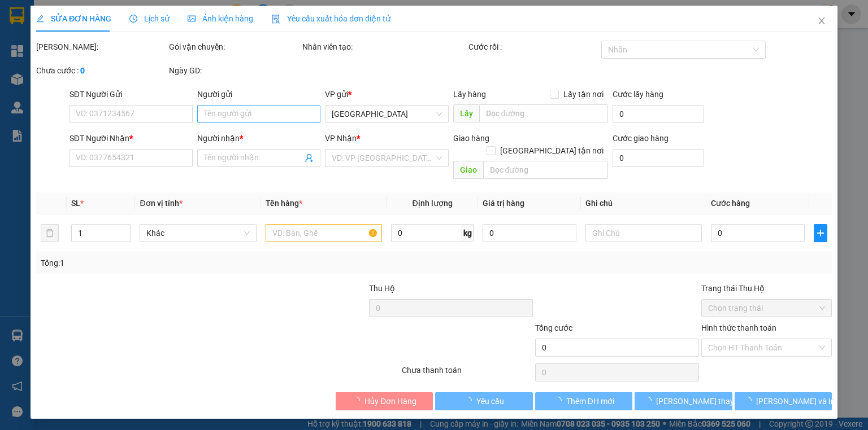
type input "0988638405"
type input "vô danh"
type input "phở nhi thành triệu"
type input "30.000"
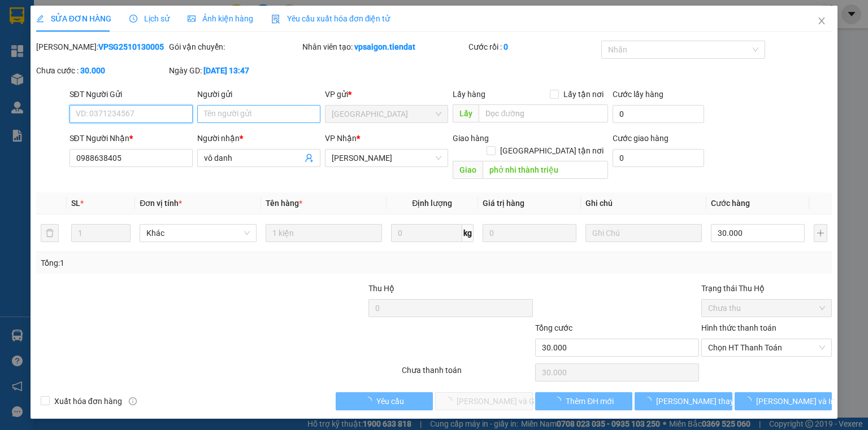
drag, startPoint x: 432, startPoint y: 120, endPoint x: 258, endPoint y: 111, distance: 174.2
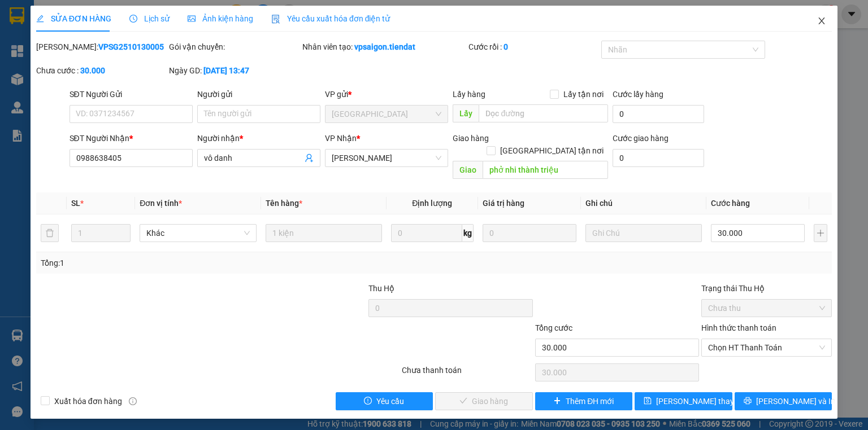
click at [664, 29] on span "Close" at bounding box center [822, 22] width 32 height 32
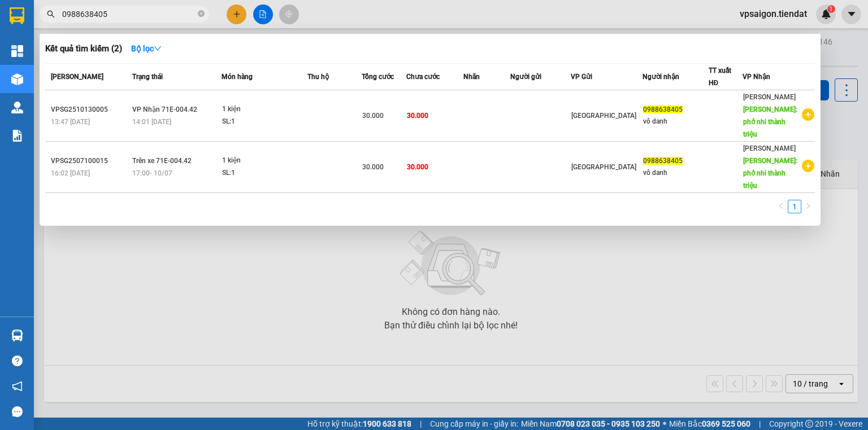
click at [185, 15] on input "0988638405" at bounding box center [128, 14] width 133 height 12
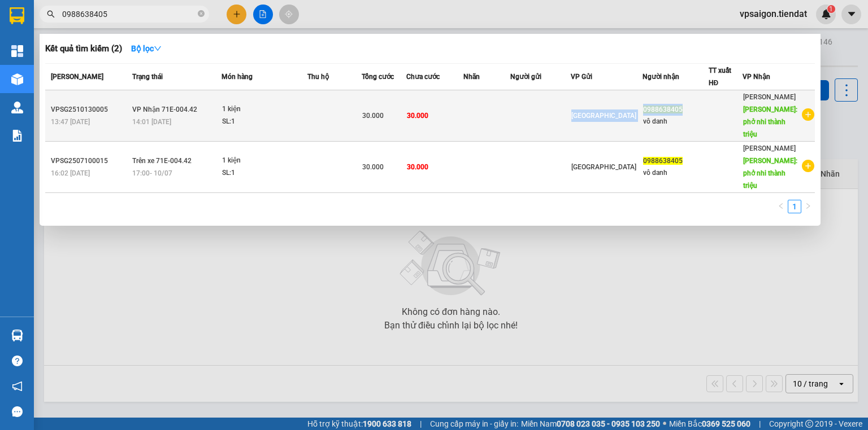
drag, startPoint x: 686, startPoint y: 107, endPoint x: 511, endPoint y: 101, distance: 175.3
click at [511, 101] on tr "VPSG2510130005 13:47 - 13/10 VP Nhận 71E-004.42 14:01 - 13/10 1 kiện SL: 1 30.0…" at bounding box center [429, 115] width 769 height 51
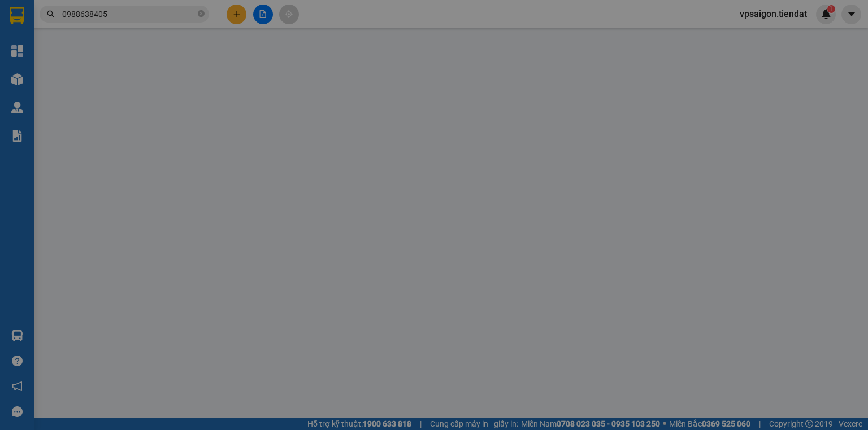
type input "0988638405"
type input "vô danh"
type input "phở nhi thành triệu"
type input "30.000"
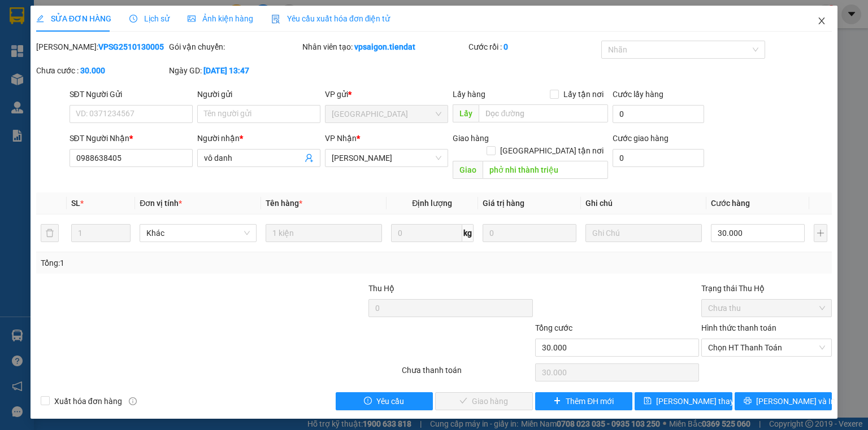
click at [664, 20] on icon "close" at bounding box center [821, 20] width 9 height 9
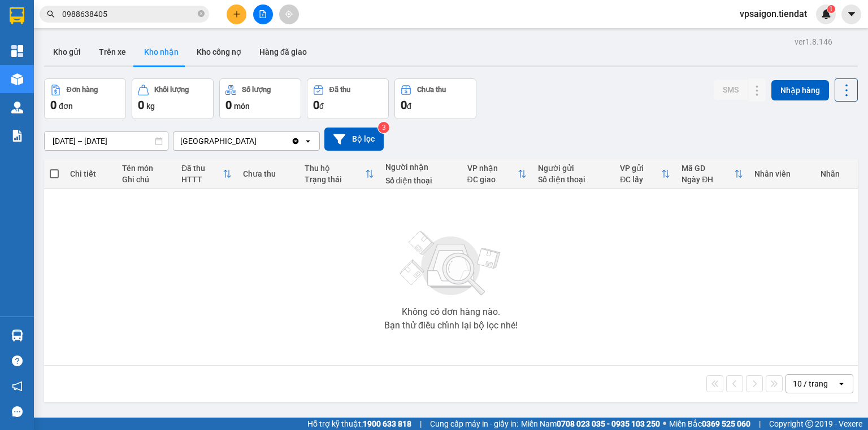
click at [174, 15] on input "0988638405" at bounding box center [128, 14] width 133 height 12
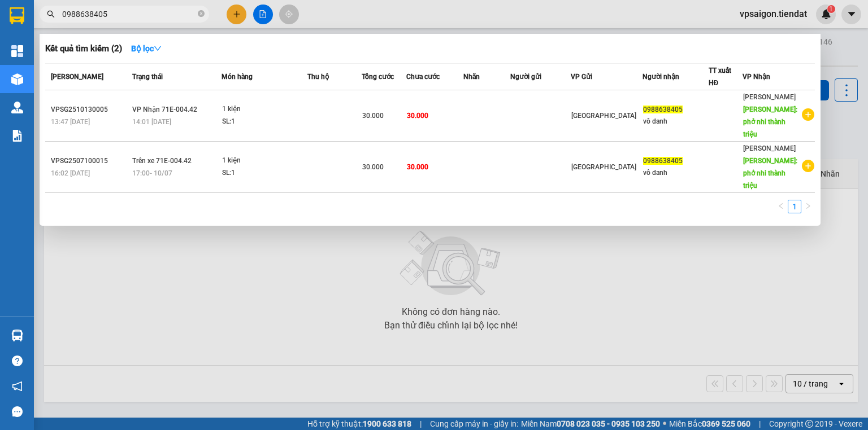
drag, startPoint x: 808, startPoint y: 108, endPoint x: 562, endPoint y: 234, distance: 276.9
click at [562, 234] on div at bounding box center [434, 215] width 868 height 430
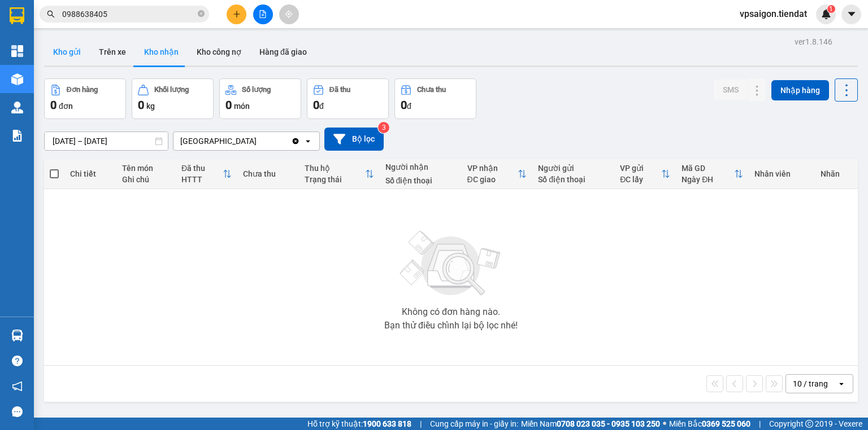
click at [64, 52] on button "Kho gửi" at bounding box center [67, 51] width 46 height 27
click at [202, 15] on icon "close-circle" at bounding box center [201, 13] width 7 height 7
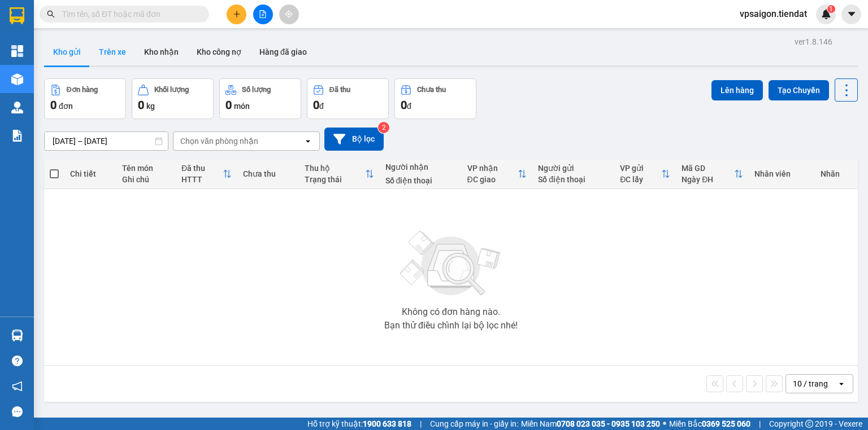
click at [116, 45] on button "Trên xe" at bounding box center [112, 51] width 45 height 27
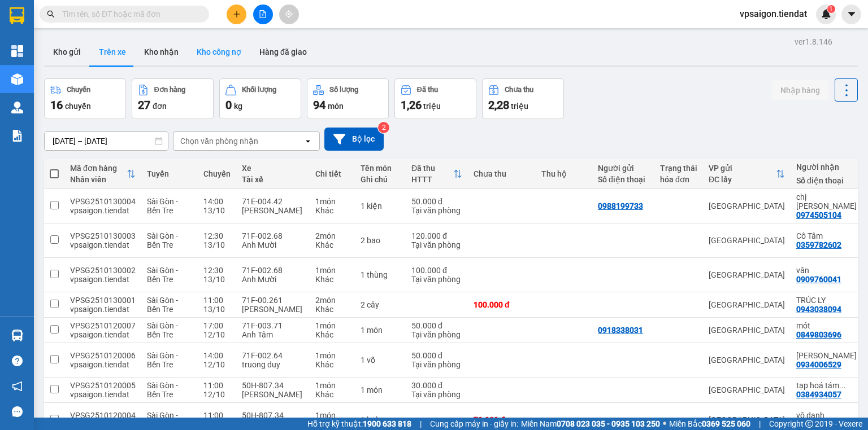
click at [228, 62] on button "Kho công nợ" at bounding box center [219, 51] width 63 height 27
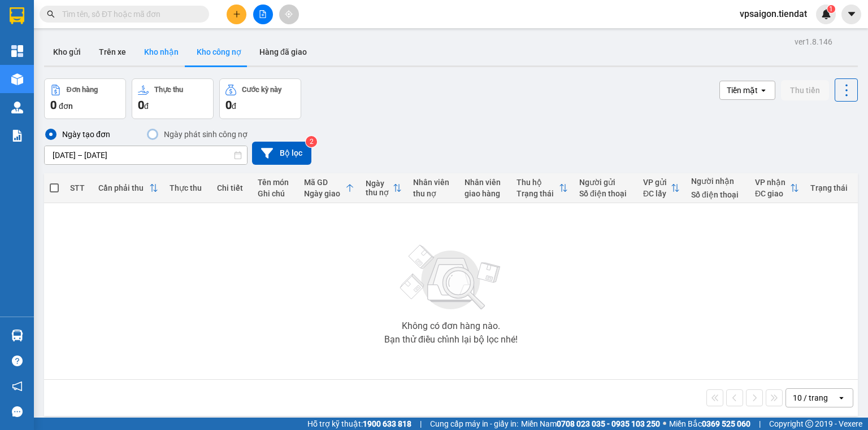
click at [161, 53] on button "Kho nhận" at bounding box center [161, 51] width 53 height 27
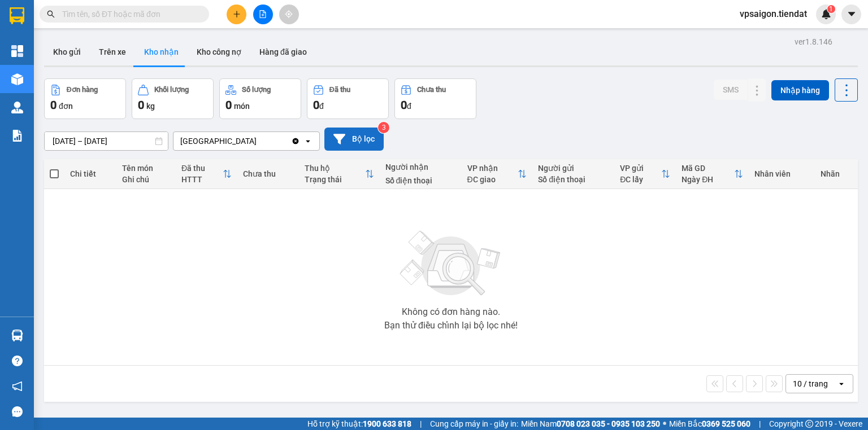
click at [363, 140] on button "Bộ lọc" at bounding box center [353, 139] width 59 height 23
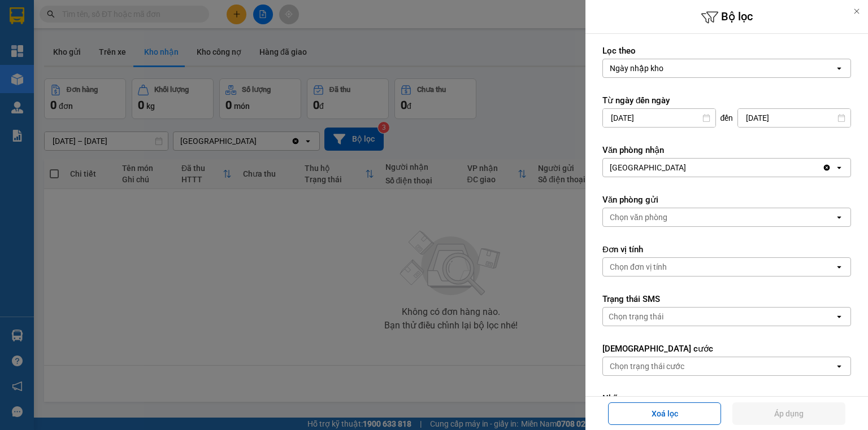
click at [658, 269] on div "Chọn đơn vị tính" at bounding box center [638, 267] width 57 height 11
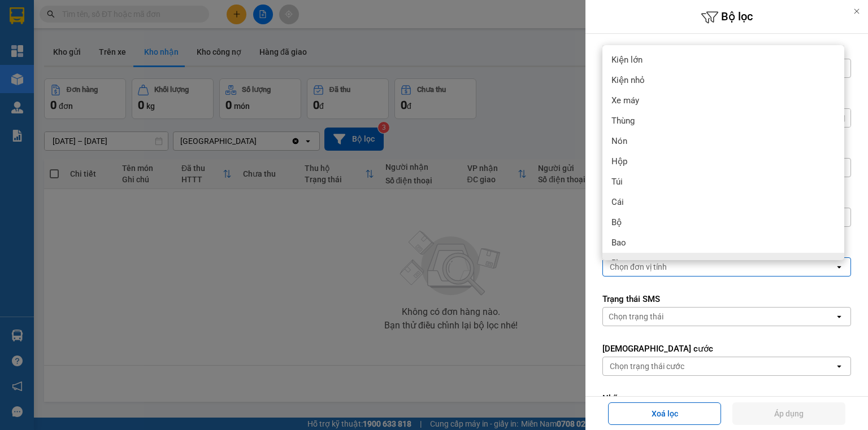
click at [644, 269] on div "Chọn đơn vị tính" at bounding box center [638, 267] width 57 height 11
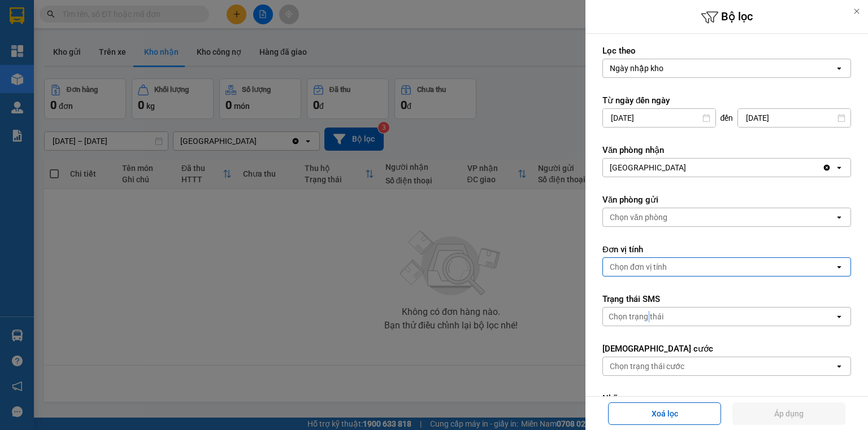
click at [648, 313] on div "Chọn trạng thái" at bounding box center [635, 316] width 55 height 11
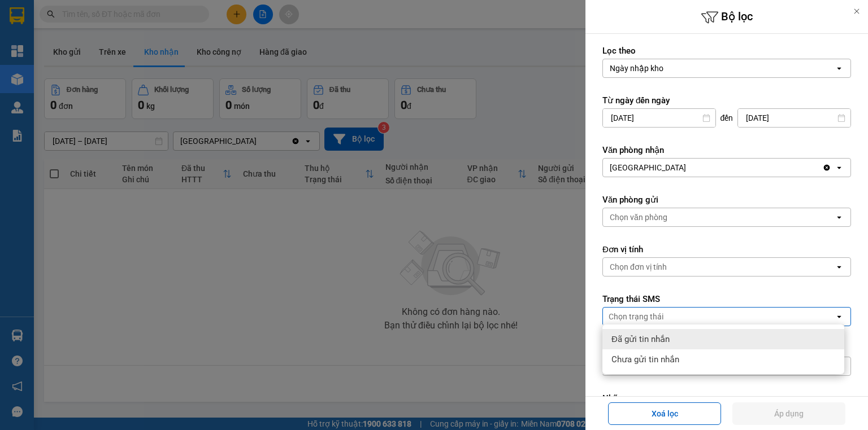
click at [656, 312] on div "Chọn trạng thái" at bounding box center [635, 316] width 55 height 11
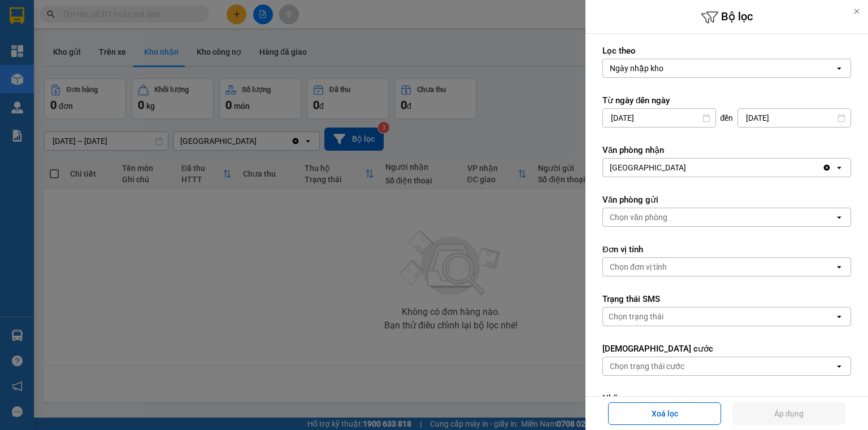
click at [664, 218] on div "Chọn văn phòng" at bounding box center [639, 217] width 58 height 11
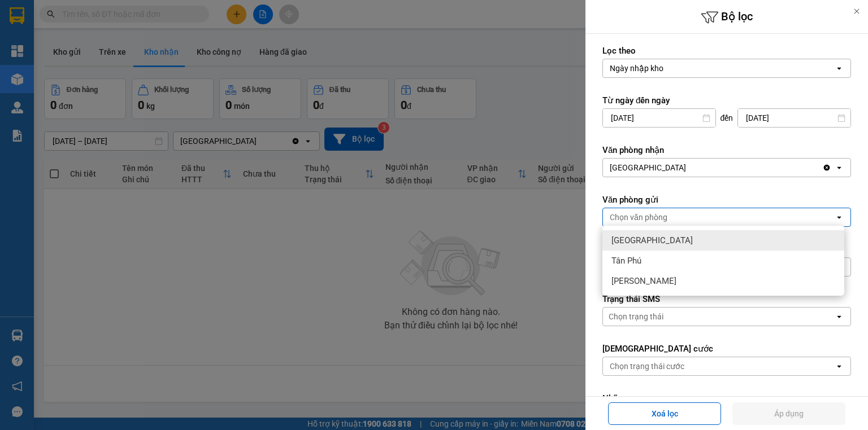
click at [651, 247] on div "[GEOGRAPHIC_DATA]" at bounding box center [723, 241] width 242 height 20
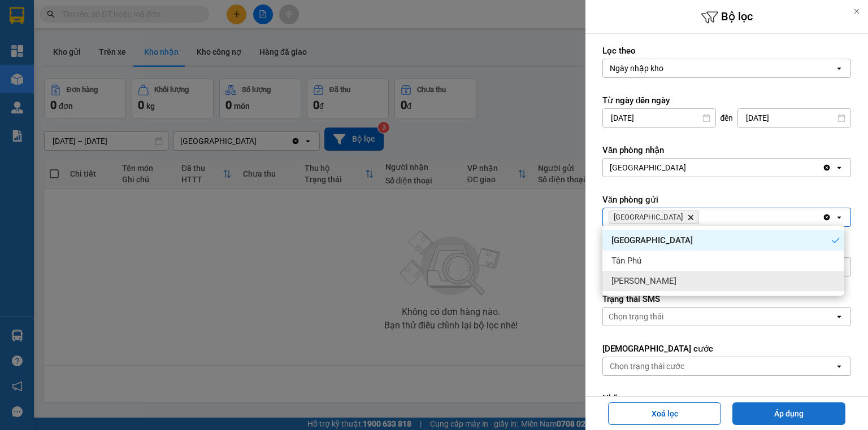
click at [664, 414] on button "Áp dụng" at bounding box center [788, 414] width 113 height 23
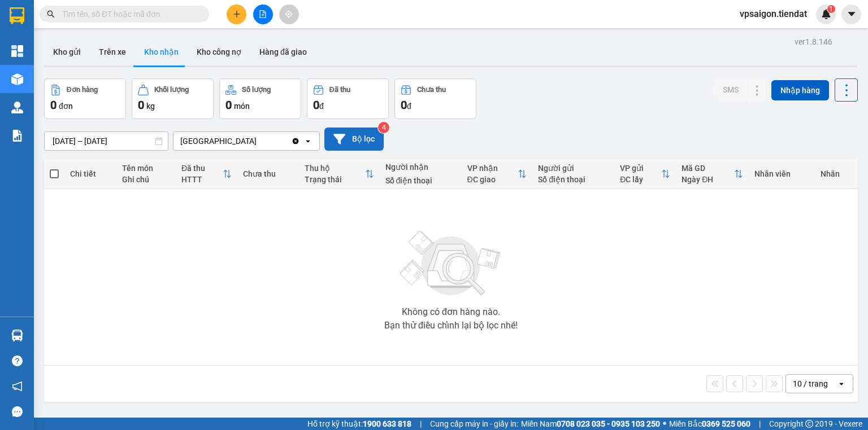
click at [340, 138] on icon at bounding box center [339, 139] width 12 height 10
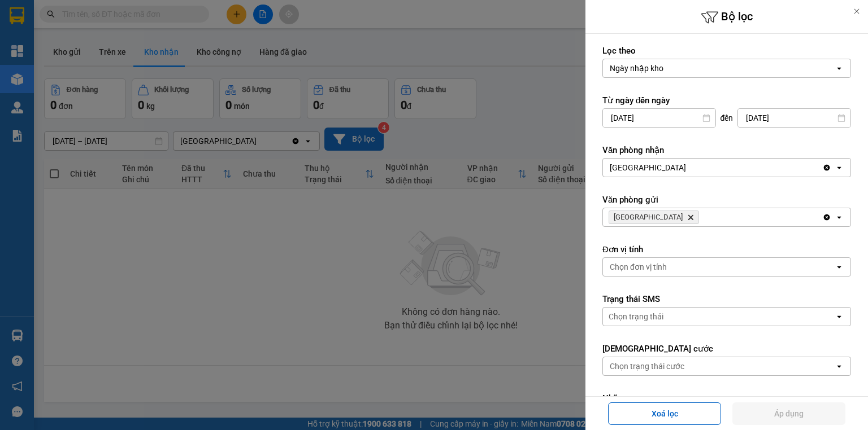
click at [664, 172] on div "[GEOGRAPHIC_DATA]" at bounding box center [712, 168] width 219 height 18
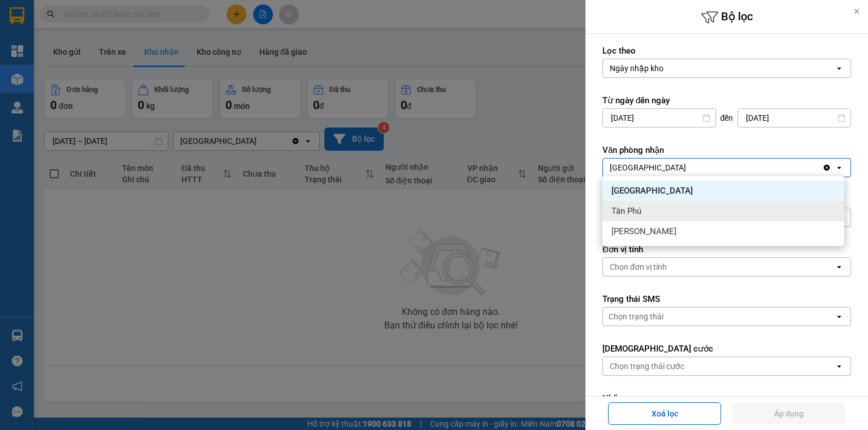
click at [615, 212] on span "Tân Phú" at bounding box center [626, 211] width 30 height 11
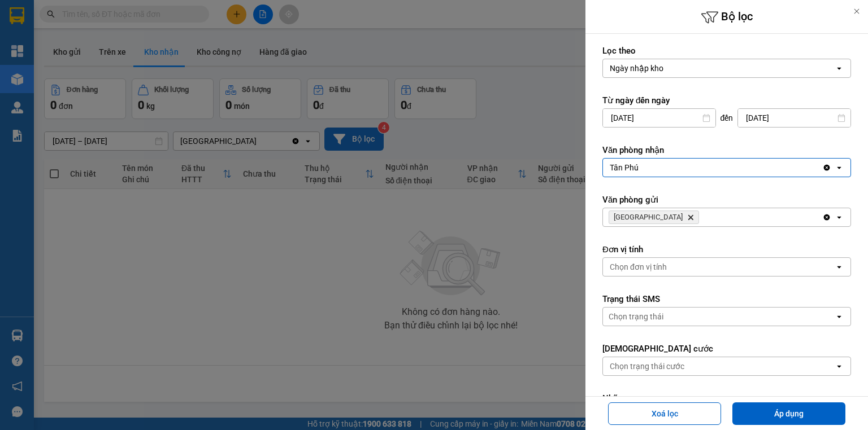
click at [652, 213] on span "Sài Gòn Delete" at bounding box center [653, 218] width 90 height 14
click at [664, 216] on icon "Delete" at bounding box center [690, 217] width 7 height 7
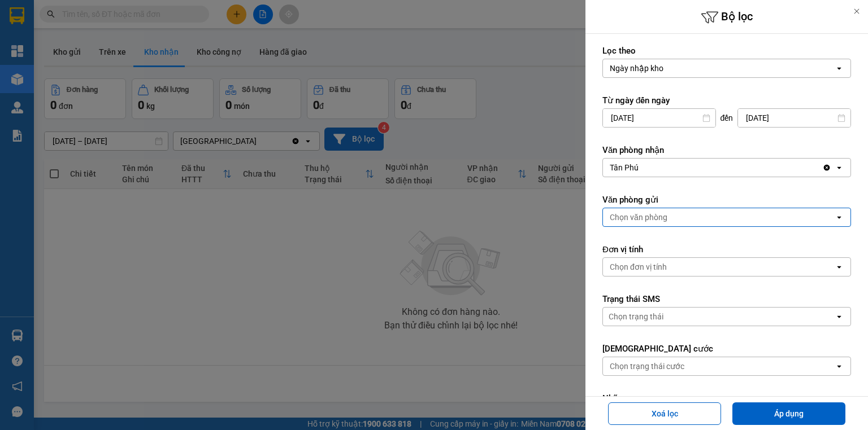
click at [658, 162] on div "Tân Phú" at bounding box center [712, 168] width 219 height 18
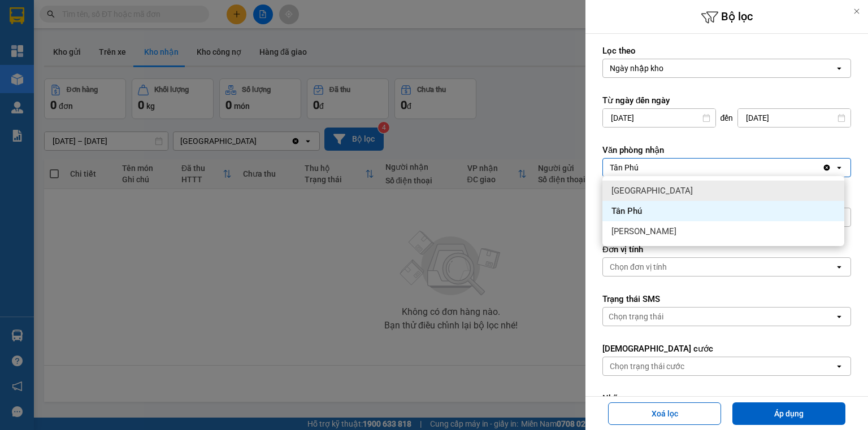
click at [647, 194] on div "[GEOGRAPHIC_DATA]" at bounding box center [723, 191] width 242 height 20
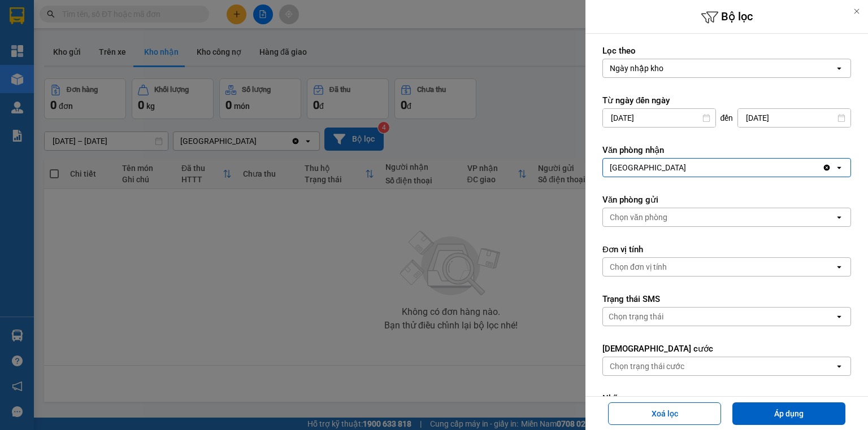
click at [664, 167] on icon "open" at bounding box center [838, 167] width 9 height 9
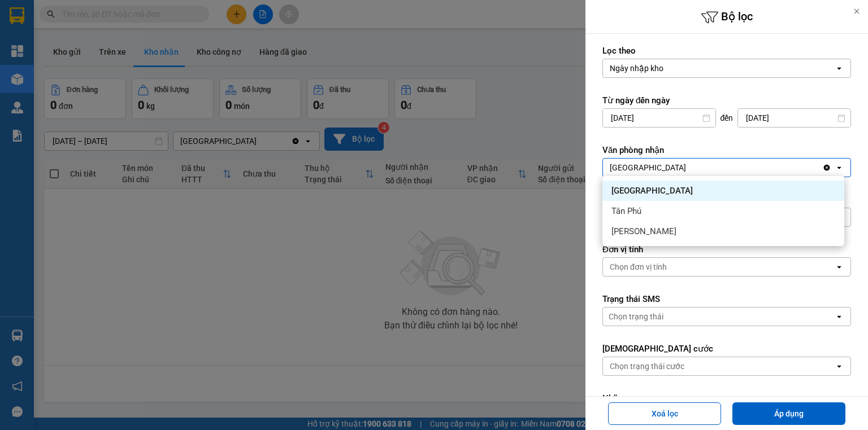
click at [664, 197] on div "[GEOGRAPHIC_DATA]" at bounding box center [723, 191] width 242 height 20
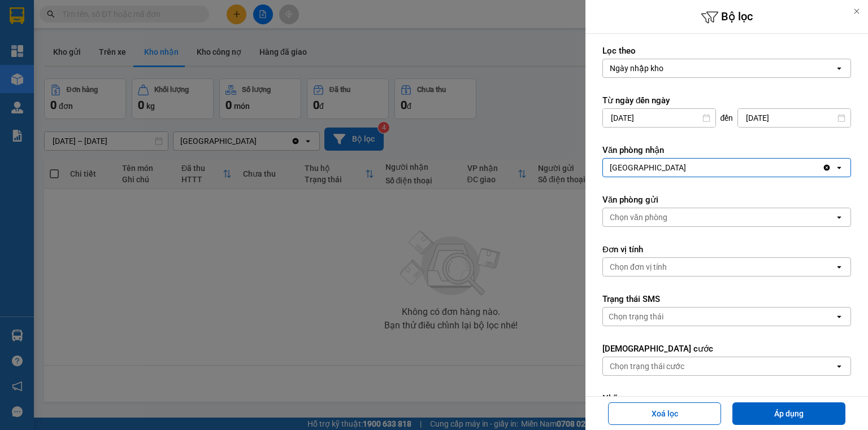
click at [664, 172] on div "Clear value open" at bounding box center [836, 168] width 28 height 18
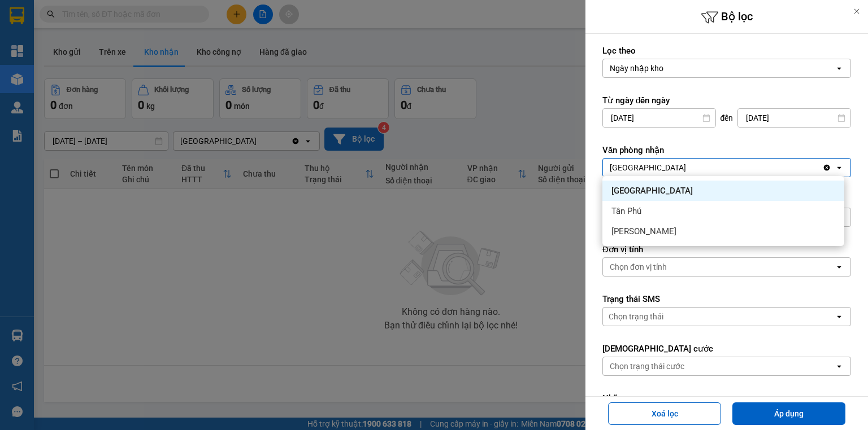
click at [664, 165] on icon "open" at bounding box center [838, 167] width 9 height 9
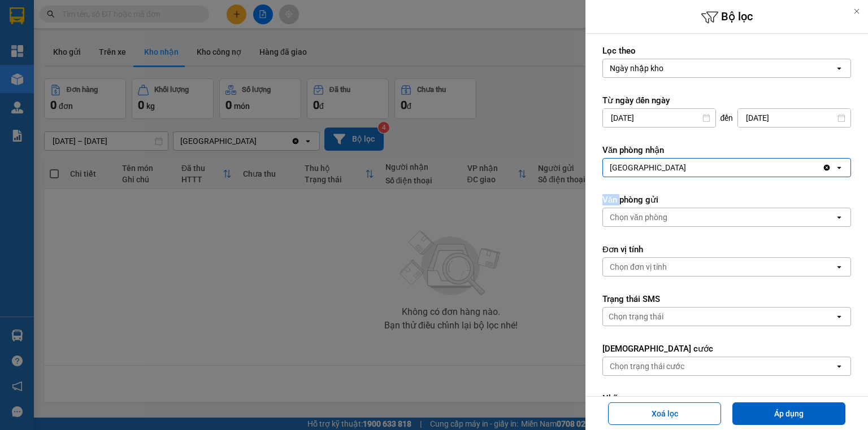
click at [664, 165] on icon "open" at bounding box center [838, 167] width 9 height 9
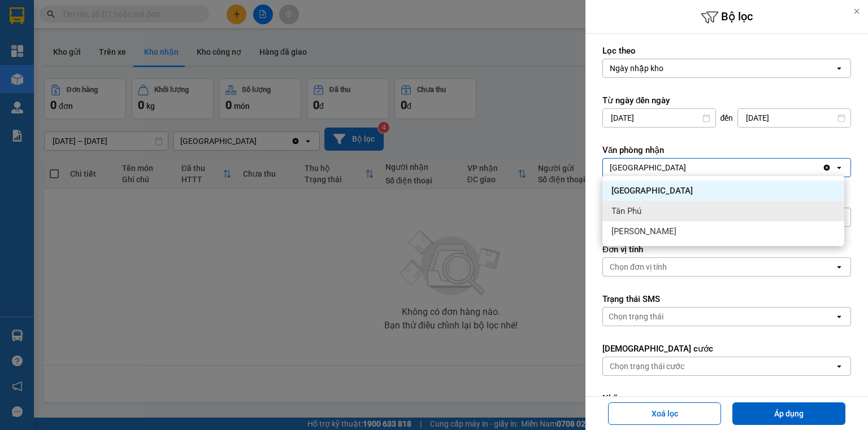
click at [664, 209] on div "Tân Phú" at bounding box center [723, 211] width 242 height 20
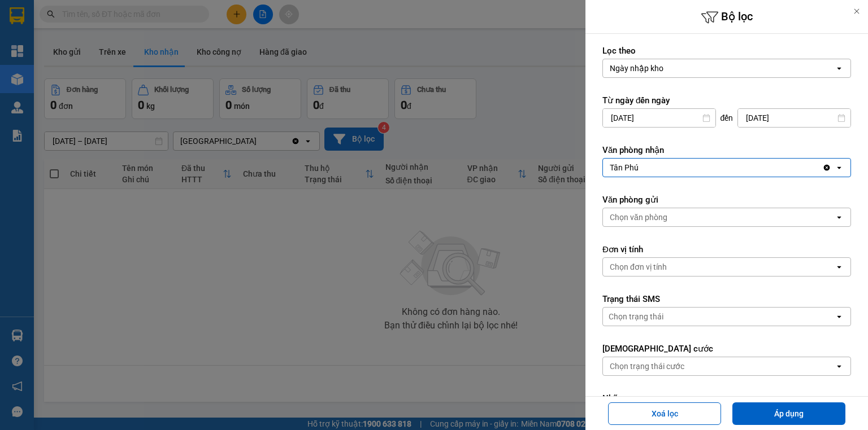
click at [664, 165] on icon "open" at bounding box center [838, 167] width 9 height 9
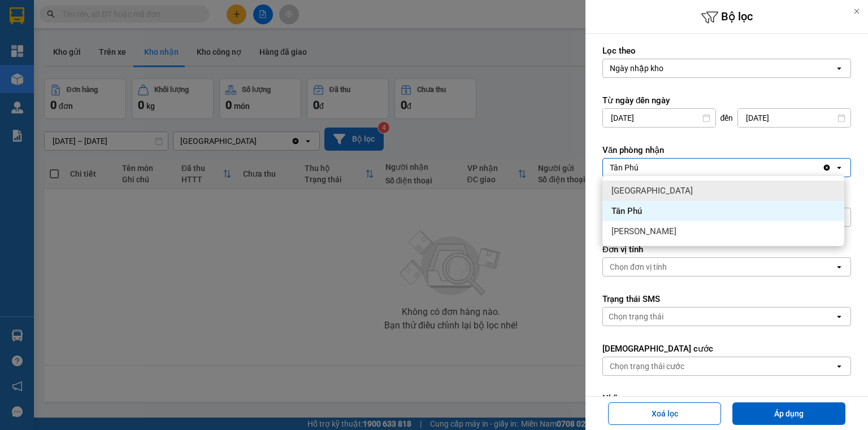
click at [664, 193] on div "[GEOGRAPHIC_DATA]" at bounding box center [723, 191] width 242 height 20
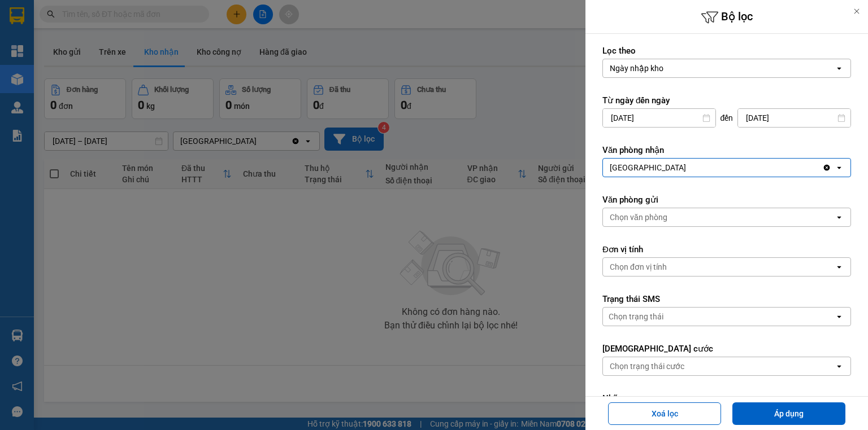
click at [664, 218] on div "Chọn văn phòng" at bounding box center [719, 217] width 232 height 18
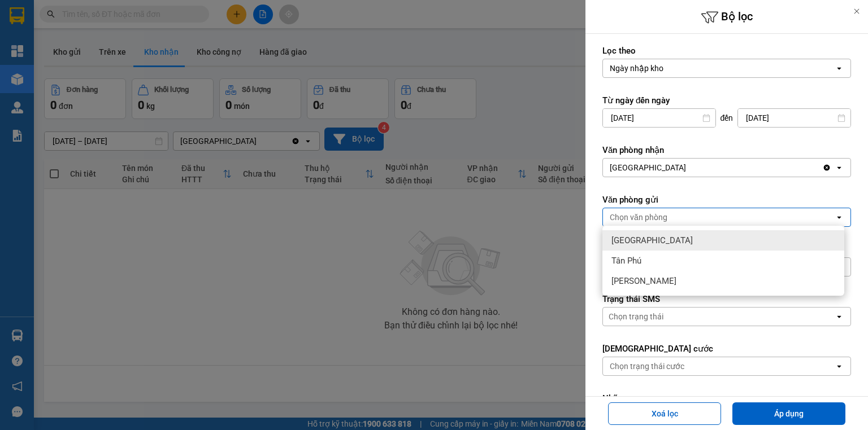
click at [664, 235] on div "[GEOGRAPHIC_DATA]" at bounding box center [723, 241] width 242 height 20
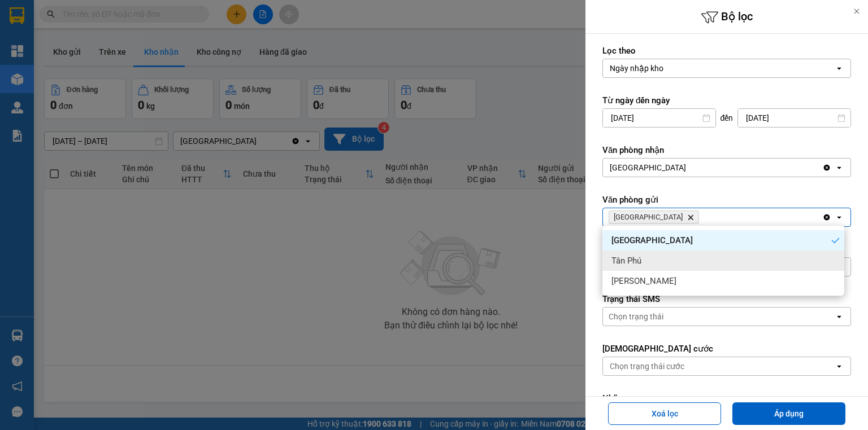
click at [664, 258] on div "Tân Phú" at bounding box center [723, 261] width 242 height 20
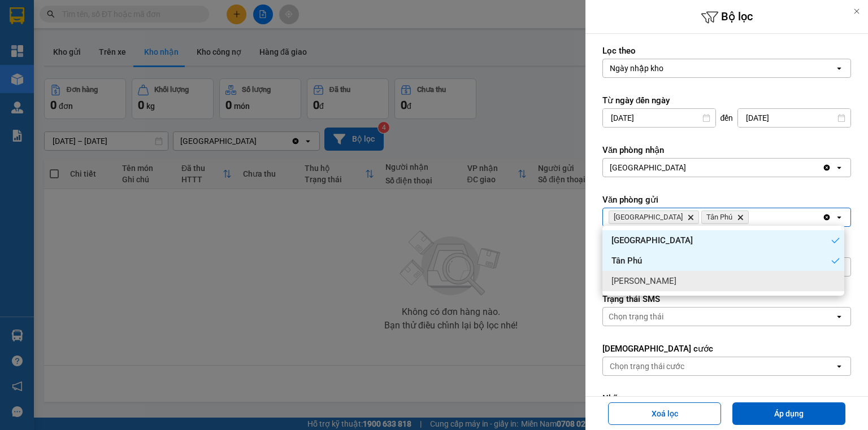
click at [664, 277] on div "[PERSON_NAME]" at bounding box center [723, 281] width 242 height 20
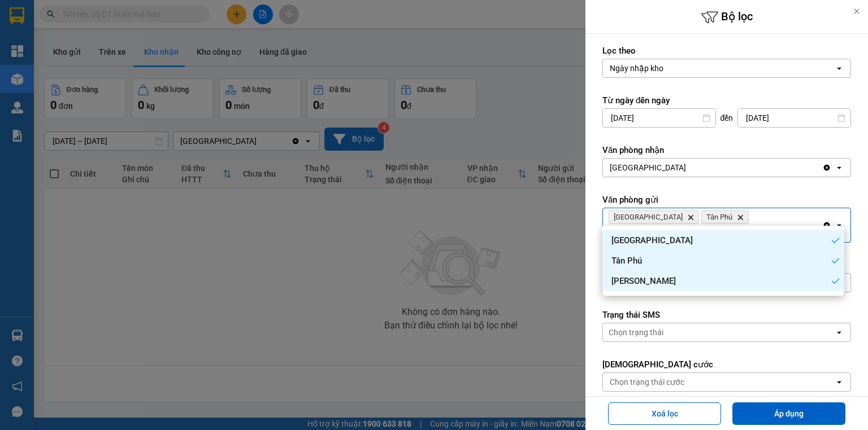
click at [664, 167] on icon "Clear value" at bounding box center [827, 168] width 6 height 6
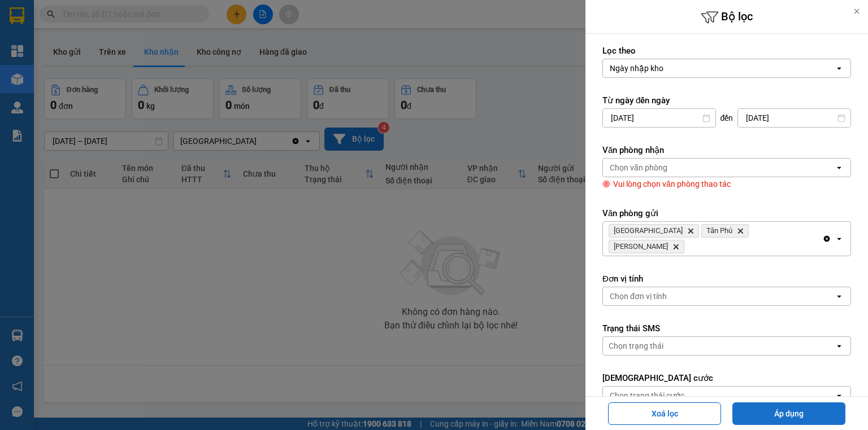
click at [664, 403] on button "Áp dụng" at bounding box center [788, 414] width 113 height 23
click at [664, 407] on button "Áp dụng" at bounding box center [788, 414] width 113 height 23
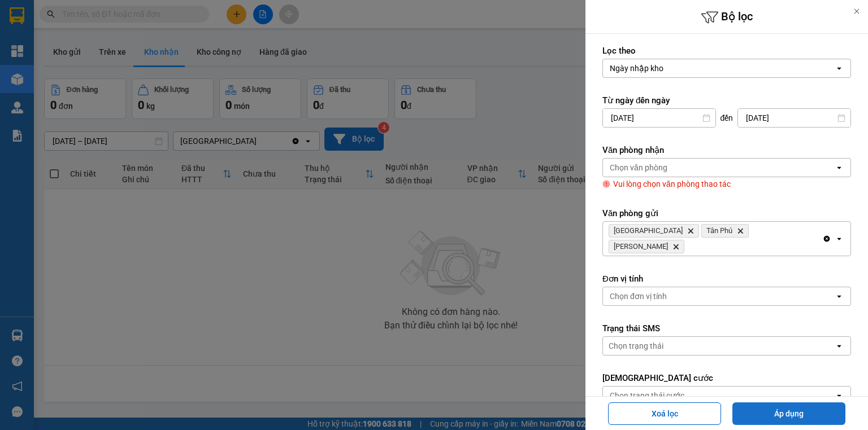
click at [664, 407] on button "Áp dụng" at bounding box center [788, 414] width 113 height 23
click at [664, 405] on button "Áp dụng" at bounding box center [788, 414] width 113 height 23
click at [664, 168] on div "Chọn văn phòng" at bounding box center [719, 168] width 232 height 18
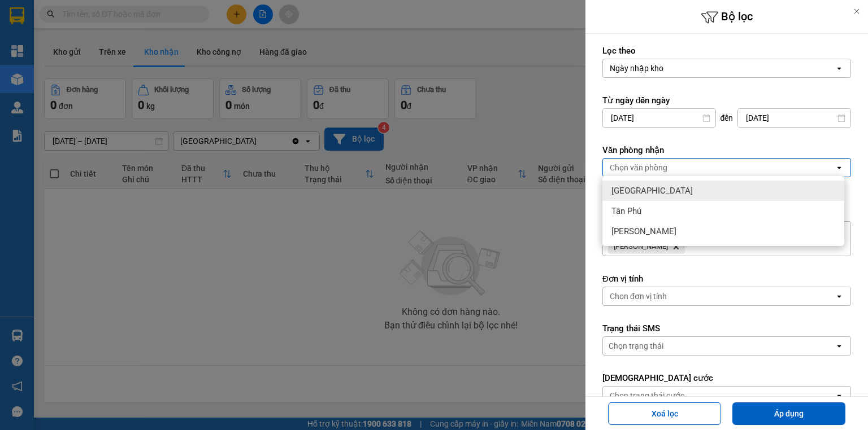
click at [664, 185] on div "[GEOGRAPHIC_DATA]" at bounding box center [723, 191] width 242 height 20
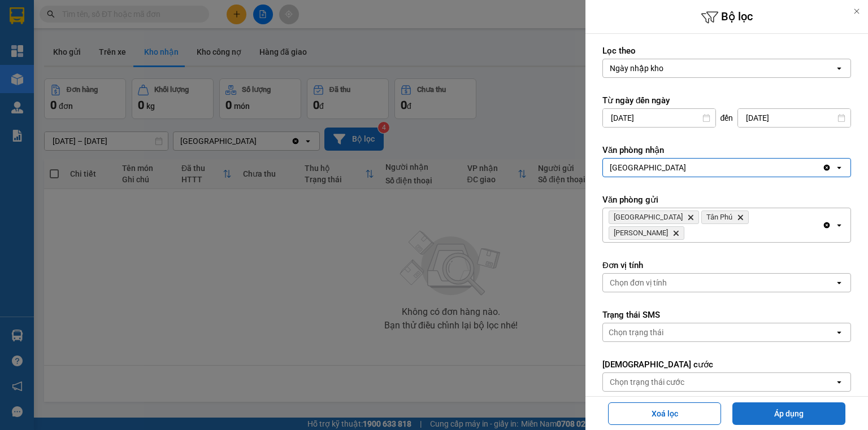
click at [664, 416] on button "Áp dụng" at bounding box center [788, 414] width 113 height 23
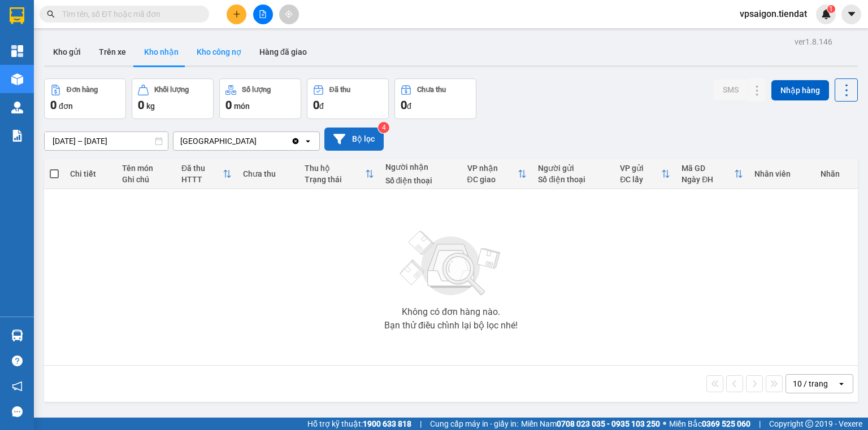
click at [218, 55] on button "Kho công nợ" at bounding box center [219, 51] width 63 height 27
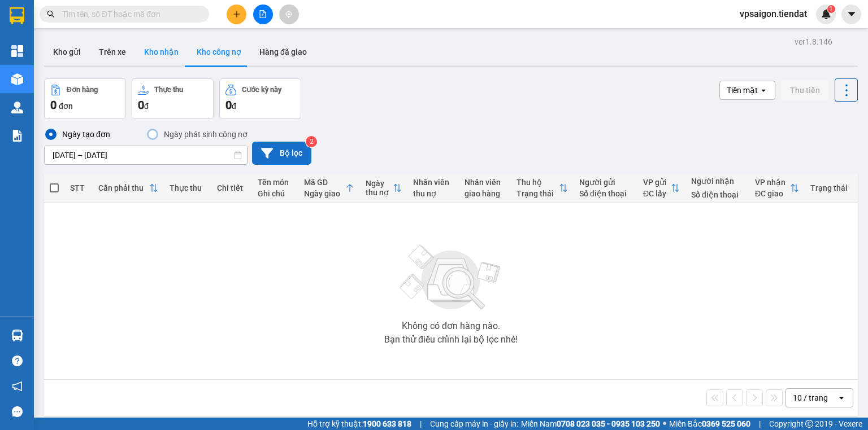
click at [159, 55] on button "Kho nhận" at bounding box center [161, 51] width 53 height 27
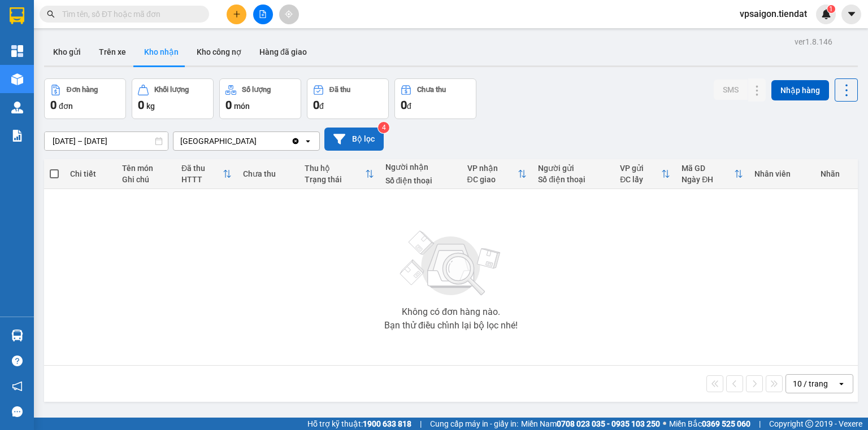
click at [95, 18] on input "text" at bounding box center [128, 14] width 133 height 12
click at [229, 18] on button at bounding box center [237, 15] width 20 height 20
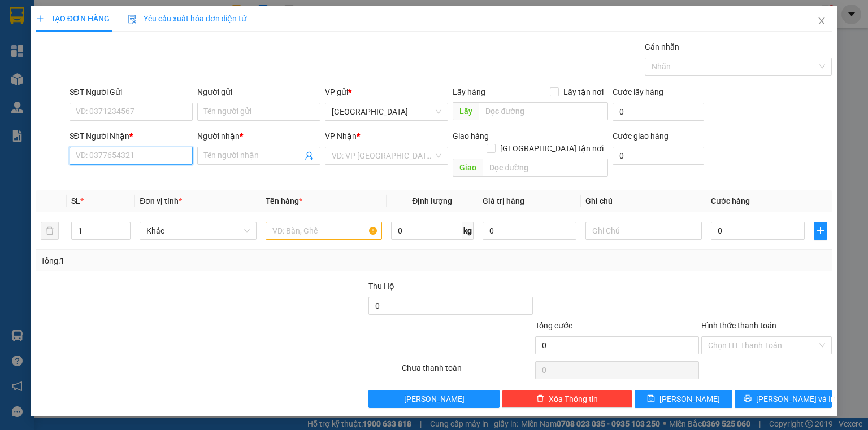
click at [106, 163] on input "SĐT Người Nhận *" at bounding box center [130, 156] width 123 height 18
paste input "0988638405"
type input "0988638405"
click at [118, 174] on div "0988638405 - vô danh" at bounding box center [131, 178] width 110 height 12
type input "vô danh"
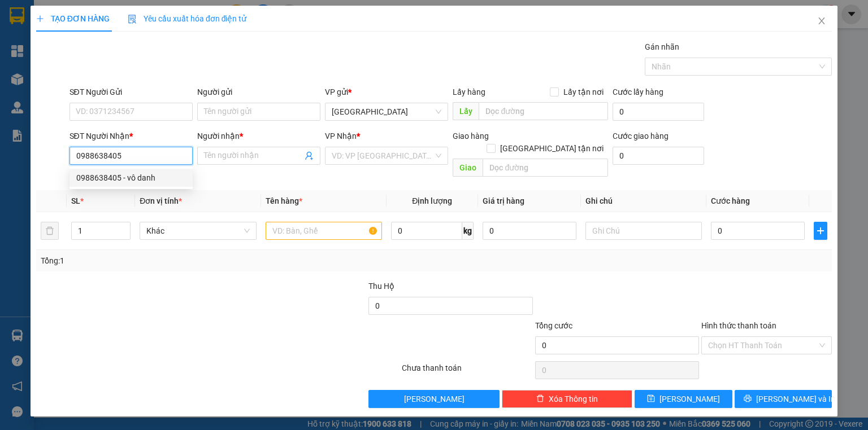
type input "phở nhi thành triệu"
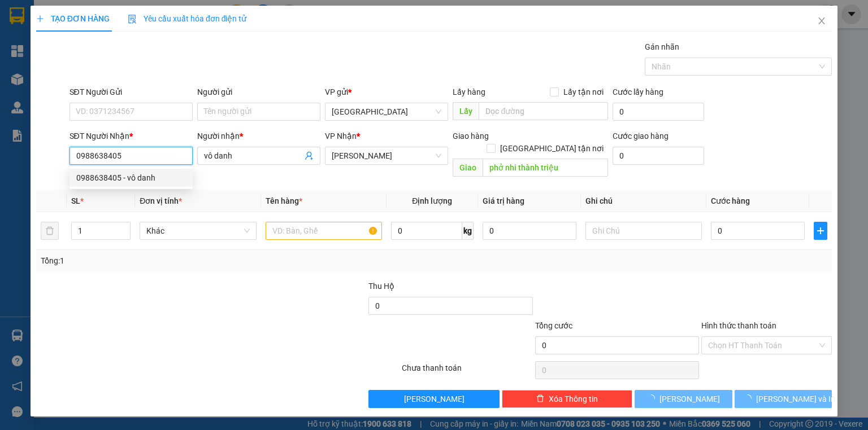
type input "30.000"
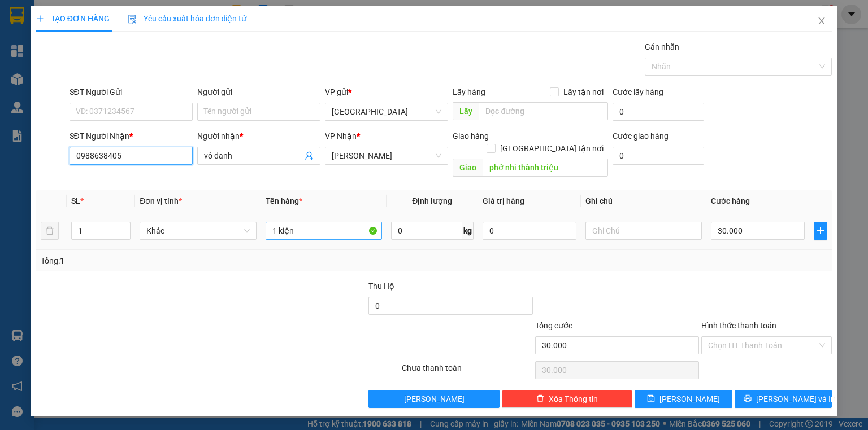
type input "0988638405"
click at [346, 222] on input "1 kiện" at bounding box center [324, 231] width 116 height 18
type input "1 hồ sơ"
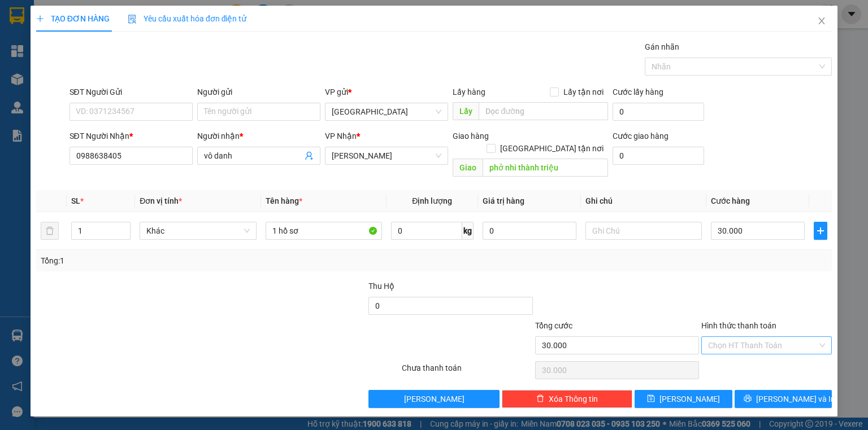
click at [664, 337] on input "Hình thức thanh toán" at bounding box center [762, 345] width 109 height 17
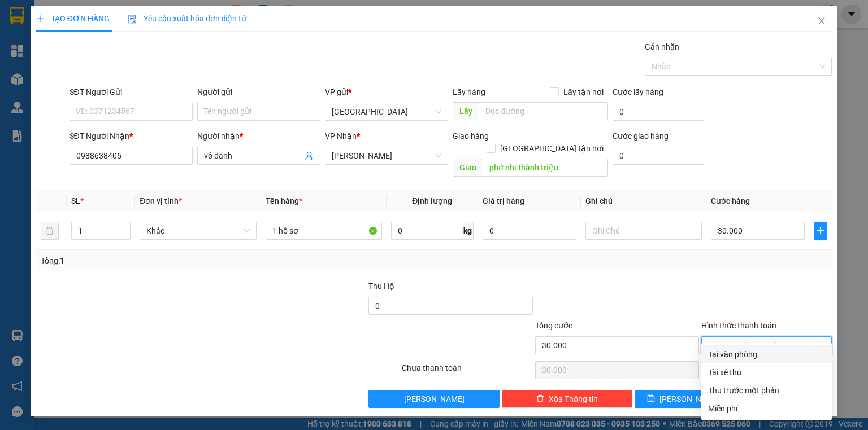
click at [664, 320] on div "Tổng cước 30.000" at bounding box center [617, 340] width 166 height 40
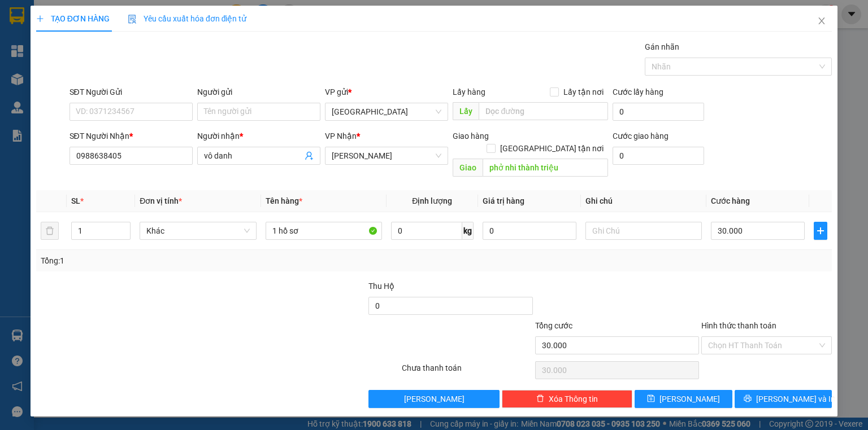
click at [664, 395] on div "TẠO ĐƠN HÀNG Yêu cầu xuất hóa đơn điện tử Transit Pickup Surcharge Ids Transit …" at bounding box center [434, 211] width 807 height 411
click at [664, 393] on button "[PERSON_NAME] và In" at bounding box center [783, 399] width 98 height 18
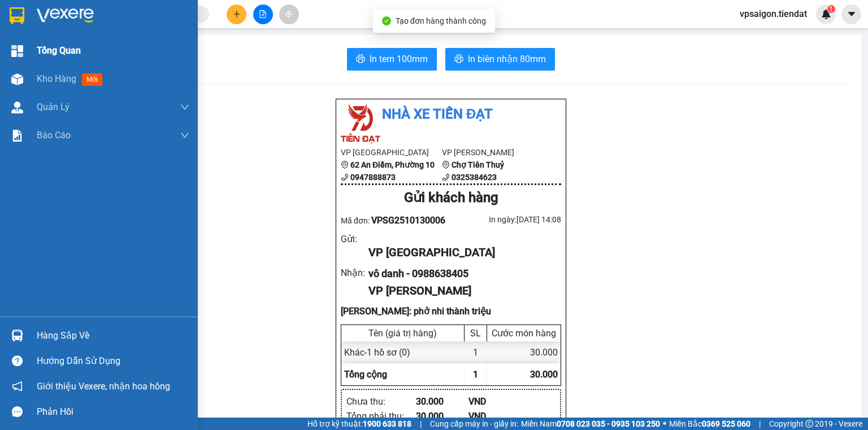
click at [44, 59] on div "Tổng Quan" at bounding box center [113, 51] width 153 height 28
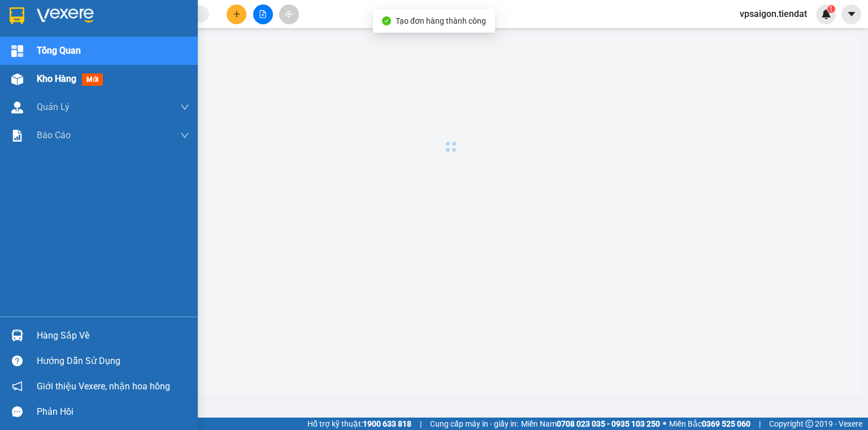
click at [45, 82] on span "Kho hàng" at bounding box center [57, 78] width 40 height 11
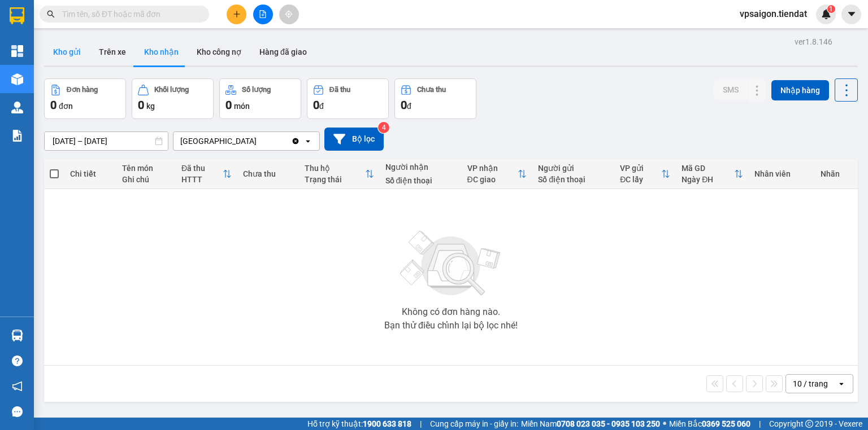
click at [84, 63] on button "Kho gửi" at bounding box center [67, 51] width 46 height 27
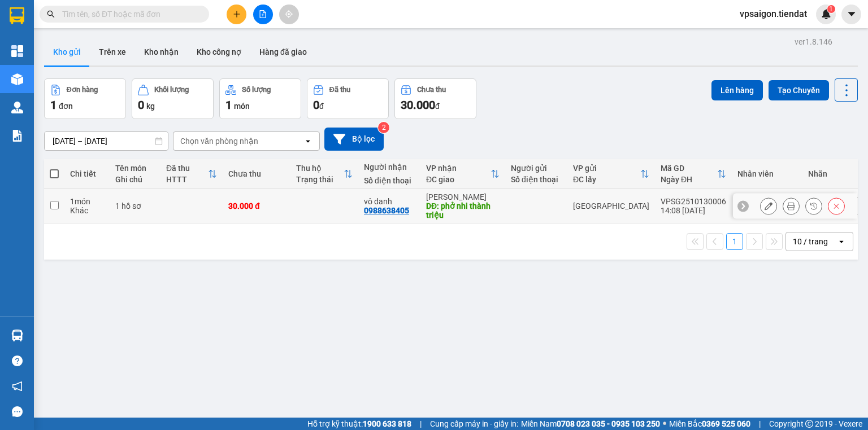
click at [380, 207] on div "0988638405" at bounding box center [386, 210] width 45 height 9
click at [265, 203] on div "30.000 đ" at bounding box center [256, 206] width 56 height 9
checkbox input "true"
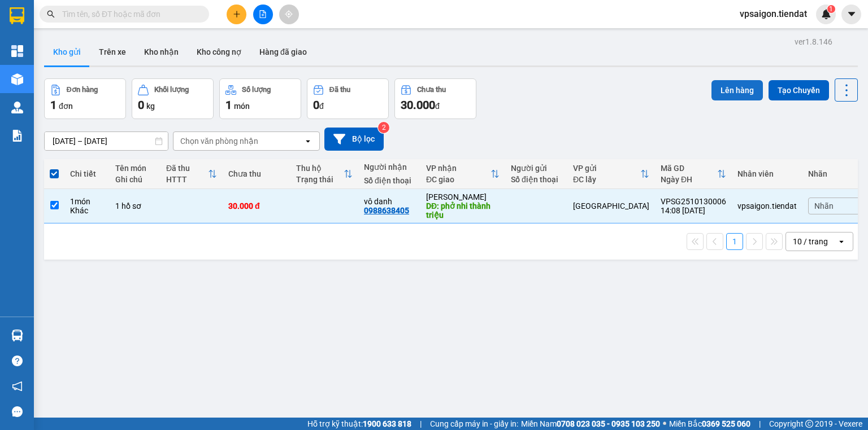
click at [664, 90] on button "Lên hàng" at bounding box center [736, 90] width 51 height 20
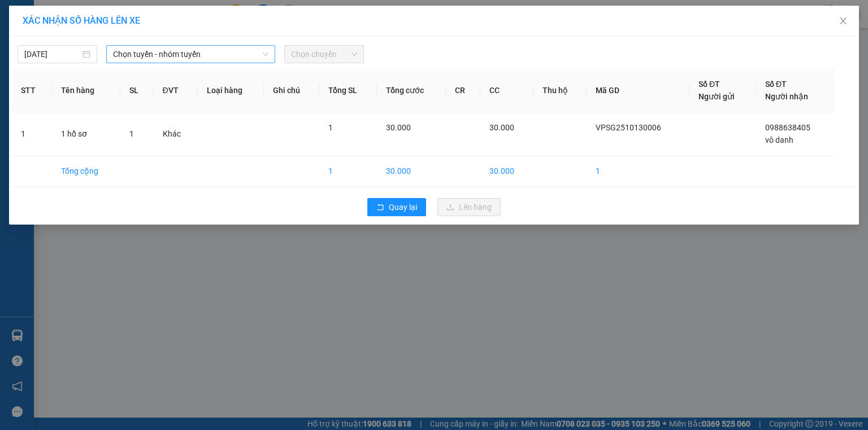
click at [165, 52] on span "Chọn tuyến - nhóm tuyến" at bounding box center [190, 54] width 155 height 17
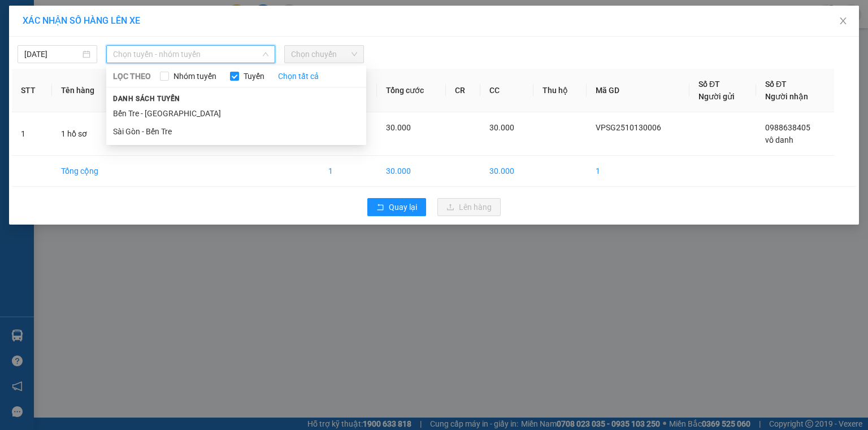
click at [150, 142] on div "LỌC THEO Nhóm tuyến Tuyến Chọn tất cả Danh sách tuyến Bến Tre - Sài Gòn Sài Gòn…" at bounding box center [236, 105] width 260 height 75
click at [153, 123] on li "Sài Gòn - Bến Tre" at bounding box center [236, 132] width 260 height 18
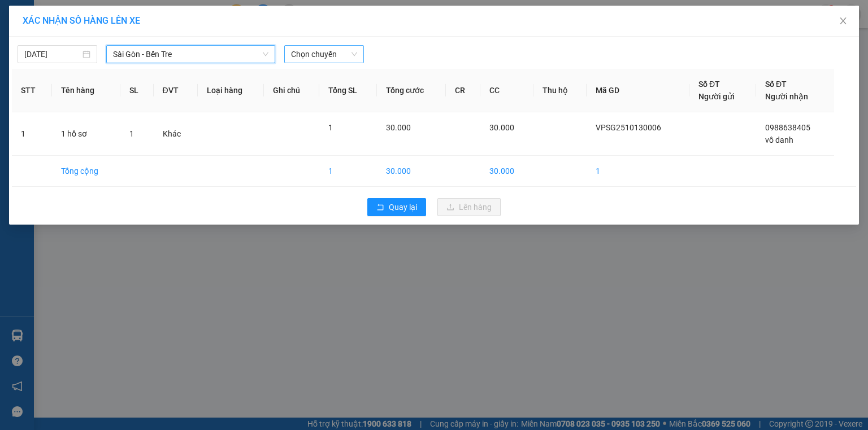
click at [302, 58] on span "Chọn chuyến" at bounding box center [324, 54] width 66 height 17
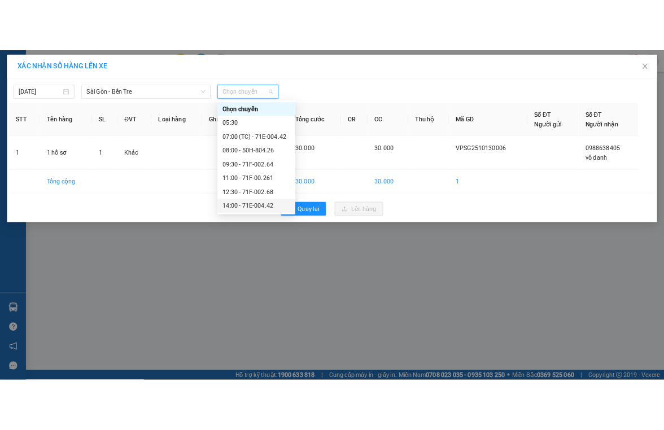
scroll to position [72, 0]
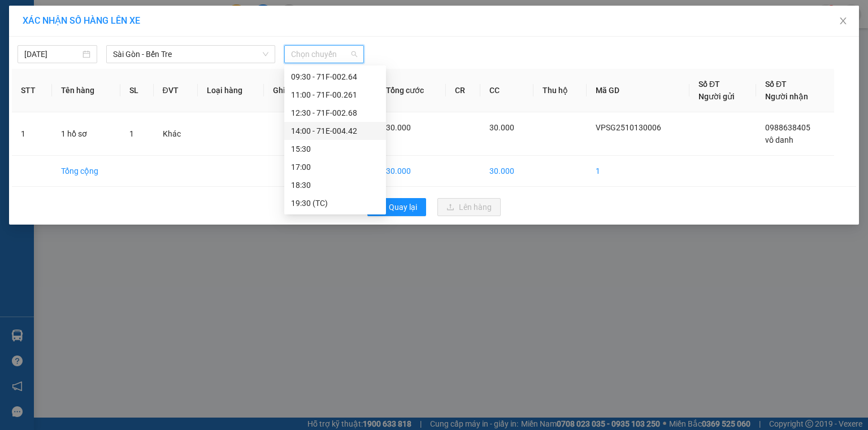
click at [343, 131] on div "14:00 - 71E-004.42" at bounding box center [335, 131] width 88 height 12
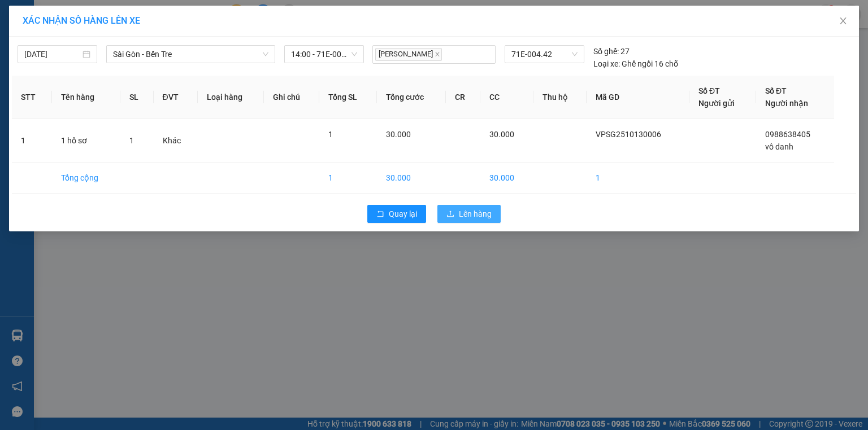
click at [472, 210] on span "Lên hàng" at bounding box center [475, 214] width 33 height 12
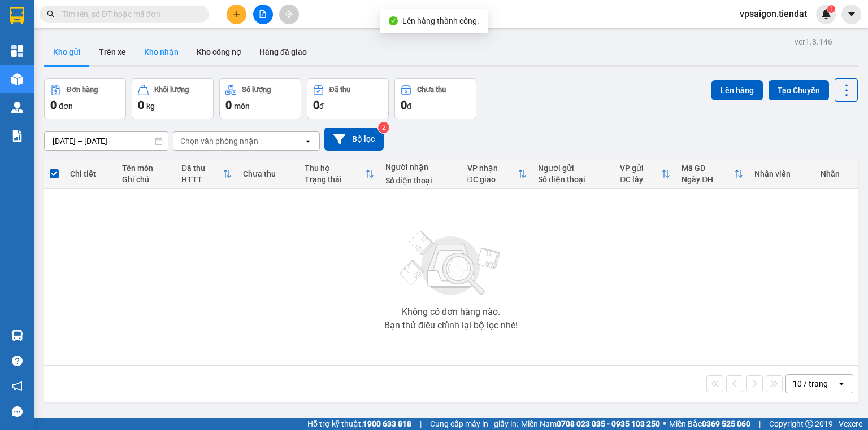
click at [143, 47] on button "Kho nhận" at bounding box center [161, 51] width 53 height 27
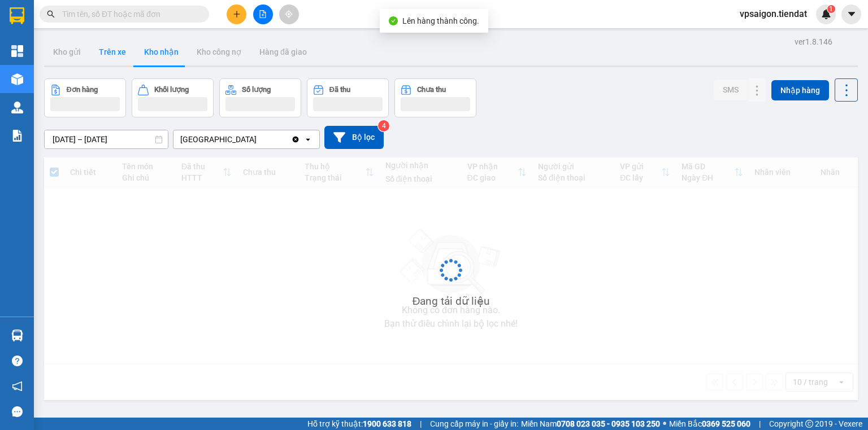
click at [108, 61] on button "Trên xe" at bounding box center [112, 51] width 45 height 27
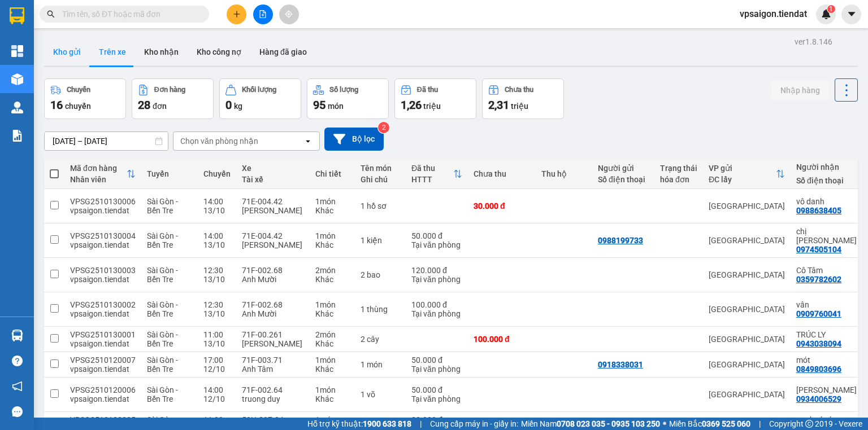
click at [72, 58] on button "Kho gửi" at bounding box center [67, 51] width 46 height 27
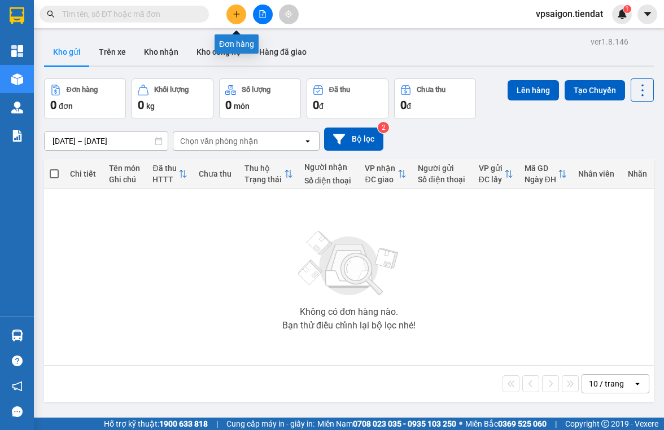
click at [233, 20] on button at bounding box center [237, 15] width 20 height 20
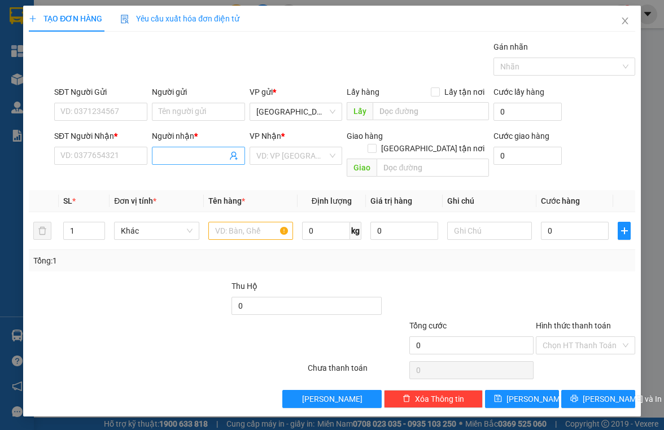
click at [190, 156] on input "Người nhận *" at bounding box center [193, 156] width 68 height 12
type input "trúc ly"
click at [195, 167] on div "6454512 TRÚC LY - 0943038094" at bounding box center [199, 178] width 94 height 23
click at [198, 170] on div "Transit Pickup Surcharge Ids Transit Deliver Surcharge Ids Transit Deliver Surc…" at bounding box center [332, 225] width 607 height 368
click at [217, 163] on span "trúc ly" at bounding box center [198, 156] width 93 height 18
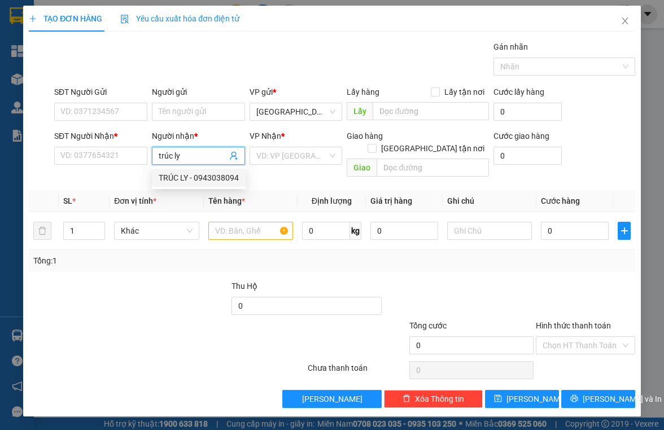
click at [208, 177] on div "TRÚC LY - 0943038094" at bounding box center [199, 178] width 80 height 12
type input "0943038094"
type input "TRÚC LY"
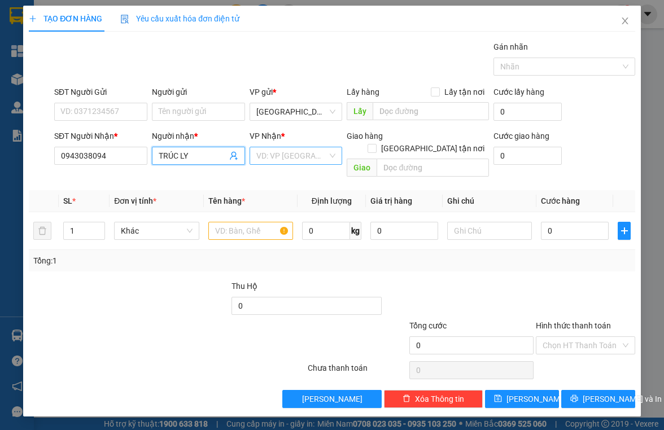
click at [285, 160] on input "search" at bounding box center [292, 155] width 72 height 17
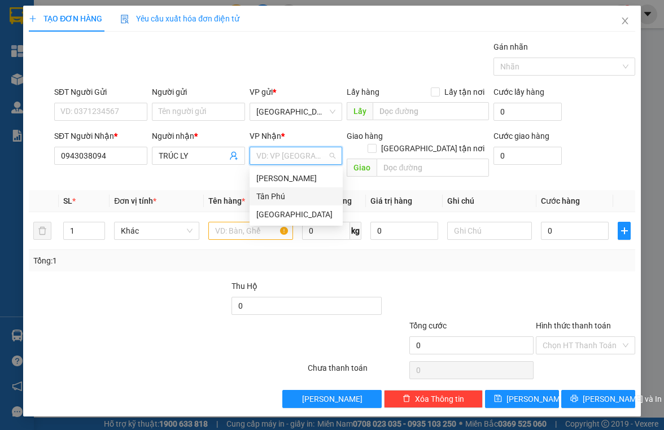
click at [287, 194] on div "Tân Phú" at bounding box center [296, 196] width 80 height 12
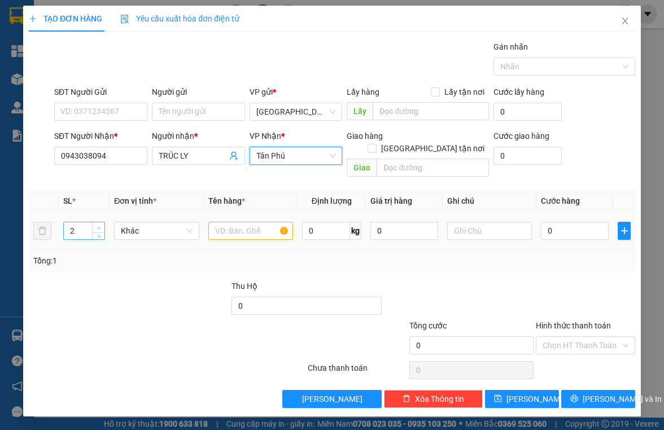
click at [97, 223] on span "Increase Value" at bounding box center [98, 228] width 12 height 10
type input "3"
click at [97, 223] on span "Increase Value" at bounding box center [98, 228] width 12 height 10
click at [251, 223] on input "text" at bounding box center [250, 231] width 85 height 18
click at [256, 222] on input "text" at bounding box center [250, 231] width 85 height 18
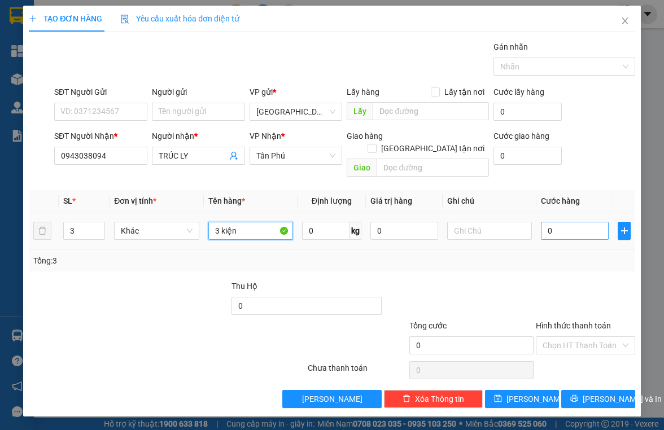
type input "3 kiện"
type input "9"
type input "90"
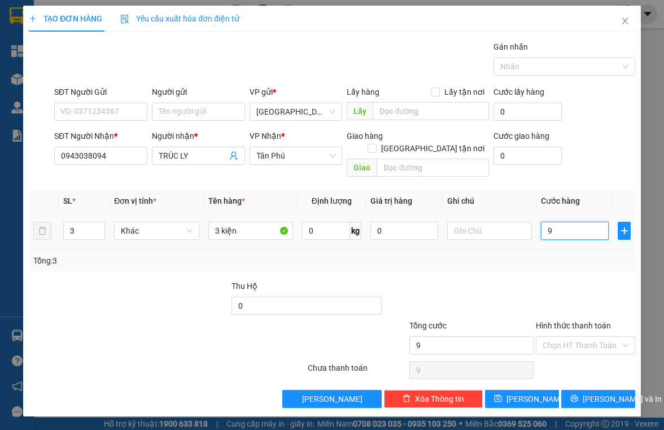
type input "90"
type input "90.000"
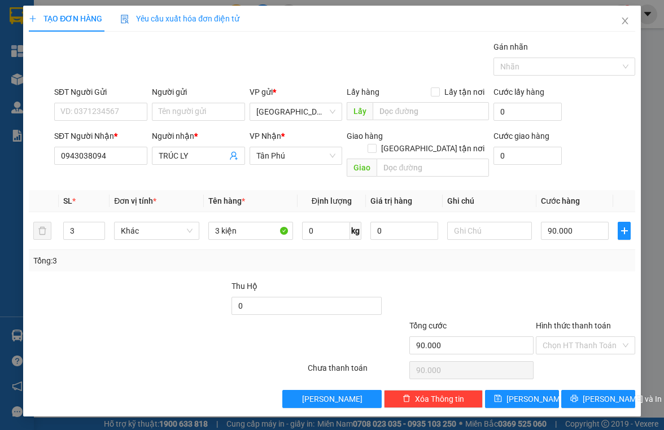
click at [534, 299] on div at bounding box center [459, 300] width 152 height 40
click at [532, 69] on div at bounding box center [559, 67] width 125 height 14
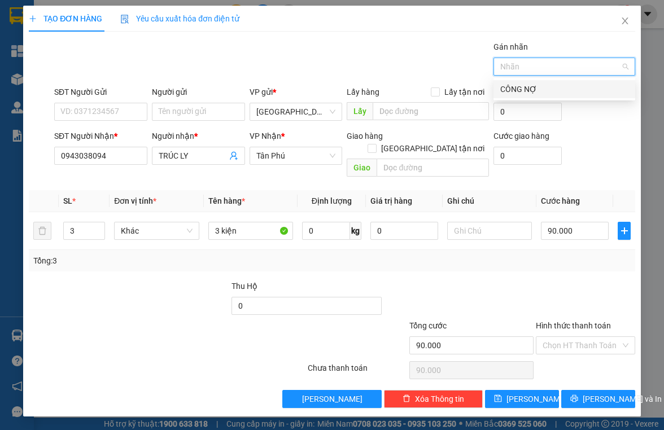
click at [532, 90] on div "CÔNG NỢ" at bounding box center [565, 89] width 128 height 12
click at [402, 36] on div "TẠO ĐƠN HÀNG Yêu cầu xuất hóa đơn điện tử Transit Pickup Surcharge Ids Transit …" at bounding box center [332, 207] width 607 height 403
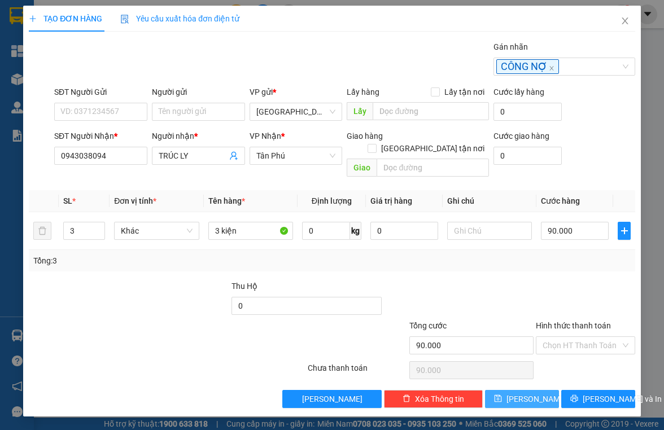
click at [529, 395] on button "[PERSON_NAME]" at bounding box center [522, 399] width 74 height 18
type input "1"
type input "0"
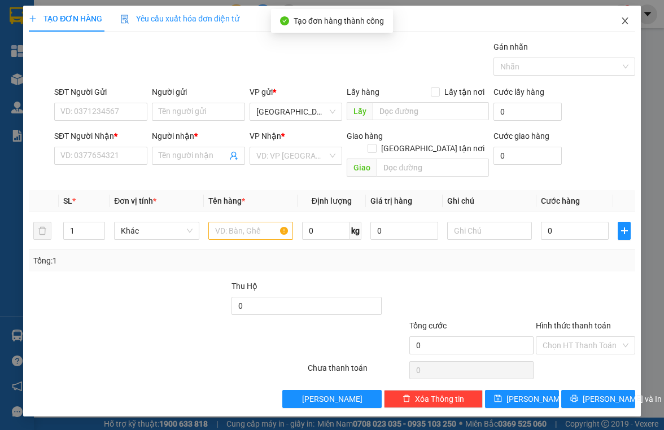
click at [621, 14] on span "Close" at bounding box center [626, 22] width 32 height 32
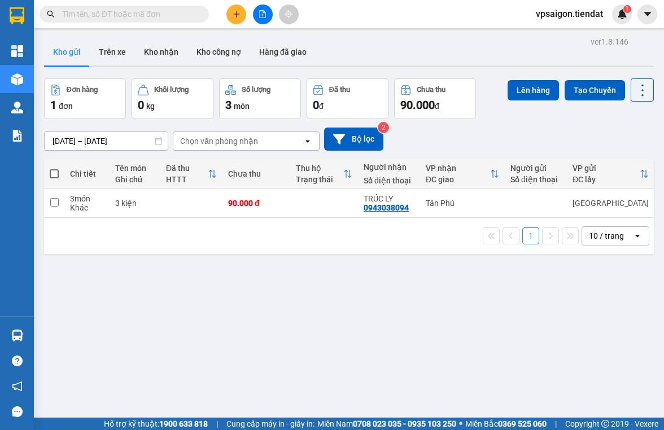
click at [225, 281] on div "ver 1.8.146 Kho gửi Trên xe Kho nhận Kho công nợ Hàng đã giao Đơn hàng 1 đơn Kh…" at bounding box center [349, 249] width 619 height 430
click at [235, 15] on icon "plus" at bounding box center [237, 14] width 8 height 8
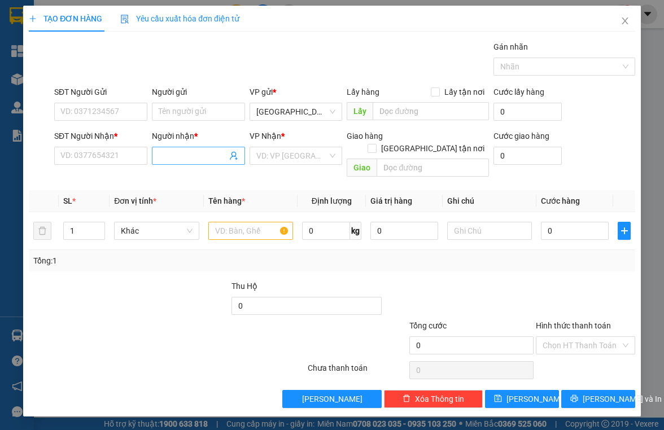
click at [185, 150] on input "Người nhận *" at bounding box center [193, 156] width 68 height 12
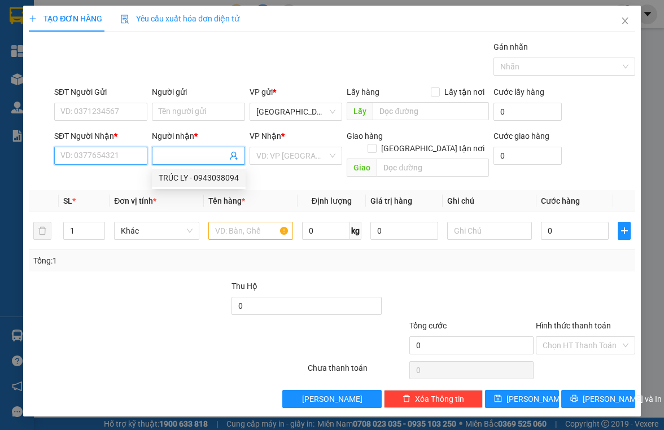
click at [121, 147] on input "SĐT Người Nhận *" at bounding box center [100, 156] width 93 height 18
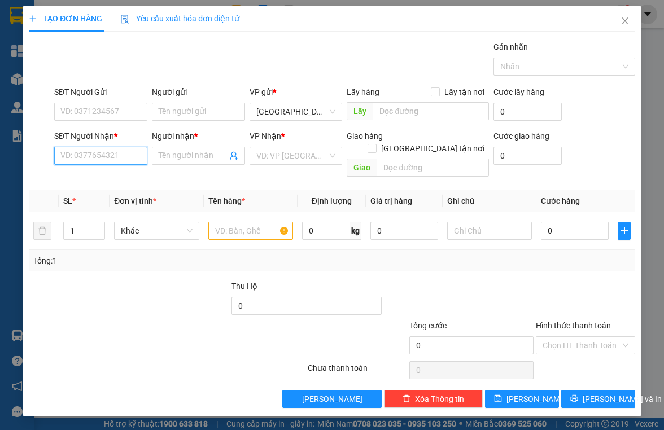
click at [111, 152] on input "SĐT Người Nhận *" at bounding box center [100, 156] width 93 height 18
click at [183, 158] on input "Người nhận *" at bounding box center [193, 156] width 68 height 12
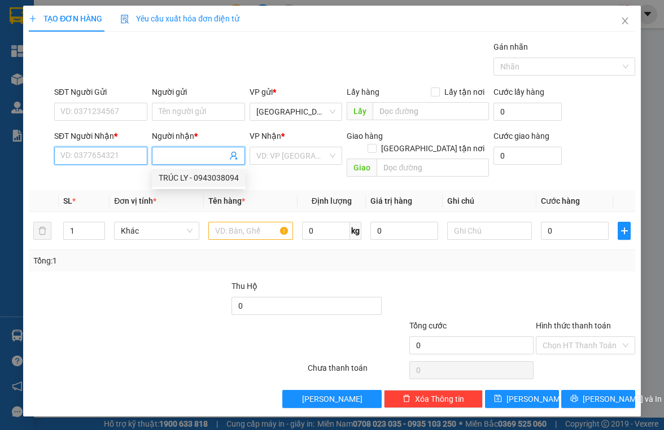
click at [137, 157] on input "SĐT Người Nhận *" at bounding box center [100, 156] width 93 height 18
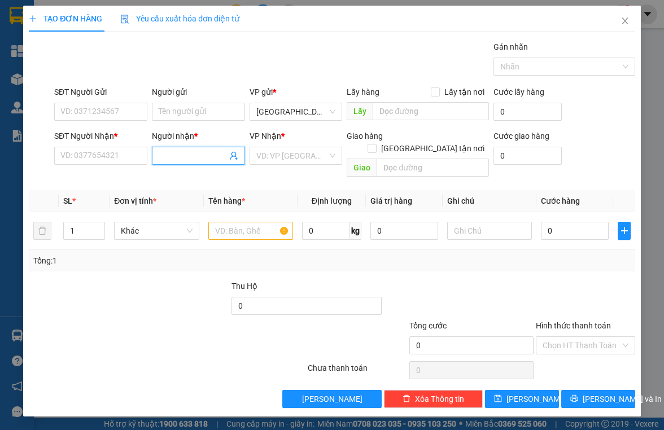
click at [185, 154] on input "Người nhận *" at bounding box center [193, 156] width 68 height 12
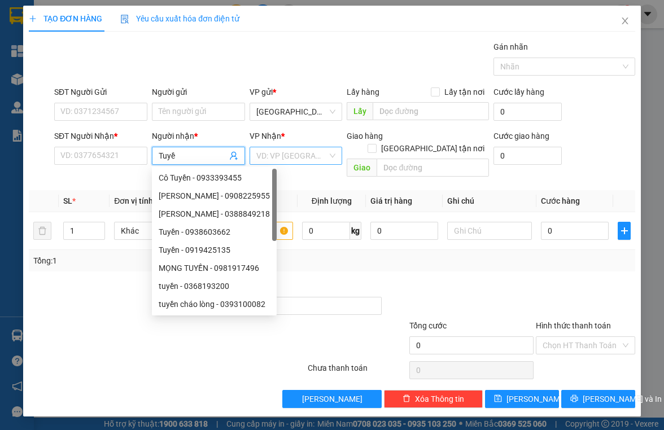
type input "Tuyền"
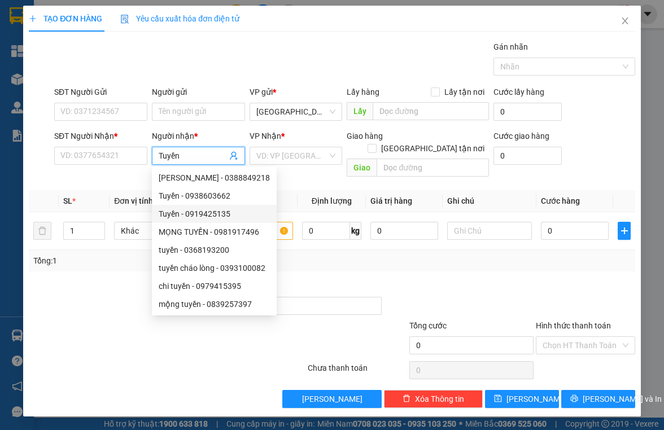
click at [220, 217] on div "Tuyền - 0919425135" at bounding box center [214, 214] width 111 height 12
type input "0919425135"
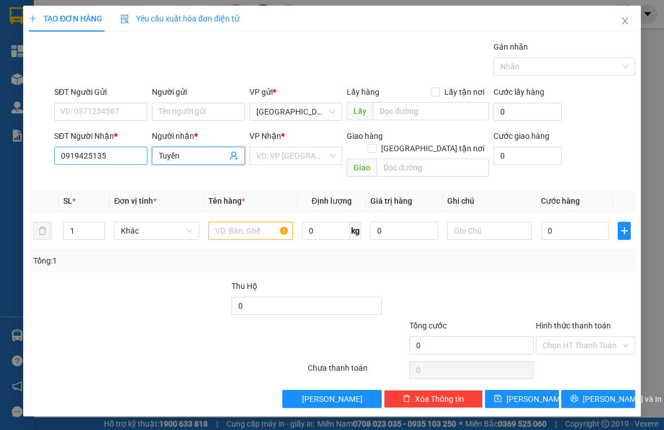
type input "Tuyền"
click at [95, 153] on input "0919425135" at bounding box center [100, 156] width 93 height 18
type input "0919425435"
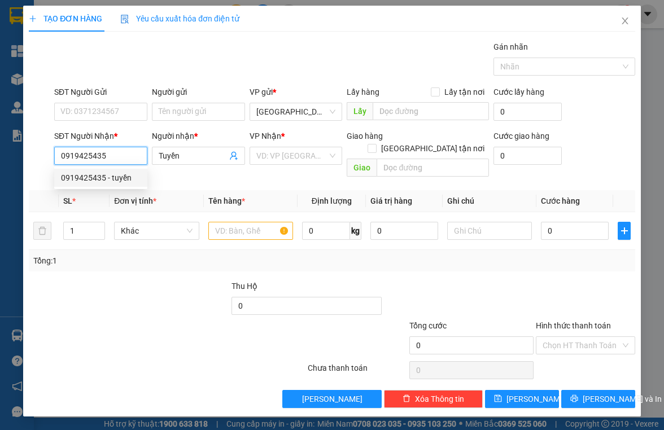
click at [119, 172] on div "0919425435 - tuyền" at bounding box center [101, 178] width 80 height 12
type input "tuyền"
type input "30.000"
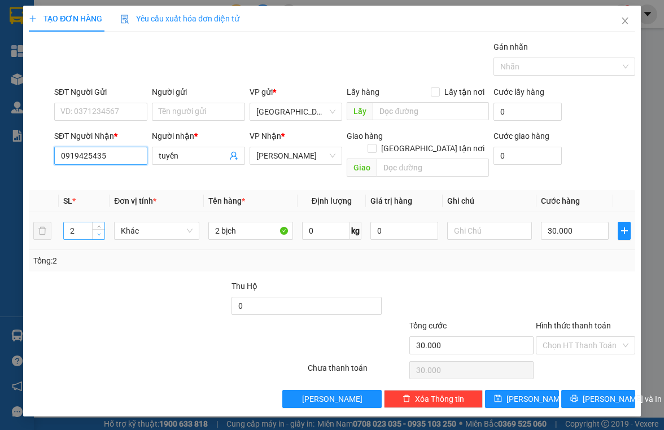
type input "0919425435"
type input "1"
click at [93, 229] on span "Decrease Value" at bounding box center [98, 234] width 12 height 10
click at [245, 222] on input "2 bịch" at bounding box center [250, 231] width 85 height 18
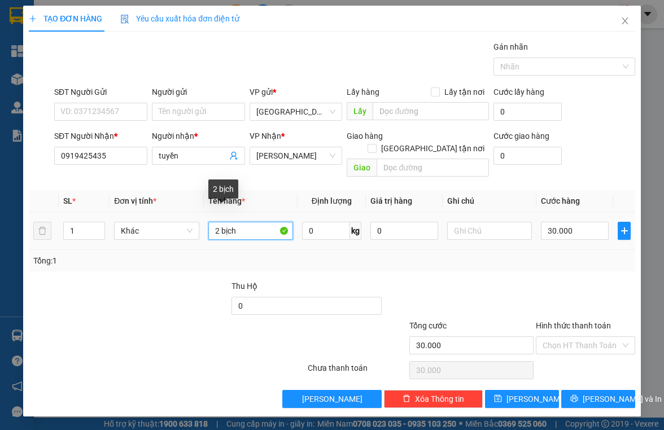
click at [245, 222] on input "2 bịch" at bounding box center [250, 231] width 85 height 18
type input "1 thùng"
type input "4"
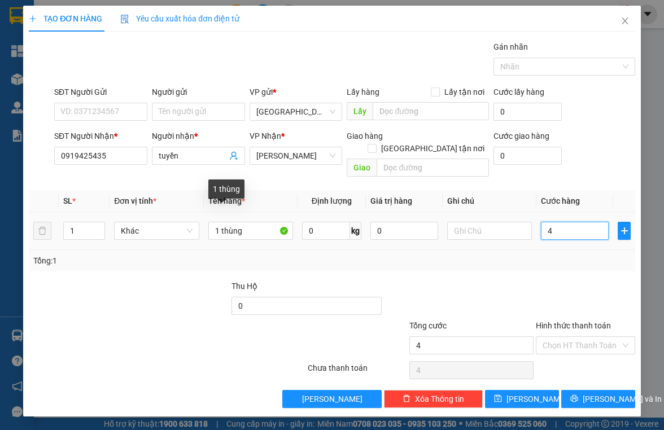
type input "40"
type input "40.000"
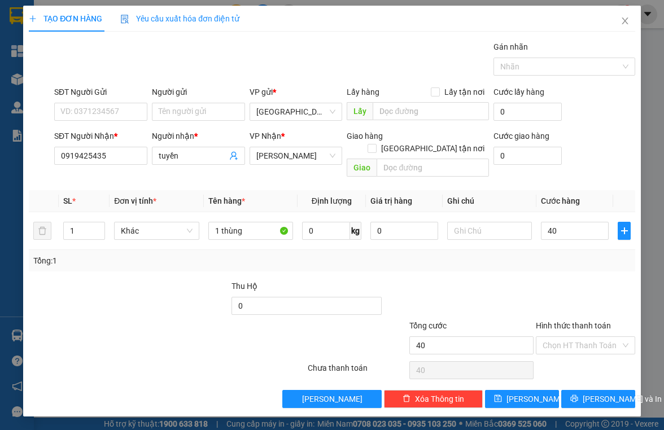
type input "40.000"
click at [93, 138] on div "SĐT Người Nhận *" at bounding box center [100, 136] width 93 height 12
click at [93, 147] on input "0919425435" at bounding box center [100, 156] width 93 height 18
click at [93, 138] on div "SĐT Người Nhận *" at bounding box center [100, 136] width 93 height 12
click at [93, 147] on input "0919425435" at bounding box center [100, 156] width 93 height 18
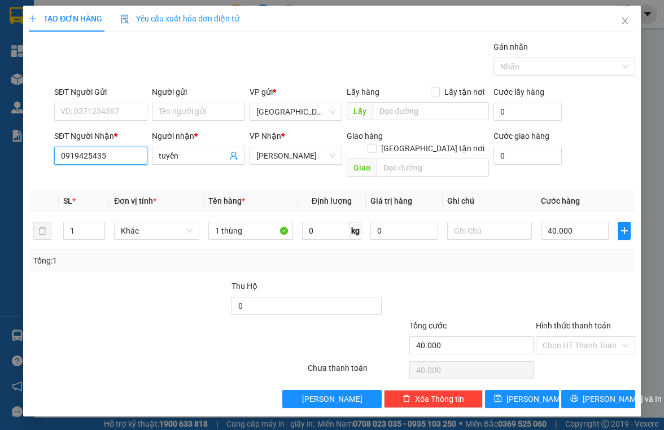
click at [88, 155] on input "0919425435" at bounding box center [100, 156] width 93 height 18
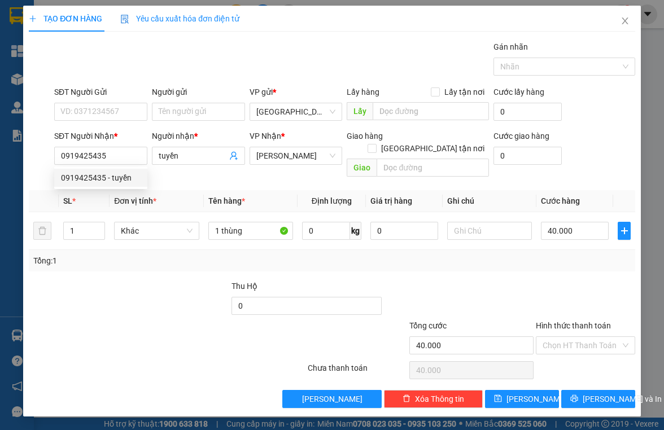
click at [97, 255] on div "Tổng: 1" at bounding box center [145, 261] width 224 height 12
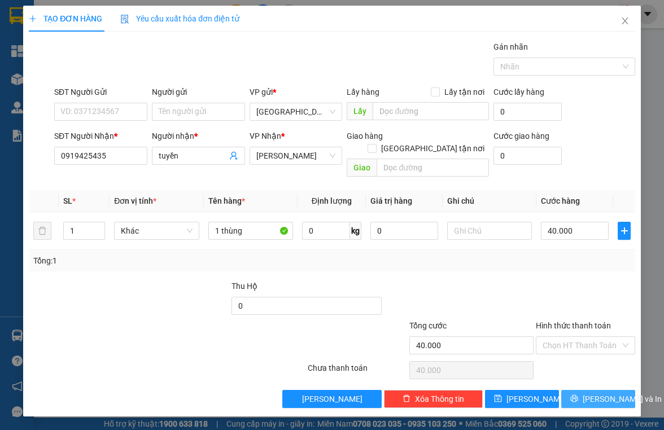
click at [607, 393] on span "[PERSON_NAME] và In" at bounding box center [622, 399] width 79 height 12
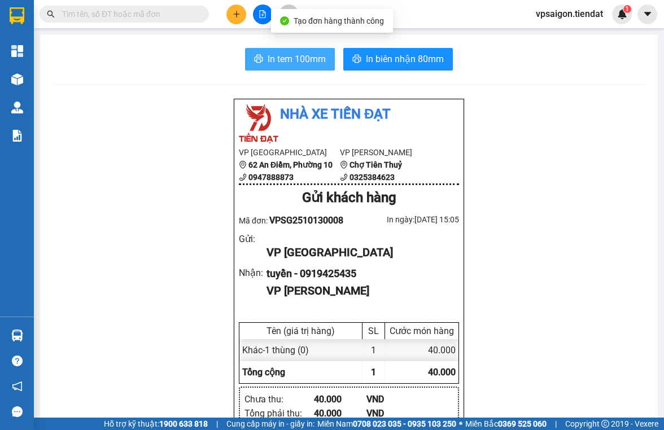
click at [286, 56] on span "In tem 100mm" at bounding box center [297, 59] width 58 height 14
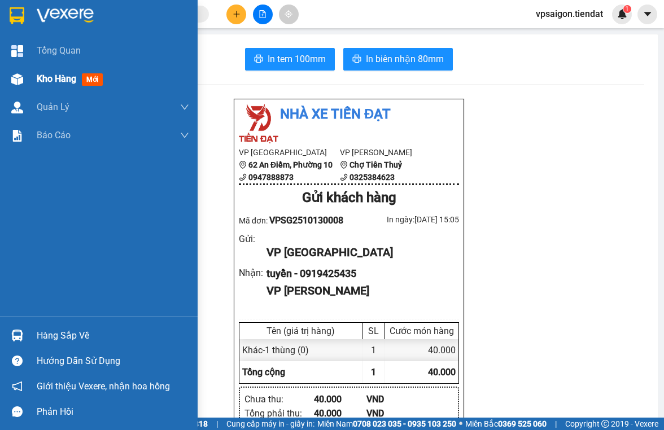
click at [51, 76] on span "Kho hàng" at bounding box center [57, 78] width 40 height 11
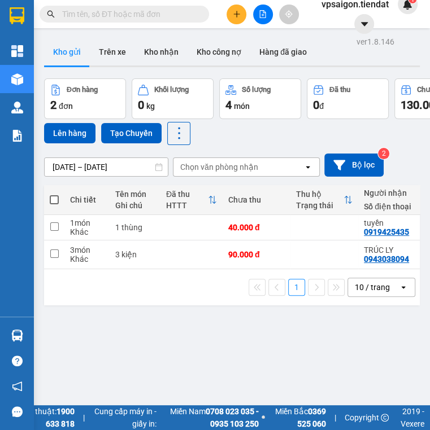
click at [301, 353] on div "ver 1.8.146 Kho gửi Trên xe Kho nhận Kho công nợ Hàng đã giao Đơn hàng 2 đơn Kh…" at bounding box center [232, 249] width 385 height 430
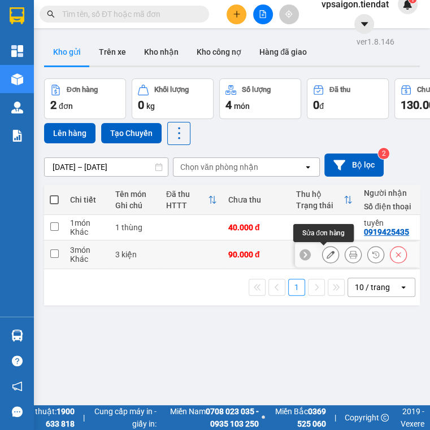
click at [328, 254] on button at bounding box center [331, 255] width 16 height 20
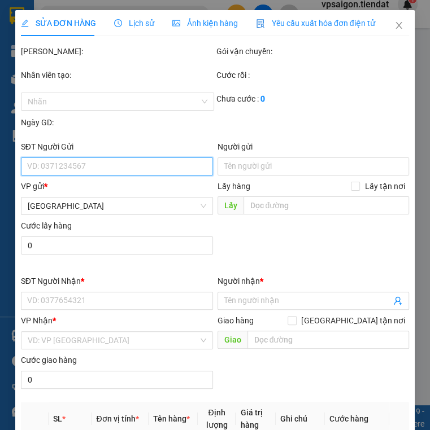
type input "0943038094"
type input "TRÚC LY"
type input "90.000"
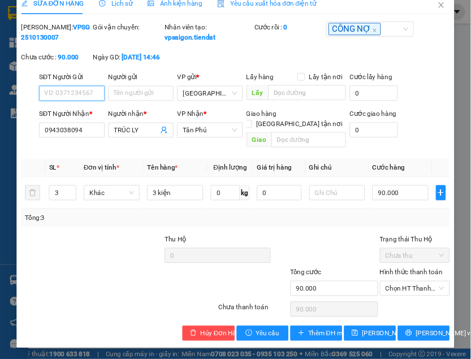
scroll to position [14, 0]
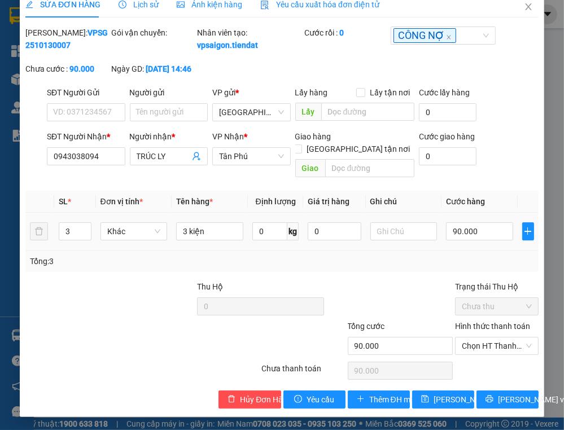
click at [519, 241] on td at bounding box center [528, 232] width 21 height 38
click at [525, 231] on icon "plus" at bounding box center [528, 231] width 7 height 1
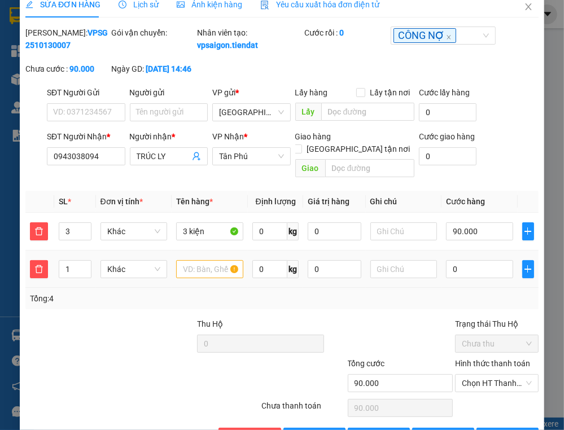
click at [92, 253] on td "1" at bounding box center [75, 270] width 42 height 38
click at [84, 264] on icon "up" at bounding box center [85, 266] width 4 height 4
click at [80, 261] on span "Increase Value" at bounding box center [85, 266] width 12 height 10
type input "5"
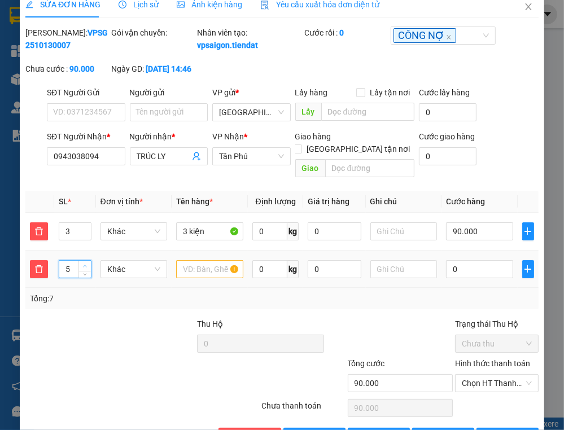
click at [82, 264] on span "up" at bounding box center [85, 266] width 7 height 7
click at [229, 269] on input "text" at bounding box center [209, 269] width 67 height 18
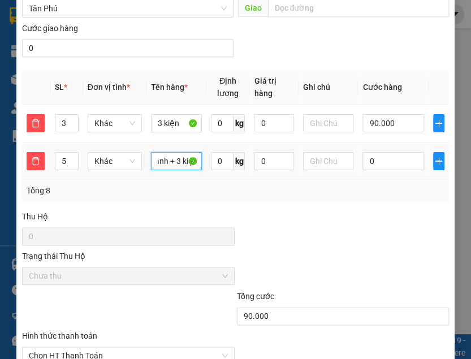
scroll to position [0, 18]
type input "2 bành + 3 kiện"
click at [180, 190] on div "Tổng: 8" at bounding box center [131, 190] width 208 height 12
click at [181, 160] on input "2 bành + 3 kiện" at bounding box center [176, 161] width 51 height 18
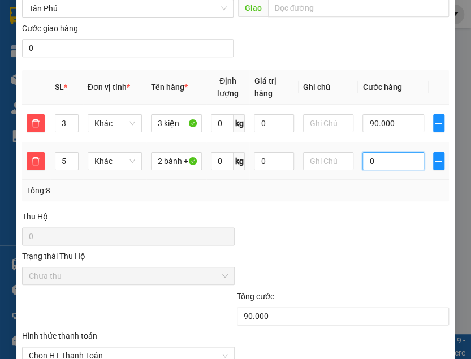
click at [385, 156] on input "0" at bounding box center [392, 161] width 61 height 18
click at [389, 153] on input "0" at bounding box center [392, 161] width 61 height 18
click at [377, 162] on input "0" at bounding box center [392, 161] width 61 height 18
type input "90.001"
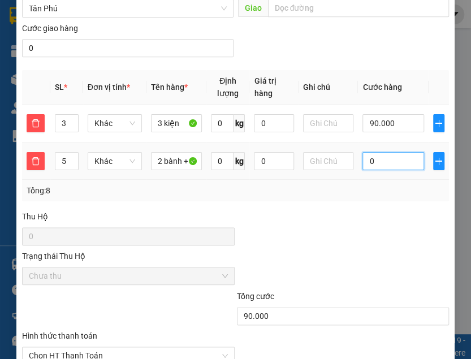
type input "01"
type input "90.015"
type input "015"
type input "90.150"
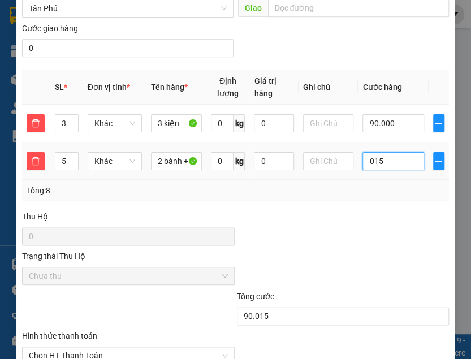
type input "90.150"
type input "0.150"
type input "240.000"
type input "150.000"
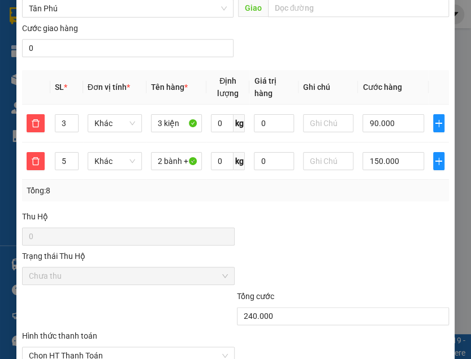
click at [359, 193] on div "Tổng: 8" at bounding box center [236, 190] width 418 height 12
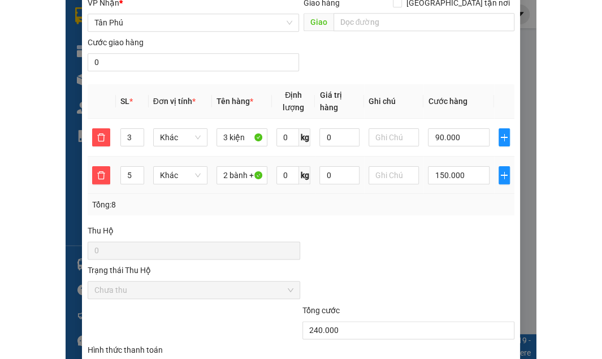
scroll to position [492, 0]
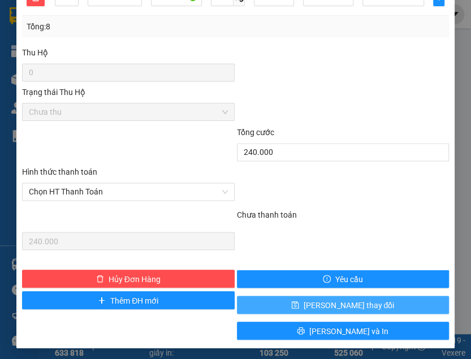
click at [323, 299] on span "[PERSON_NAME] thay đổi" at bounding box center [348, 304] width 90 height 12
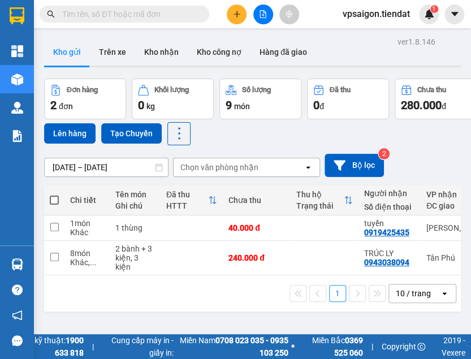
click at [207, 318] on div "ver 1.8.146 Kho gửi Trên xe Kho nhận Kho công nợ Hàng đã giao Đơn hàng 2 đơn Kh…" at bounding box center [252, 213] width 425 height 359
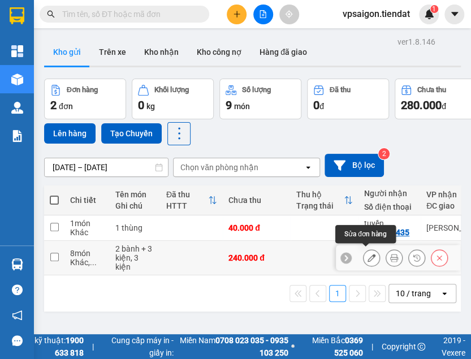
click at [367, 254] on icon at bounding box center [371, 258] width 8 height 8
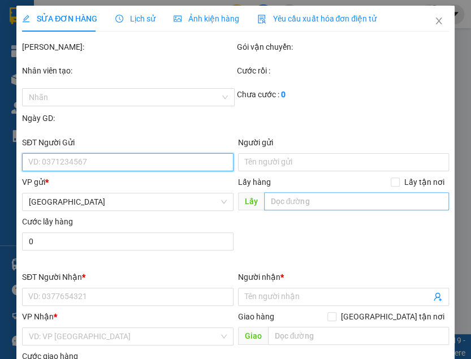
type input "0943038094"
type input "TRÚC LY"
type input "240.000"
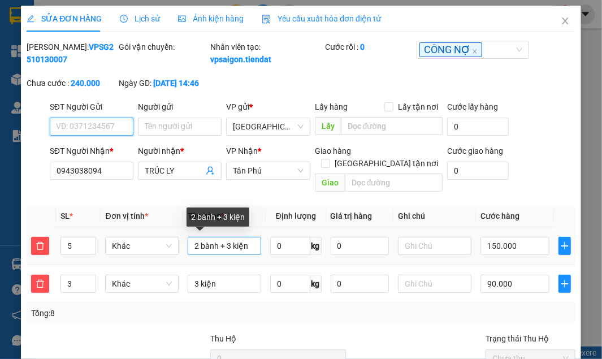
scroll to position [63, 0]
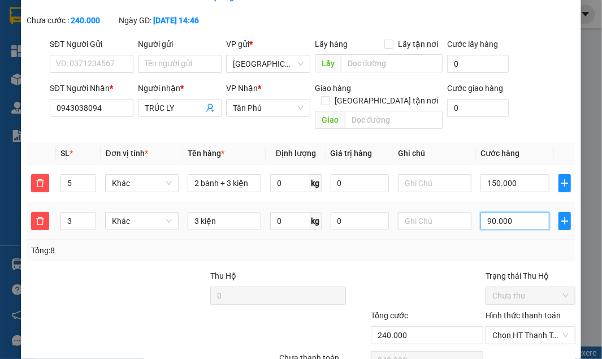
click at [488, 223] on input "90.000" at bounding box center [514, 221] width 69 height 18
type input "150.000"
type input "0"
type input "150.009"
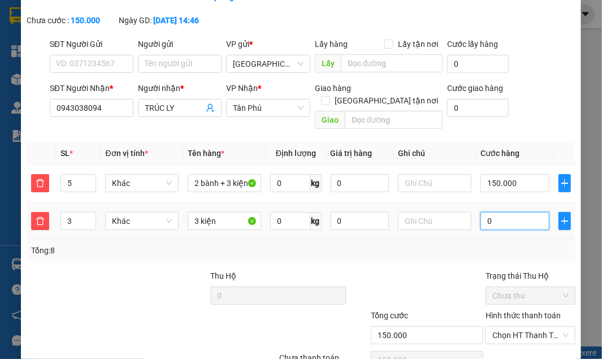
type input "150.009"
type input "09"
type input "150.090"
type input "090"
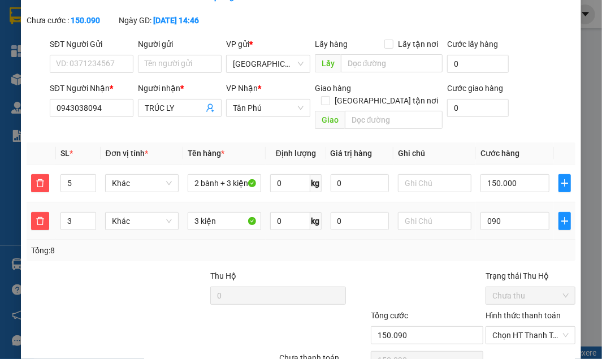
type input "240.000"
type input "90.000"
click at [475, 244] on div "Tổng: 8" at bounding box center [300, 250] width 539 height 12
click at [490, 185] on input "150.000" at bounding box center [514, 183] width 69 height 18
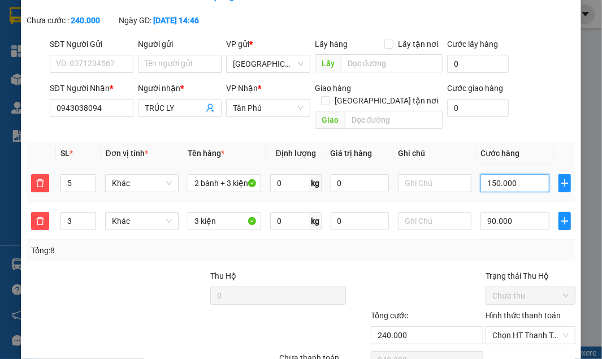
type input "90.000"
type input "0"
click at [523, 181] on input "0" at bounding box center [514, 183] width 69 height 18
type input "90.001"
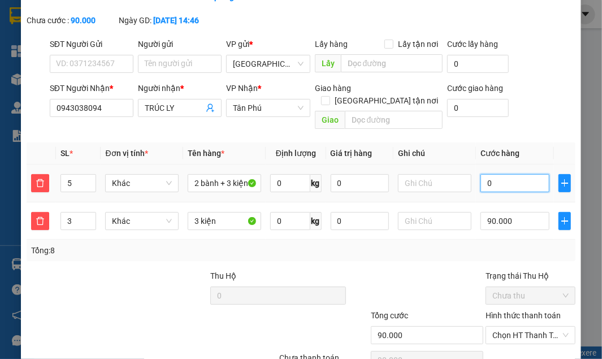
type input "90.001"
type input "01"
type input "90.017"
type input "017"
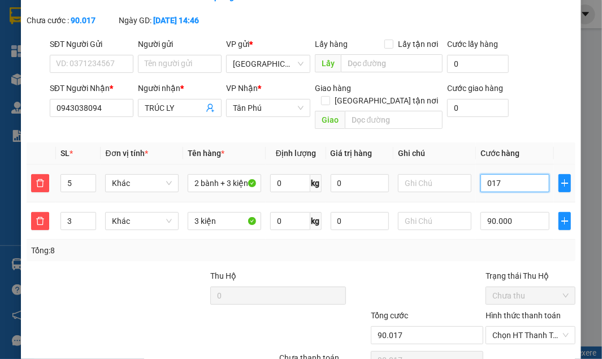
type input "90.170"
type input "0.170"
type input "260.000"
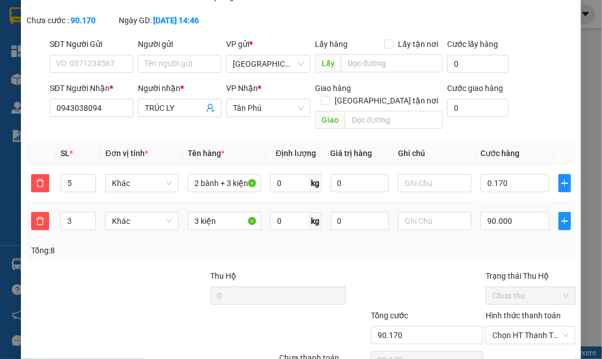
type input "170.000"
click at [463, 252] on div "Tổng: 8" at bounding box center [300, 250] width 539 height 12
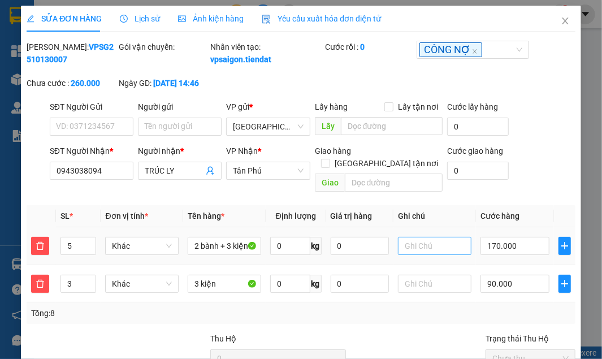
scroll to position [123, 0]
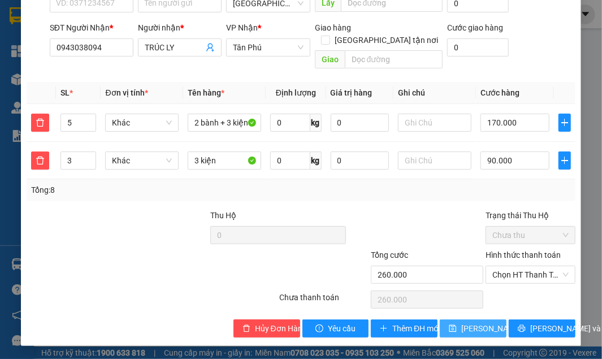
click at [455, 328] on button "[PERSON_NAME] thay đổi" at bounding box center [473, 328] width 67 height 18
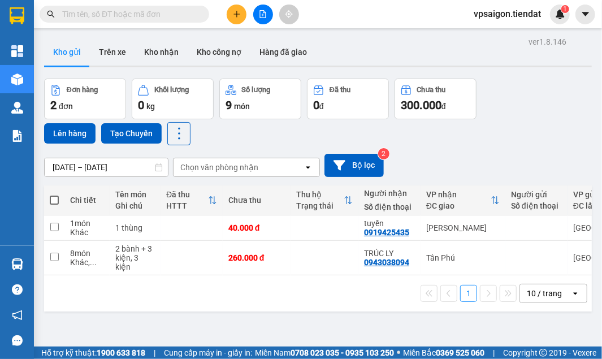
click at [297, 316] on div "ver 1.8.146 Kho gửi Trên xe Kho nhận Kho công nợ Hàng đã giao Đơn hàng 2 đơn Kh…" at bounding box center [318, 213] width 556 height 359
click at [241, 308] on div "1 10 / trang open" at bounding box center [317, 293] width 547 height 36
drag, startPoint x: 172, startPoint y: 302, endPoint x: 203, endPoint y: 280, distance: 37.8
click at [172, 302] on div "1 10 / trang open" at bounding box center [317, 293] width 547 height 36
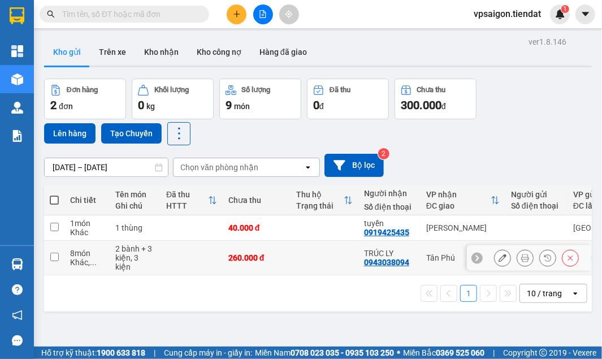
click at [494, 252] on button at bounding box center [502, 258] width 16 height 20
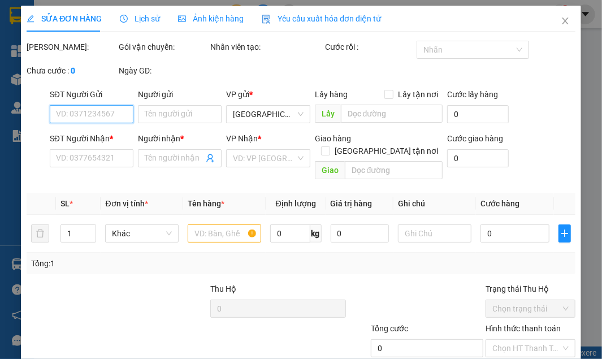
type input "0943038094"
type input "TRÚC LY"
type input "260.000"
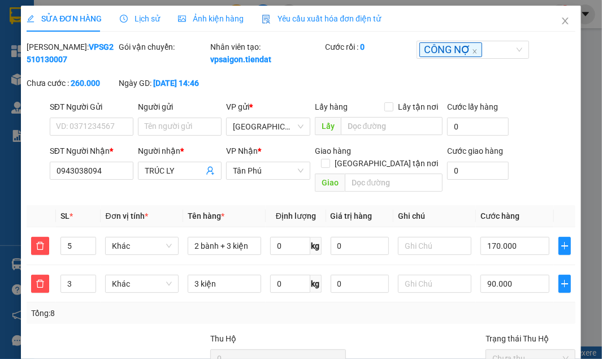
click at [107, 302] on div "Tổng: 8" at bounding box center [301, 312] width 548 height 21
click at [554, 23] on span "Close" at bounding box center [565, 22] width 32 height 32
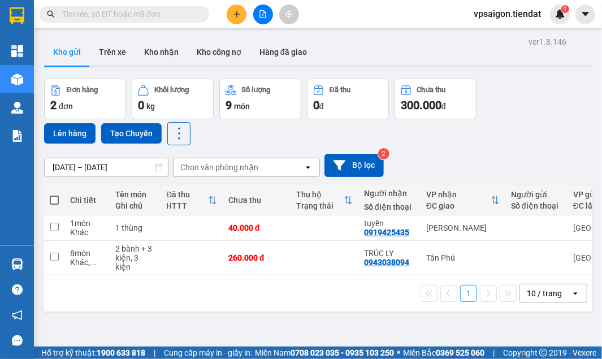
click at [192, 303] on div "1 10 / trang open" at bounding box center [317, 293] width 547 height 36
click at [249, 326] on div "ver 1.8.146 Kho gửi Trên xe Kho nhận Kho công nợ Hàng đã giao Đơn hàng 2 đơn Kh…" at bounding box center [318, 213] width 556 height 359
click at [303, 229] on td at bounding box center [324, 227] width 68 height 25
checkbox input "true"
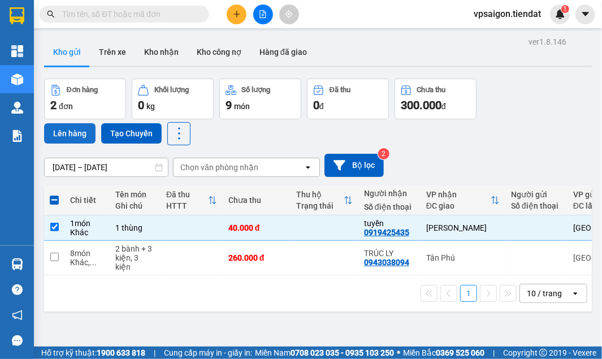
click at [77, 130] on button "Lên hàng" at bounding box center [69, 133] width 51 height 20
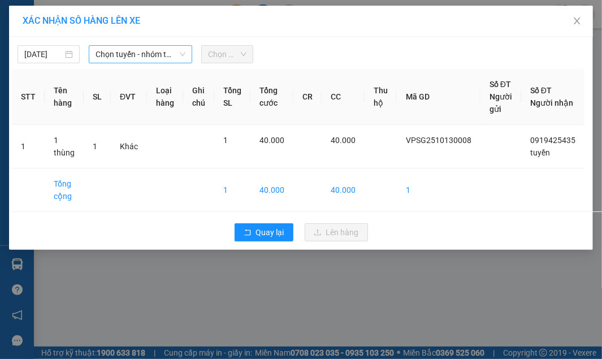
click at [140, 47] on span "Chọn tuyến - nhóm tuyến" at bounding box center [139, 54] width 89 height 17
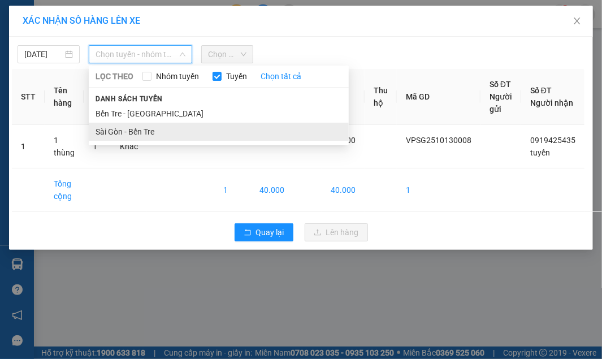
click at [115, 131] on li "Sài Gòn - Bến Tre" at bounding box center [219, 132] width 260 height 18
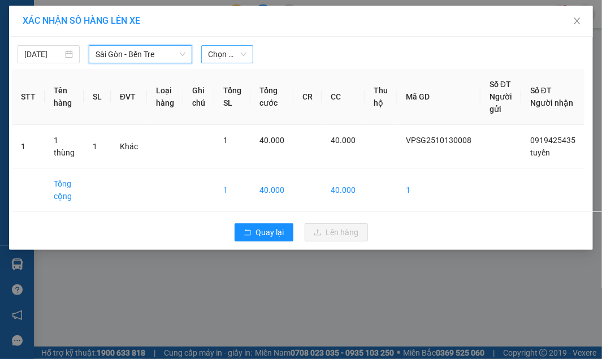
click at [221, 60] on span "Chọn chuyến" at bounding box center [227, 54] width 38 height 17
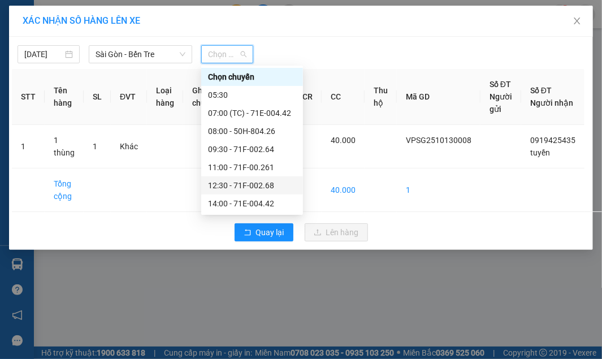
scroll to position [72, 0]
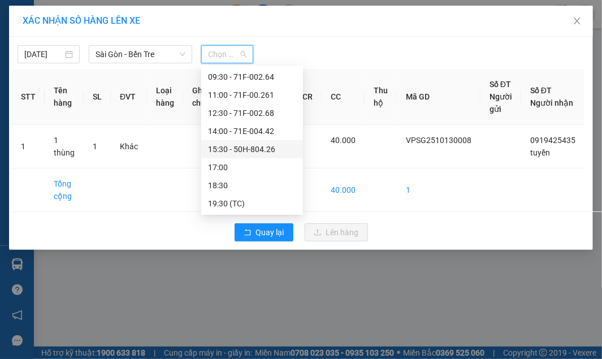
click at [232, 153] on div "15:30 - 50H-804.26" at bounding box center [252, 149] width 88 height 12
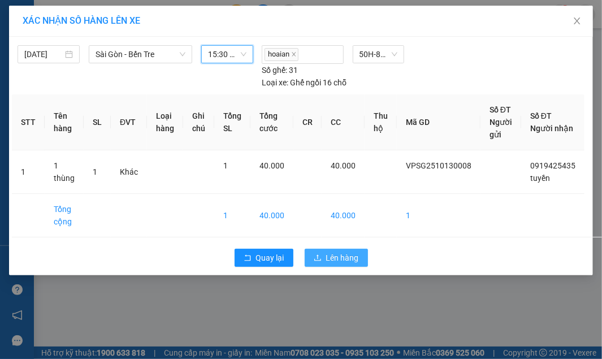
click at [339, 256] on span "Lên hàng" at bounding box center [342, 257] width 33 height 12
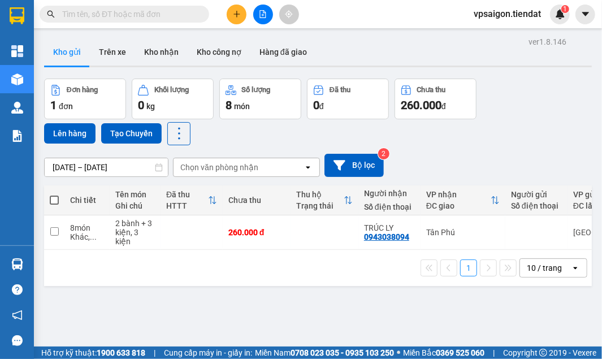
click at [210, 308] on div "ver 1.8.146 Kho gửi Trên xe Kho nhận Kho công nợ Hàng đã giao Đơn hàng 1 đơn Kh…" at bounding box center [318, 213] width 556 height 359
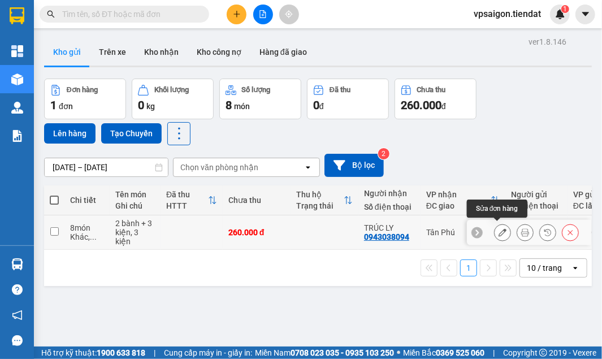
click at [499, 228] on icon at bounding box center [502, 232] width 8 height 8
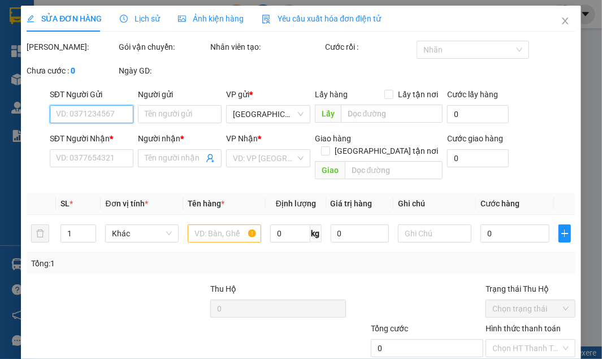
type input "0943038094"
type input "TRÚC LY"
type input "260.000"
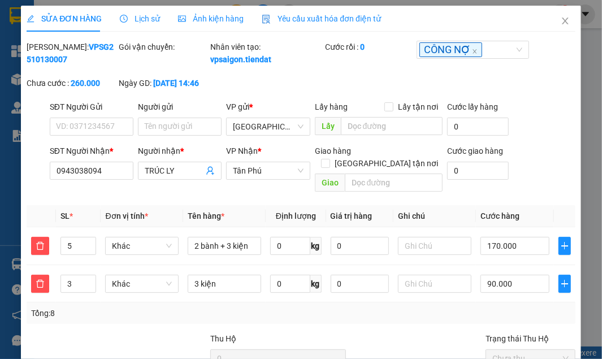
click at [164, 324] on div "Total Paid Fee 0 Total UnPaid Fee 260.000 Cash Collection Total Fee Mã ĐH: VPSG…" at bounding box center [301, 251] width 548 height 420
click at [560, 282] on icon "plus" at bounding box center [564, 283] width 9 height 9
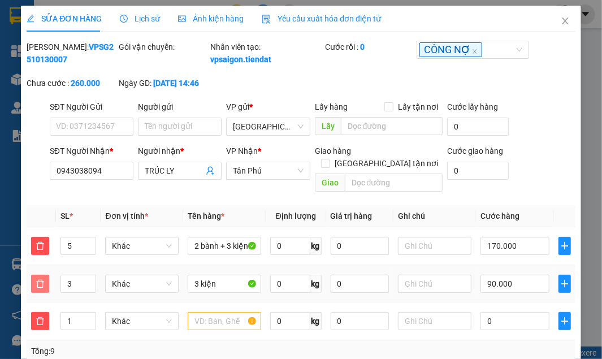
click at [45, 282] on span "delete" at bounding box center [40, 283] width 17 height 9
type input "170.000"
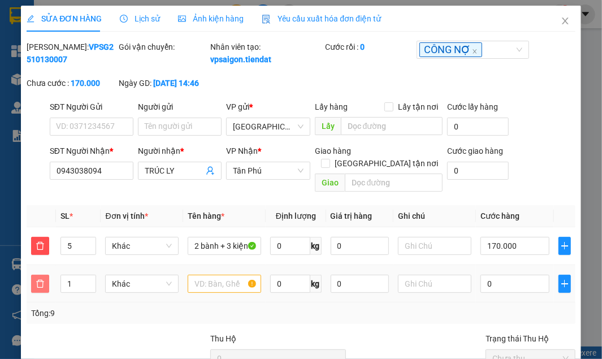
click at [42, 284] on icon "delete" at bounding box center [40, 283] width 9 height 9
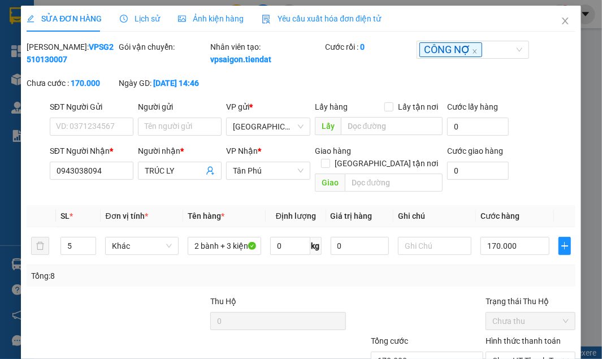
click at [110, 310] on div at bounding box center [71, 315] width 92 height 40
click at [562, 19] on icon "close" at bounding box center [565, 21] width 6 height 7
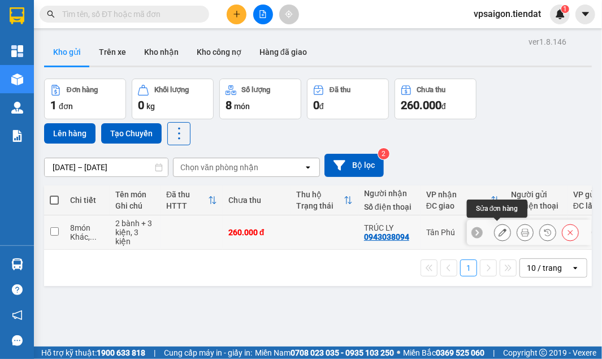
click at [503, 229] on button at bounding box center [502, 233] width 16 height 20
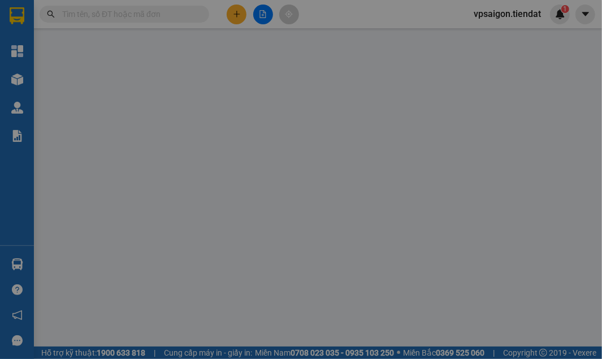
type input "0943038094"
type input "TRÚC LY"
type input "260.000"
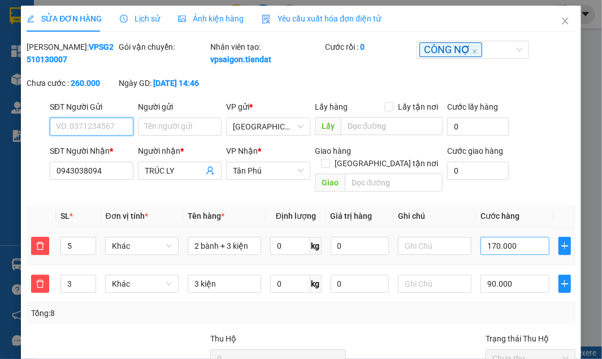
scroll to position [63, 0]
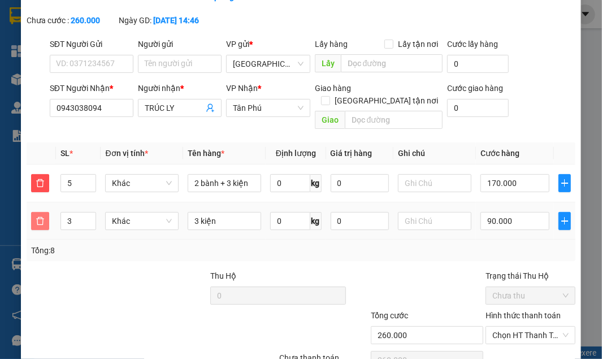
click at [32, 221] on span "delete" at bounding box center [40, 220] width 17 height 9
type input "170.000"
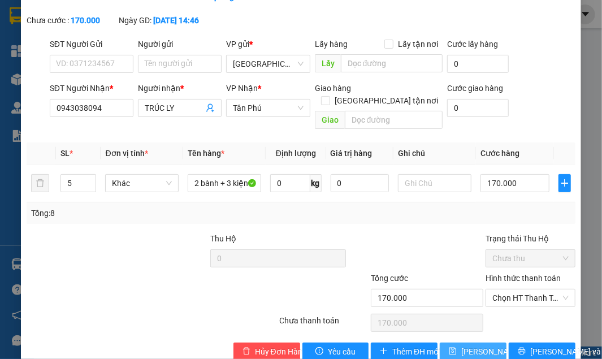
click at [480, 354] on span "[PERSON_NAME] thay đổi" at bounding box center [506, 351] width 90 height 12
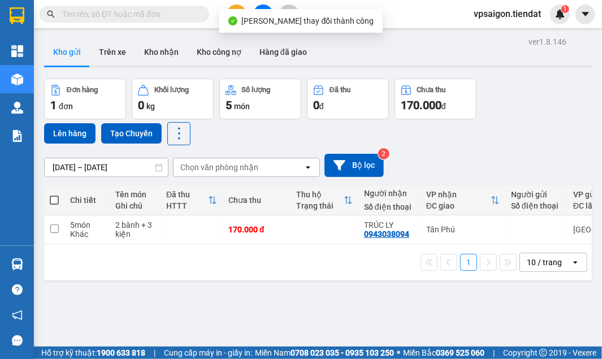
click at [54, 197] on span at bounding box center [54, 199] width 9 height 9
click at [54, 194] on input "checkbox" at bounding box center [54, 194] width 0 height 0
checkbox input "true"
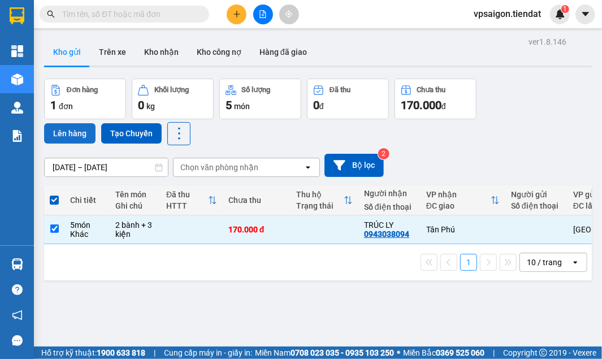
click at [68, 131] on button "Lên hàng" at bounding box center [69, 133] width 51 height 20
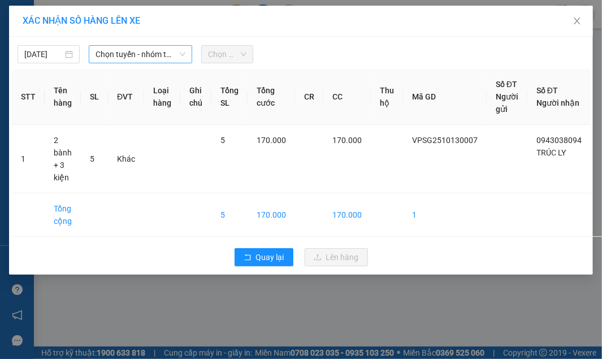
click at [130, 53] on span "Chọn tuyến - nhóm tuyến" at bounding box center [139, 54] width 89 height 17
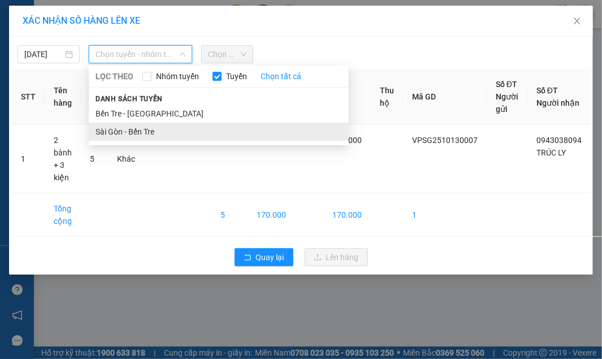
click at [141, 133] on li "Sài Gòn - Bến Tre" at bounding box center [219, 132] width 260 height 18
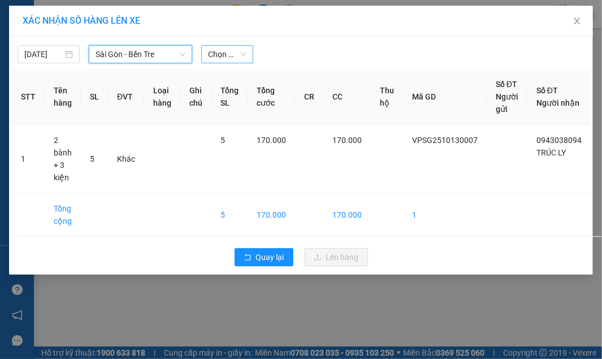
click at [230, 58] on span "Chọn chuyến" at bounding box center [227, 54] width 38 height 17
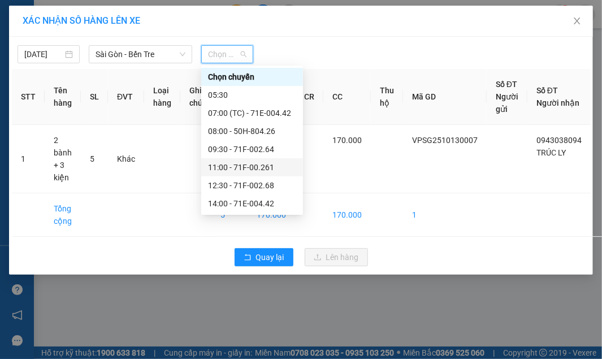
scroll to position [63, 0]
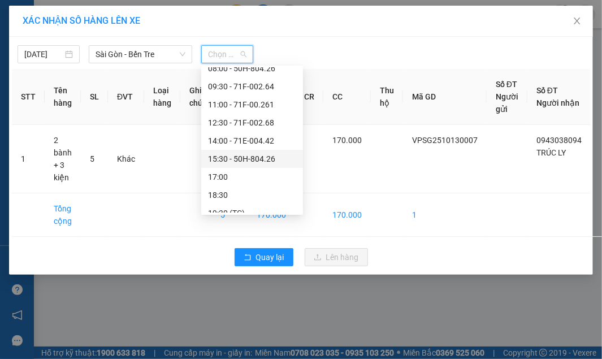
click at [260, 159] on div "15:30 - 50H-804.26" at bounding box center [252, 159] width 88 height 12
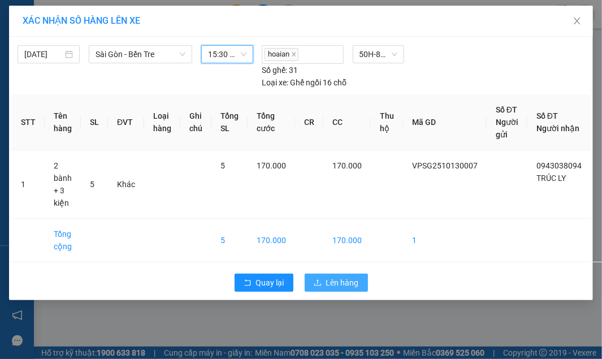
click at [343, 282] on span "Lên hàng" at bounding box center [342, 282] width 33 height 12
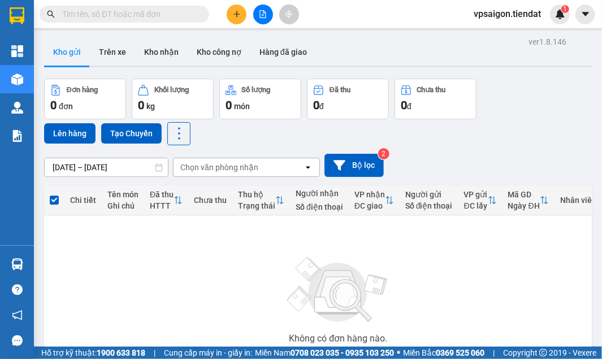
click at [134, 297] on div "Không có đơn hàng nào. Bạn thử điều chỉnh lại bộ lọc nhé!" at bounding box center [338, 303] width 577 height 169
click at [167, 17] on input "text" at bounding box center [128, 14] width 133 height 12
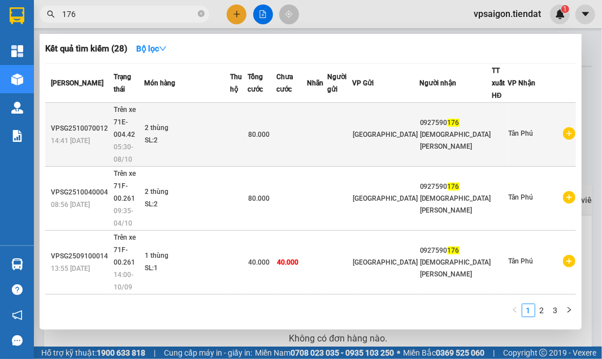
type input "176"
click at [353, 120] on td at bounding box center [340, 135] width 25 height 64
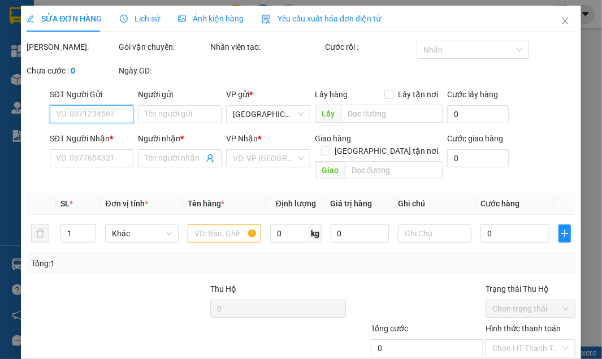
type input "0927590176"
type input "Hồng Thái"
type input "80.000"
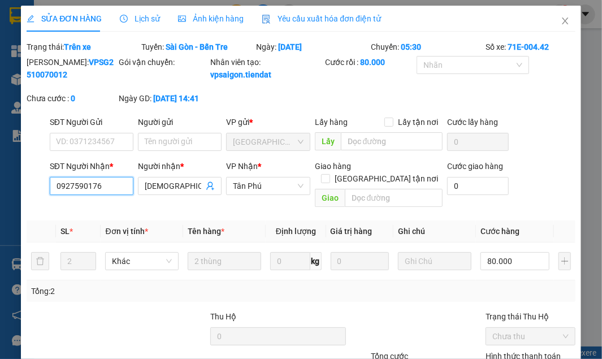
drag, startPoint x: 103, startPoint y: 195, endPoint x: 7, endPoint y: 197, distance: 96.1
click at [7, 197] on div "SỬA ĐƠN HÀNG Lịch sử Ảnh kiện hàng Yêu cầu xuất hóa đơn điện tử Total Paid Fee …" at bounding box center [301, 179] width 602 height 359
click at [562, 20] on icon "close" at bounding box center [565, 21] width 6 height 7
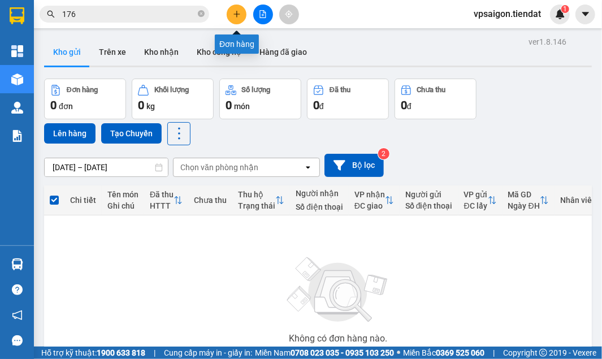
click at [239, 14] on icon "plus" at bounding box center [236, 14] width 6 height 1
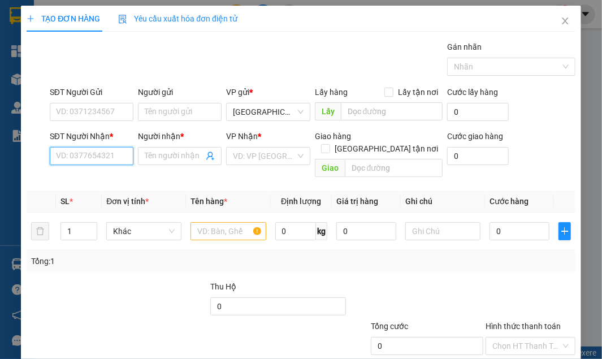
click at [86, 156] on input "SĐT Người Nhận *" at bounding box center [92, 156] width 84 height 18
paste input "0927590176"
type input "0927590176"
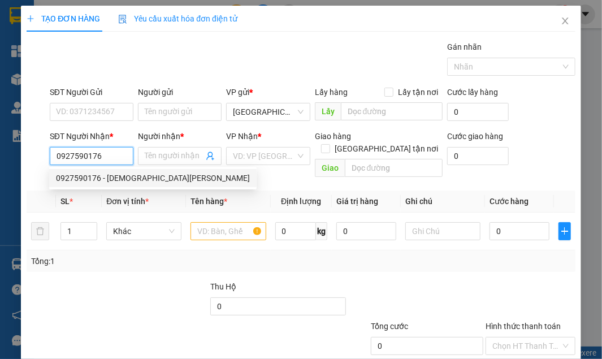
click at [136, 177] on div "0927590176 - Hồng Thái" at bounding box center [153, 178] width 194 height 12
type input "Hồng Thái"
type input "80.000"
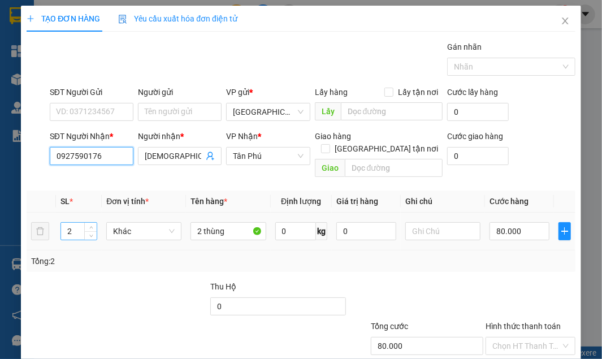
type input "0927590176"
click at [75, 223] on input "2" at bounding box center [79, 231] width 36 height 17
type input "5"
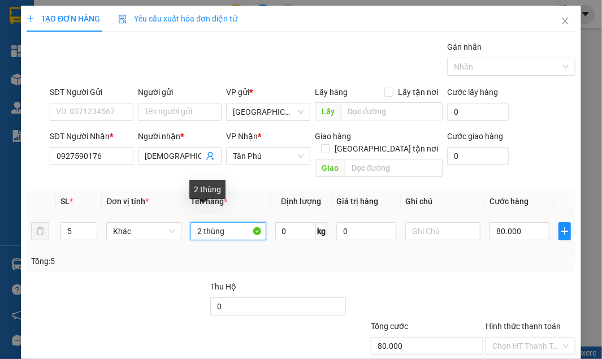
click at [202, 222] on input "2 thùng" at bounding box center [227, 231] width 75 height 18
type input "4 thùng"
type input "0"
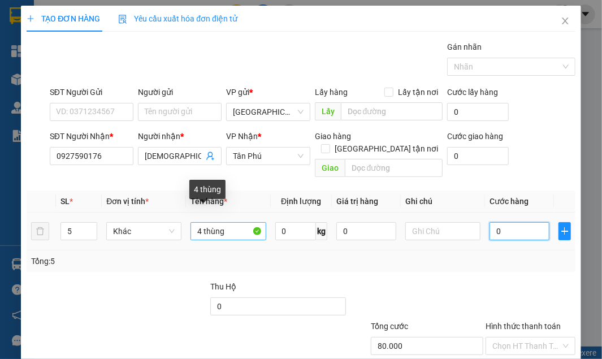
type input "0"
type input "2"
type input "02"
type input "20"
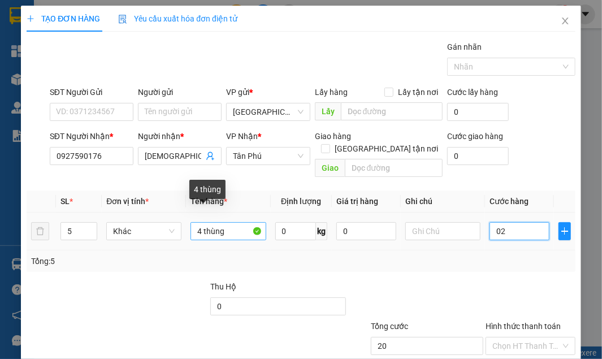
type input "20"
type input "020"
type input "200"
type input "0.200"
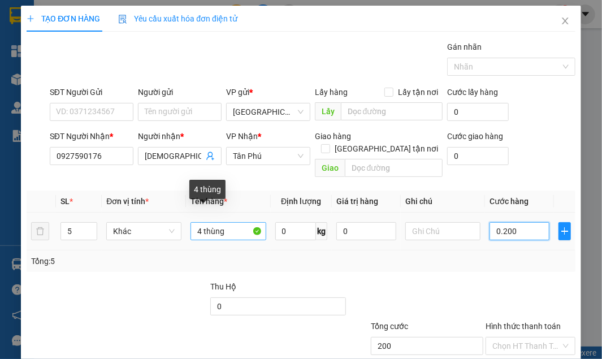
type input "2.000"
type input "020.002"
type input "20.002"
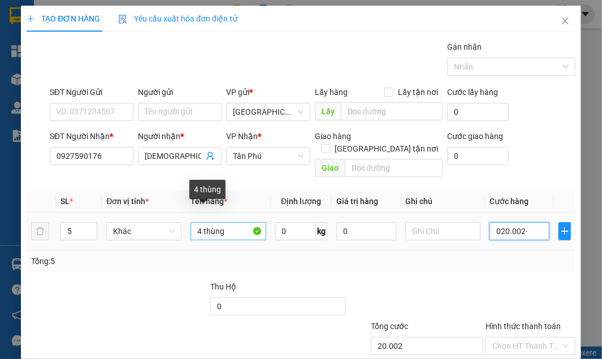
type input "020.002"
type input "2.000"
type input "02.000"
type input "20.000"
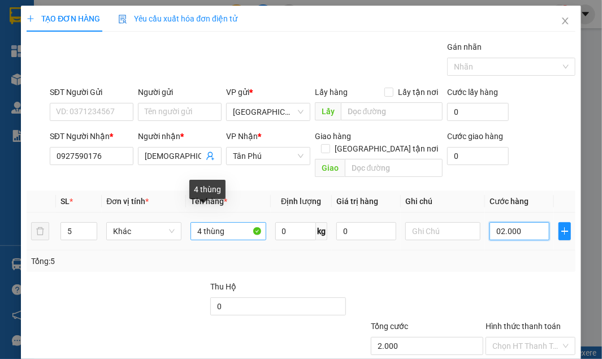
type input "20.000"
type input "020.000"
type input "200.000"
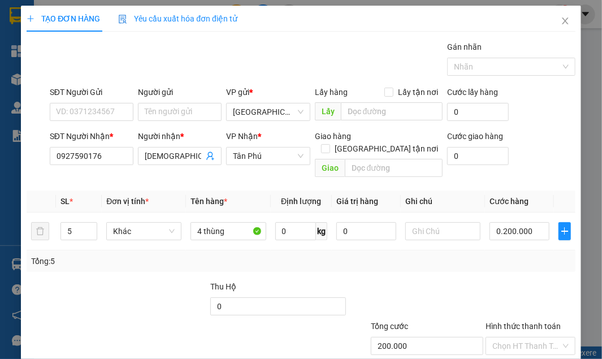
type input "200.000"
click at [342, 280] on div "Thu Hộ" at bounding box center [278, 286] width 136 height 12
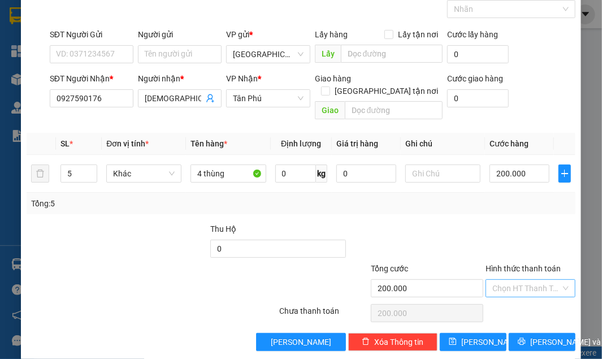
click at [514, 280] on input "Hình thức thanh toán" at bounding box center [526, 288] width 68 height 17
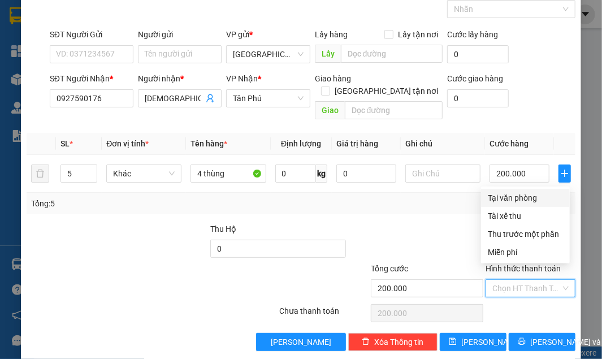
click at [502, 197] on div "Tại văn phòng" at bounding box center [525, 198] width 75 height 12
type input "0"
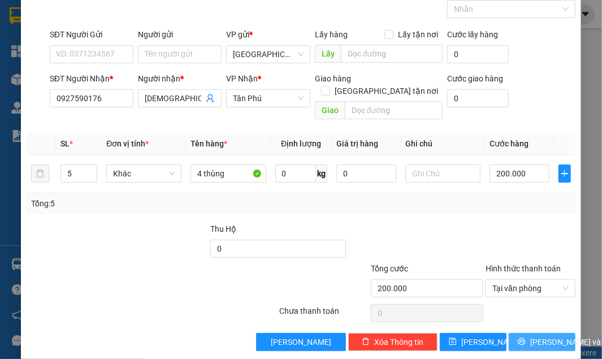
click at [536, 336] on span "[PERSON_NAME] và In" at bounding box center [569, 342] width 79 height 12
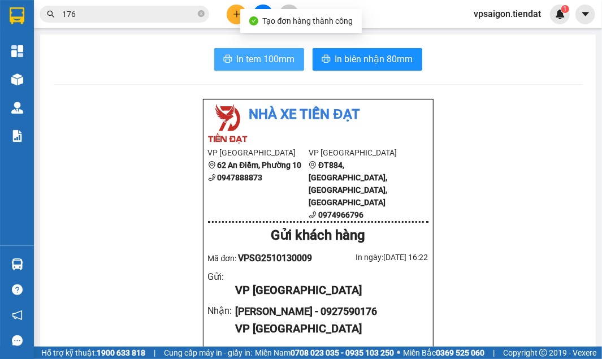
click at [263, 55] on span "In tem 100mm" at bounding box center [266, 59] width 58 height 14
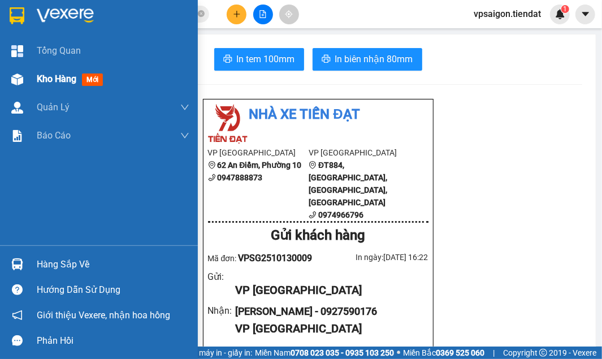
click at [40, 78] on span "Kho hàng" at bounding box center [57, 78] width 40 height 11
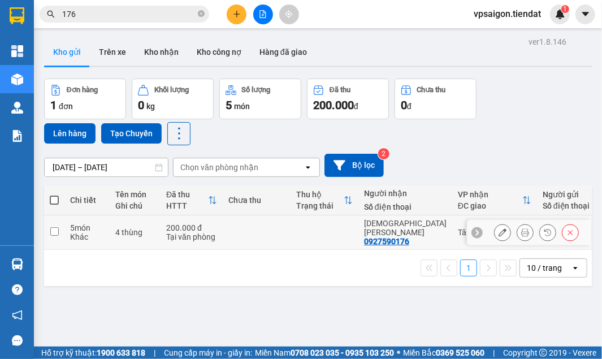
click at [379, 237] on div "0927590176" at bounding box center [386, 241] width 45 height 9
